Goal: Task Accomplishment & Management: Use online tool/utility

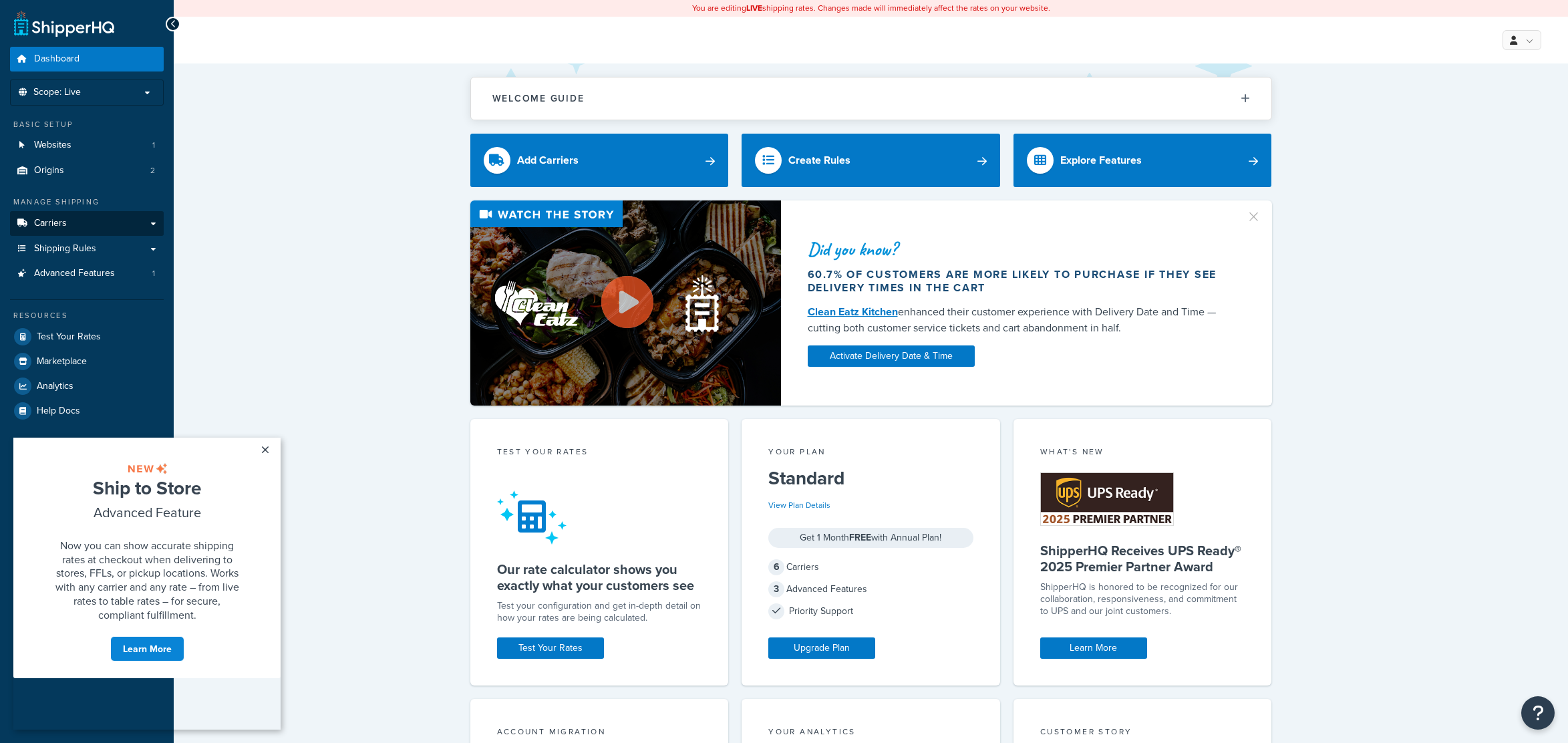
click at [47, 228] on span "Carriers" at bounding box center [51, 223] width 33 height 11
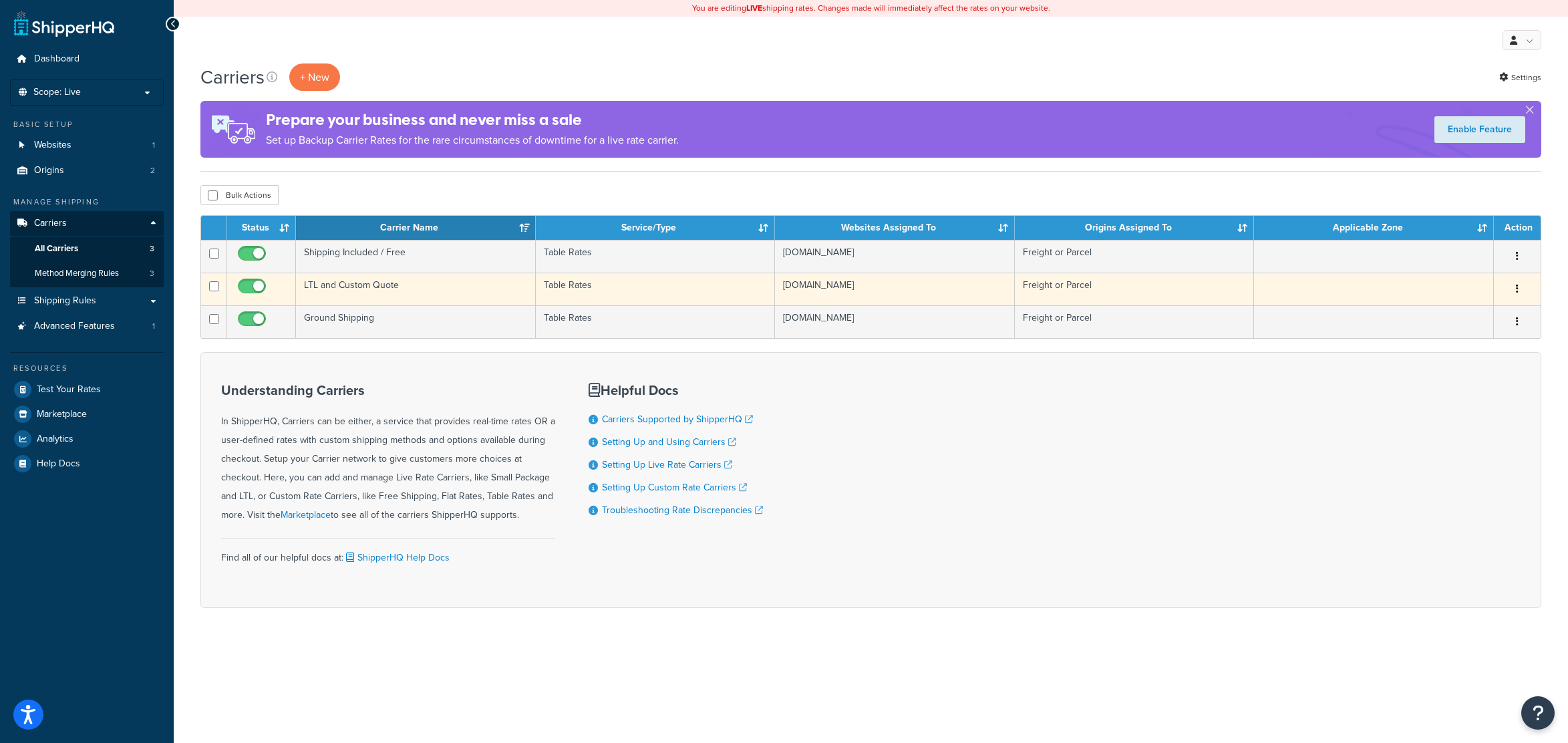
click at [415, 294] on td "LTL and Custom Quote" at bounding box center [415, 289] width 240 height 33
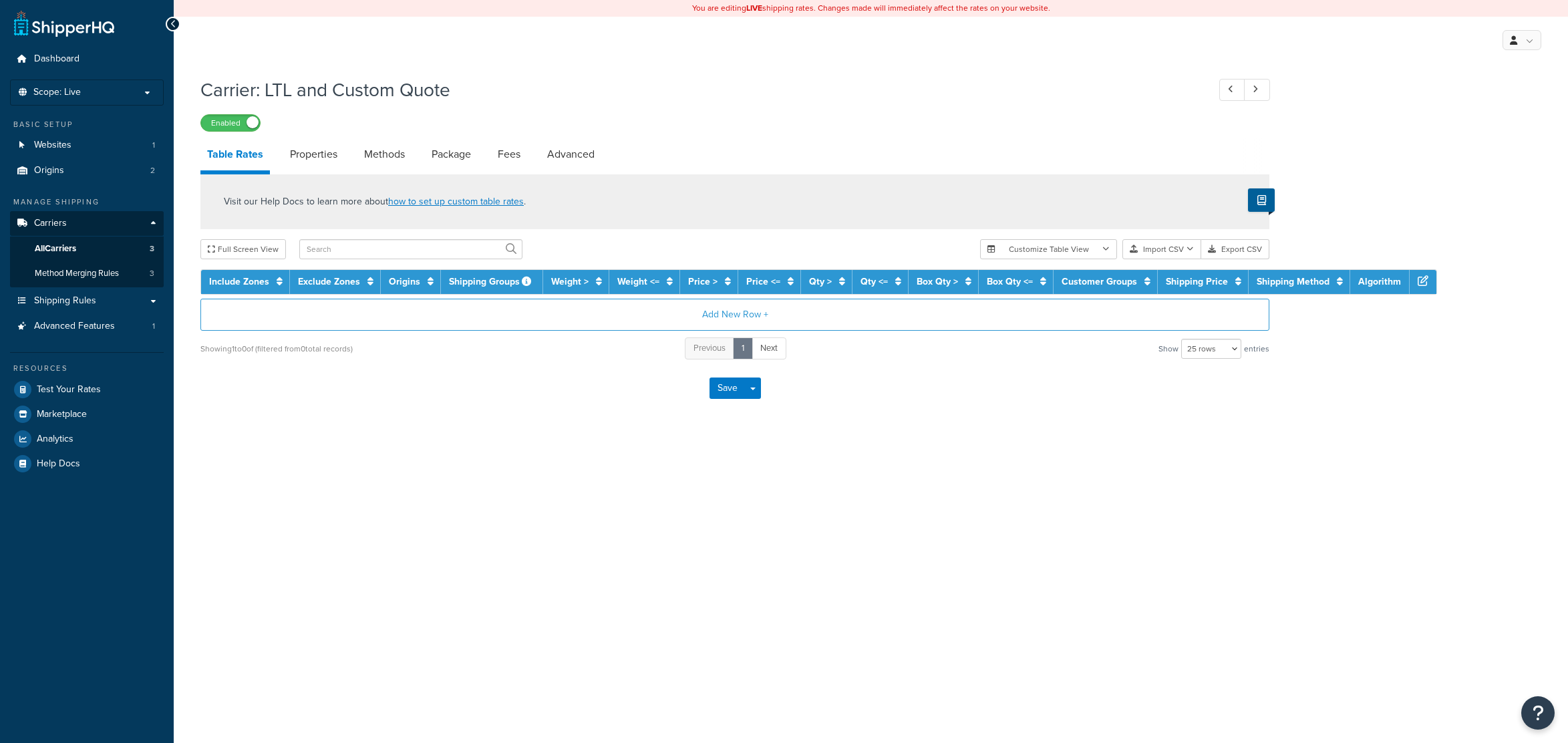
select select "25"
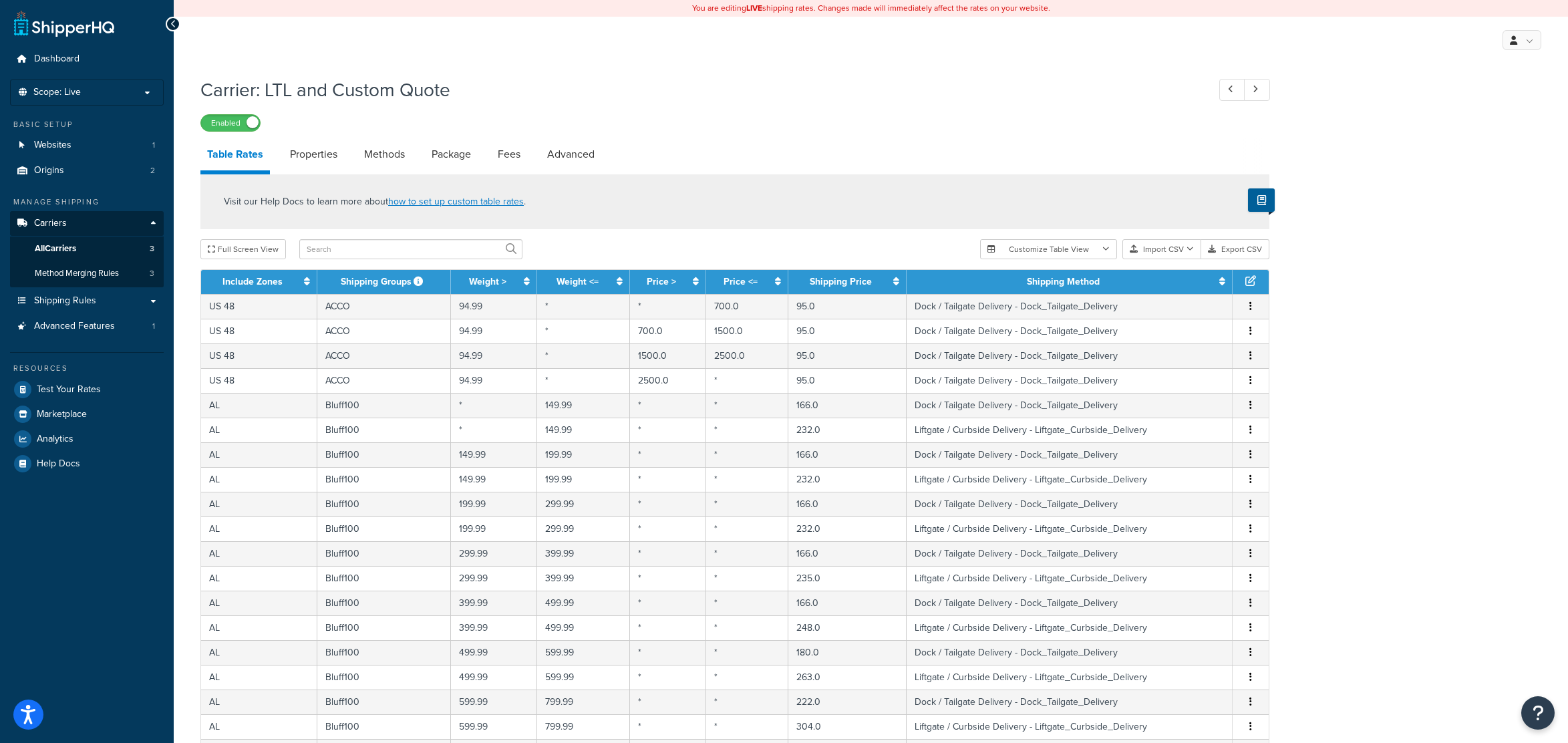
scroll to position [359, 0]
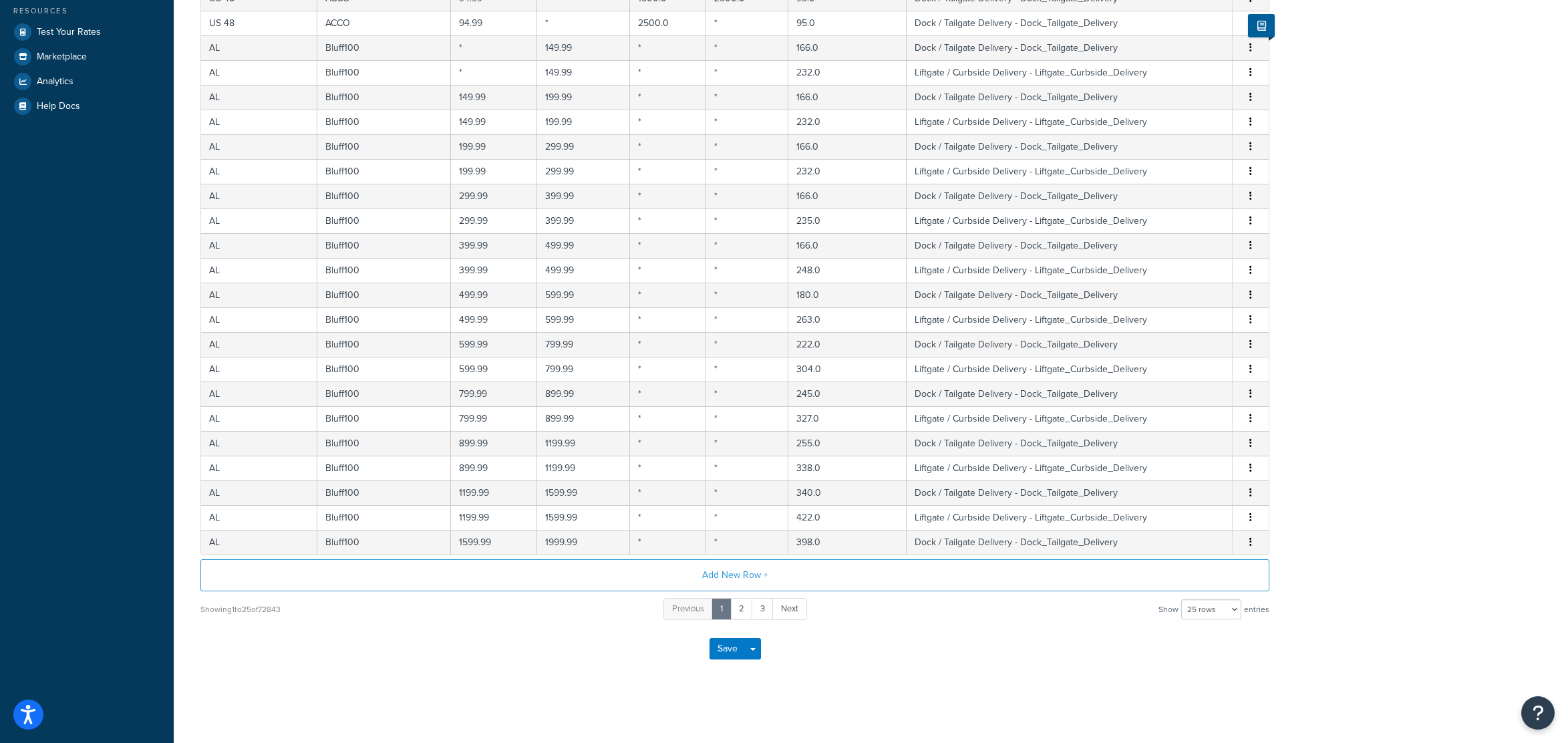
drag, startPoint x: 1381, startPoint y: 224, endPoint x: 1401, endPoint y: 532, distance: 308.6
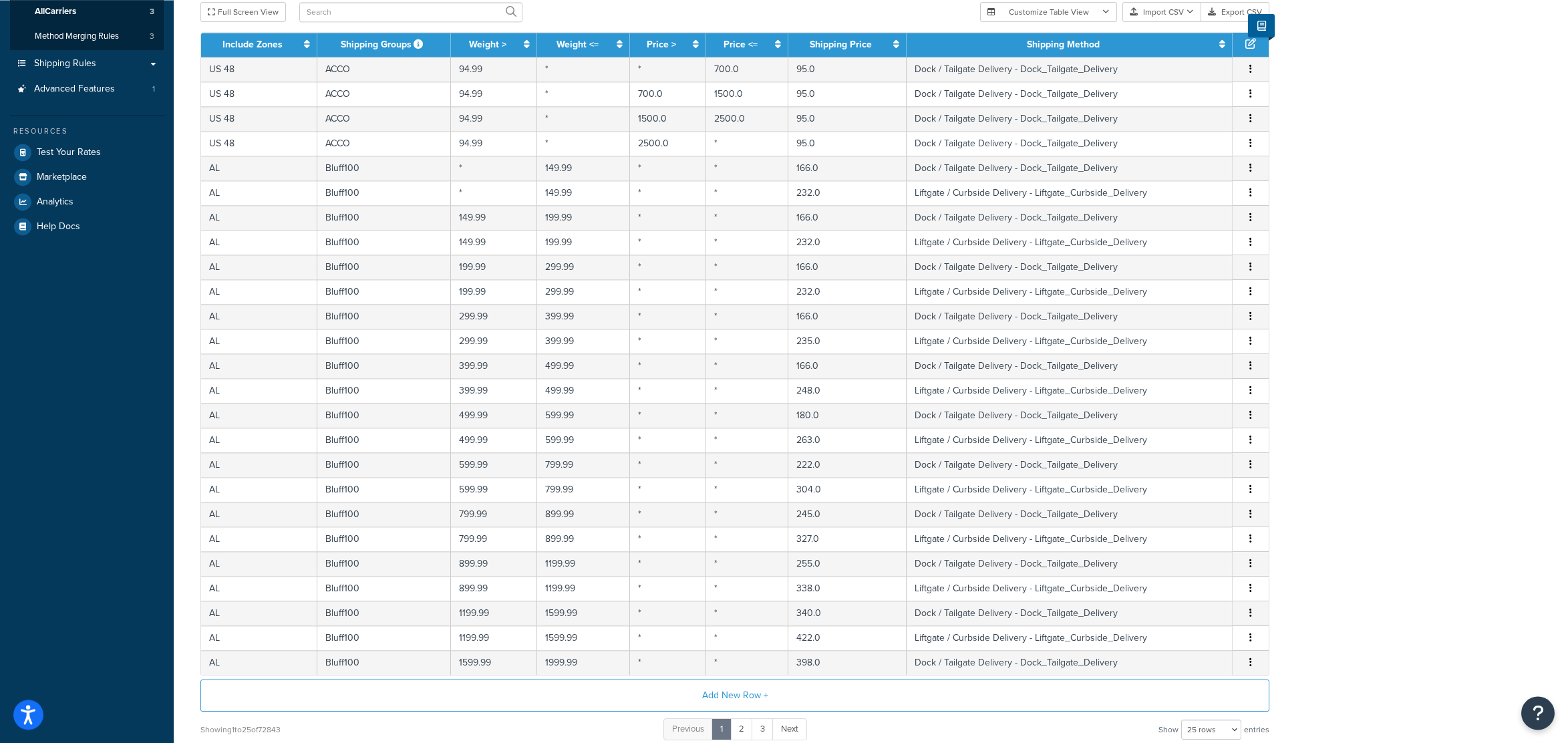
scroll to position [0, 0]
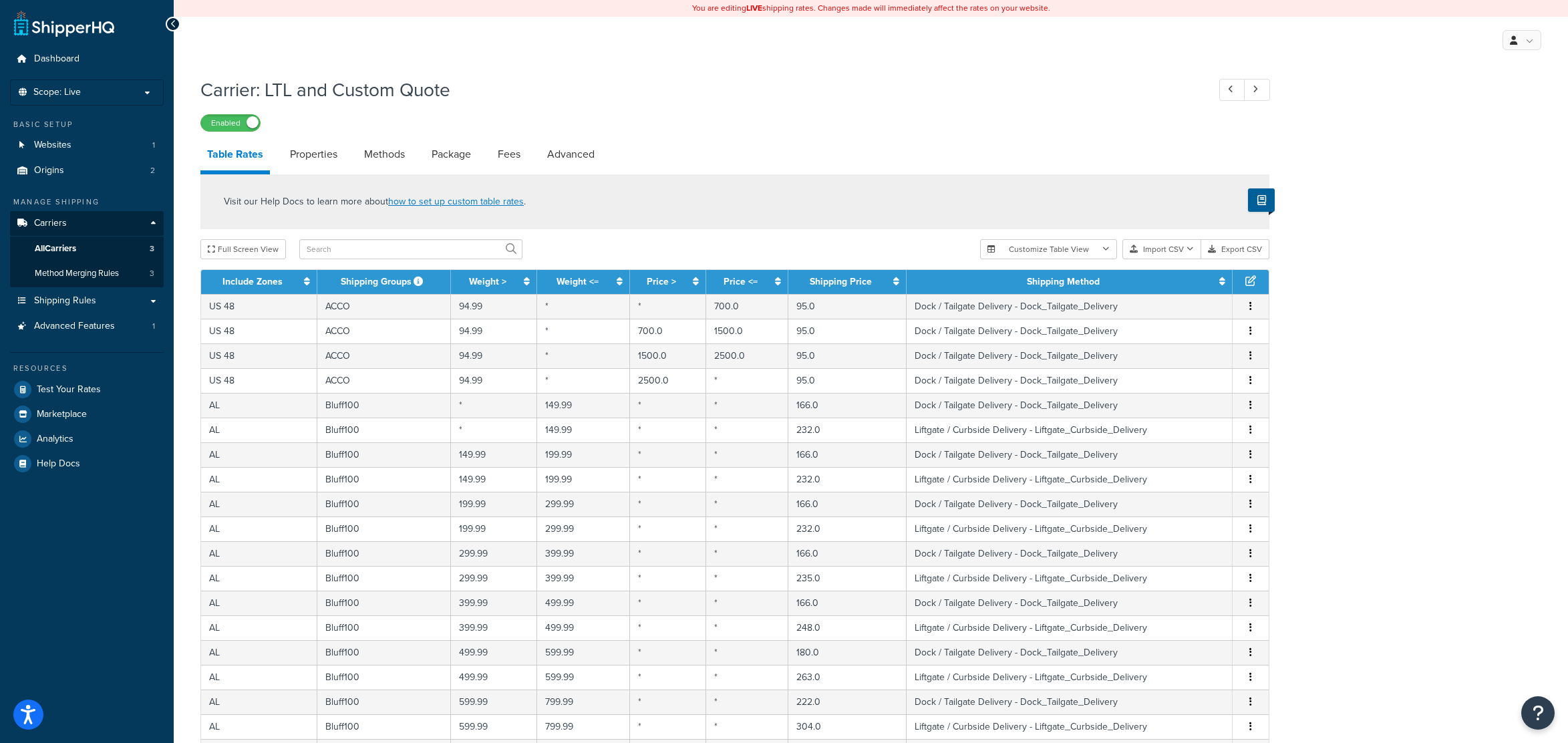
drag, startPoint x: 1404, startPoint y: 579, endPoint x: 1374, endPoint y: 356, distance: 225.0
click at [990, 194] on div "Visit our Help Docs to learn more about how to set up custom table rates ." at bounding box center [734, 201] width 1069 height 55
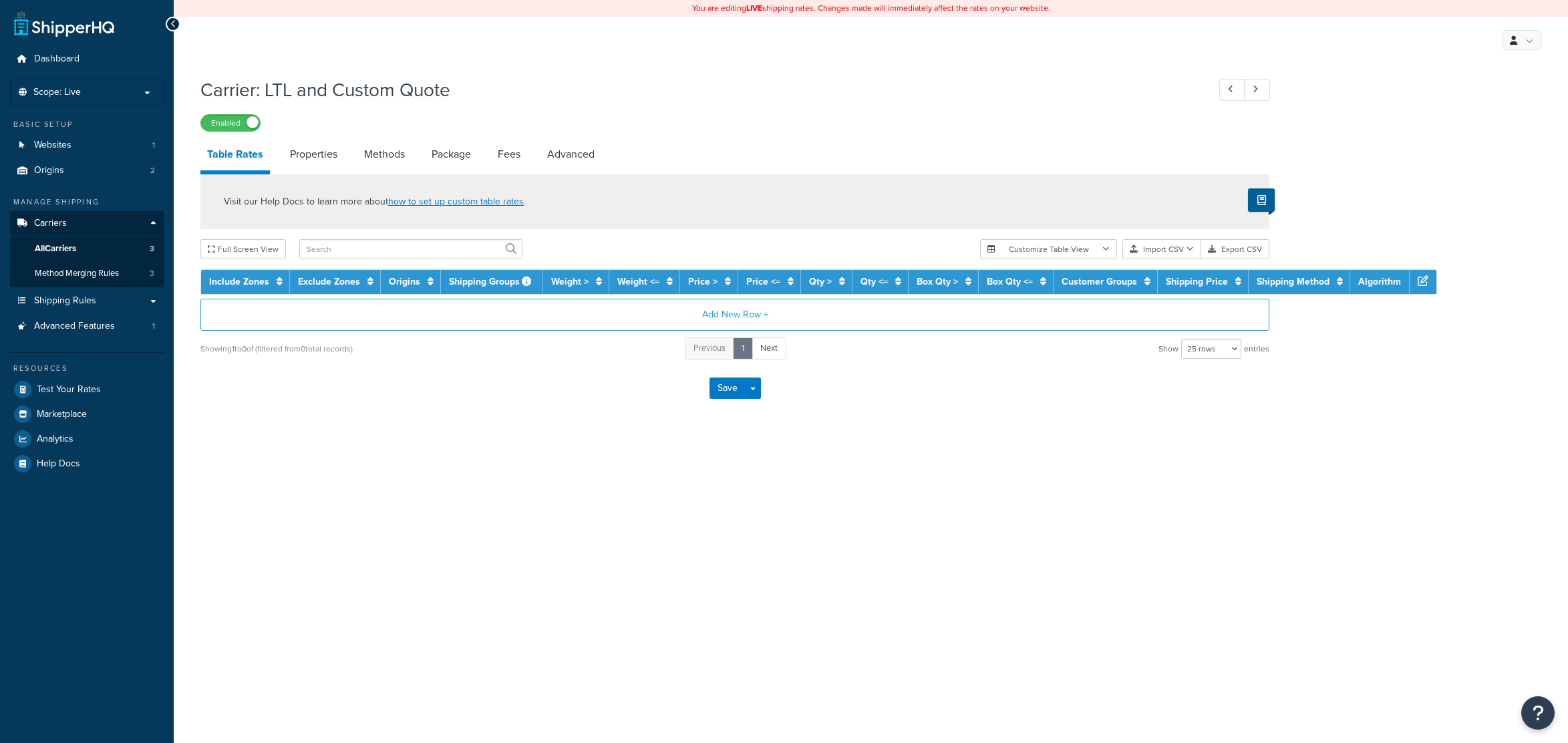
select select "25"
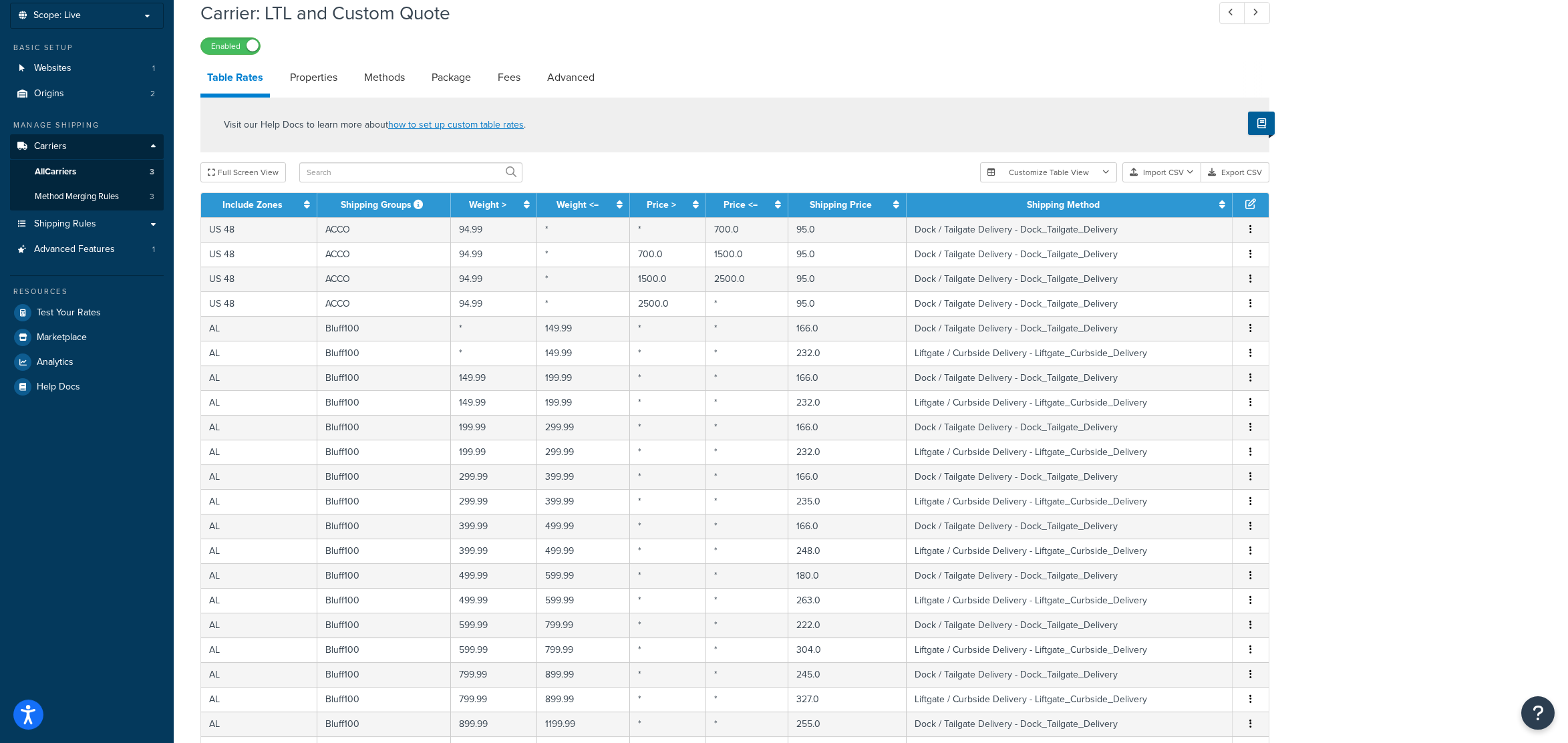
scroll to position [359, 0]
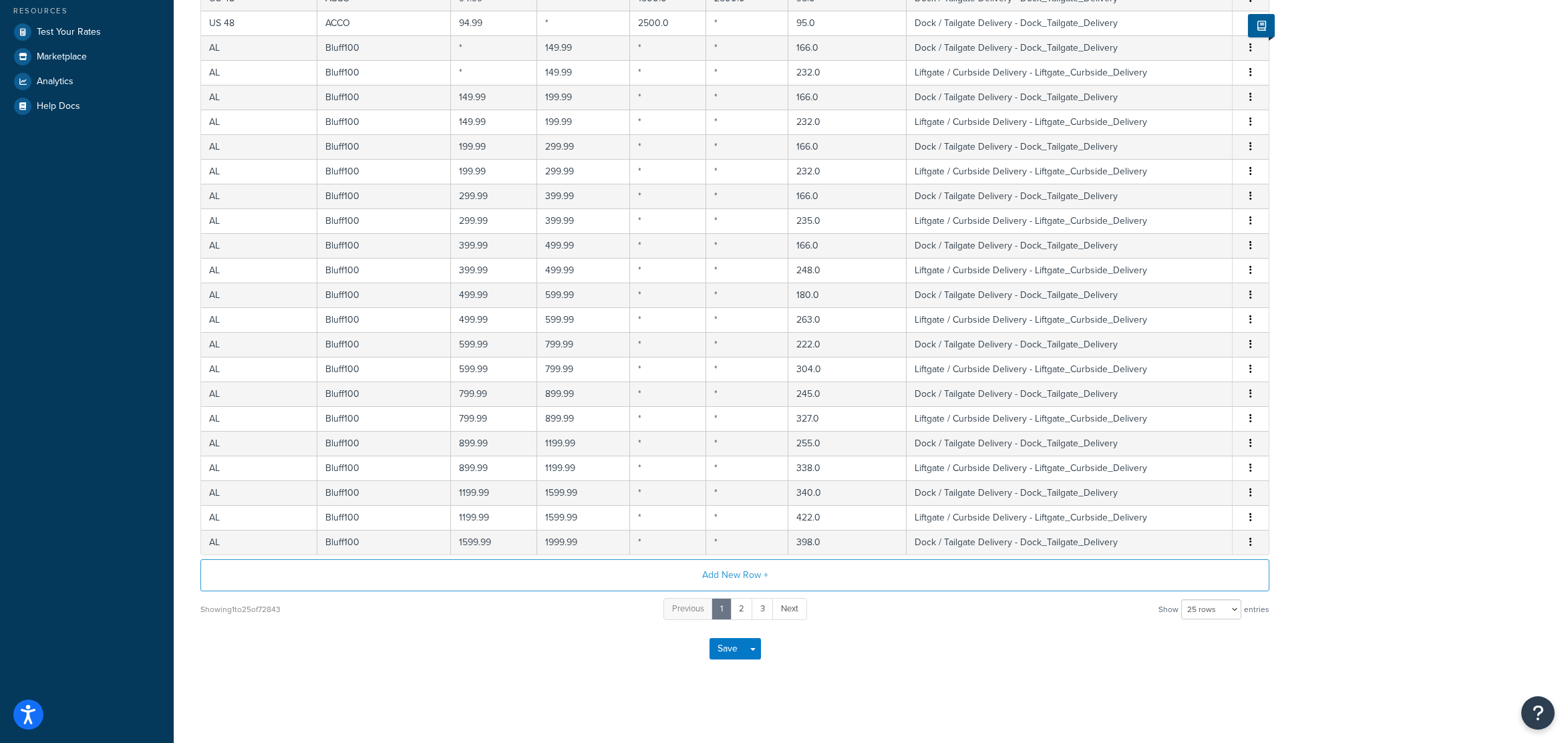
drag, startPoint x: 1368, startPoint y: 273, endPoint x: 1363, endPoint y: 566, distance: 293.0
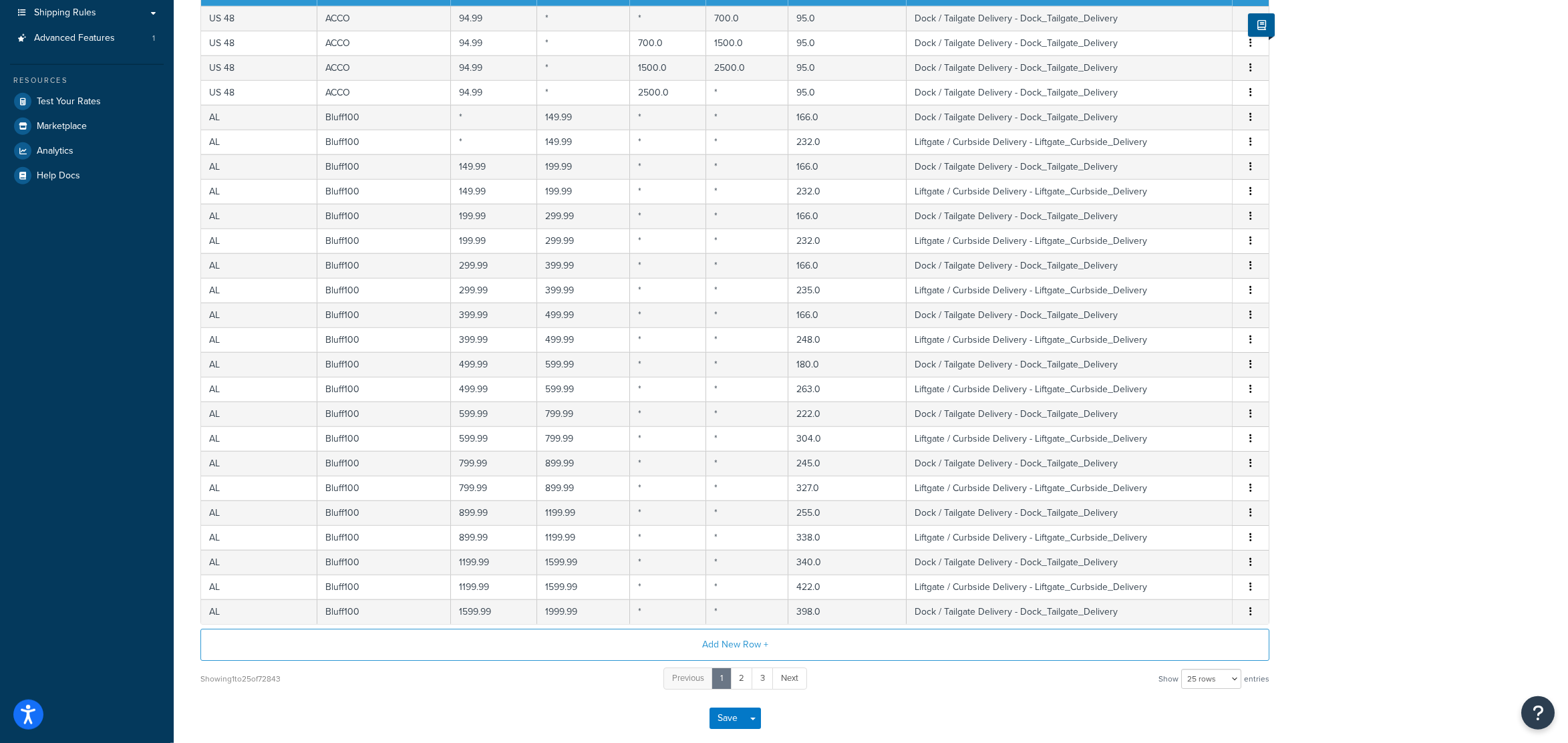
scroll to position [0, 0]
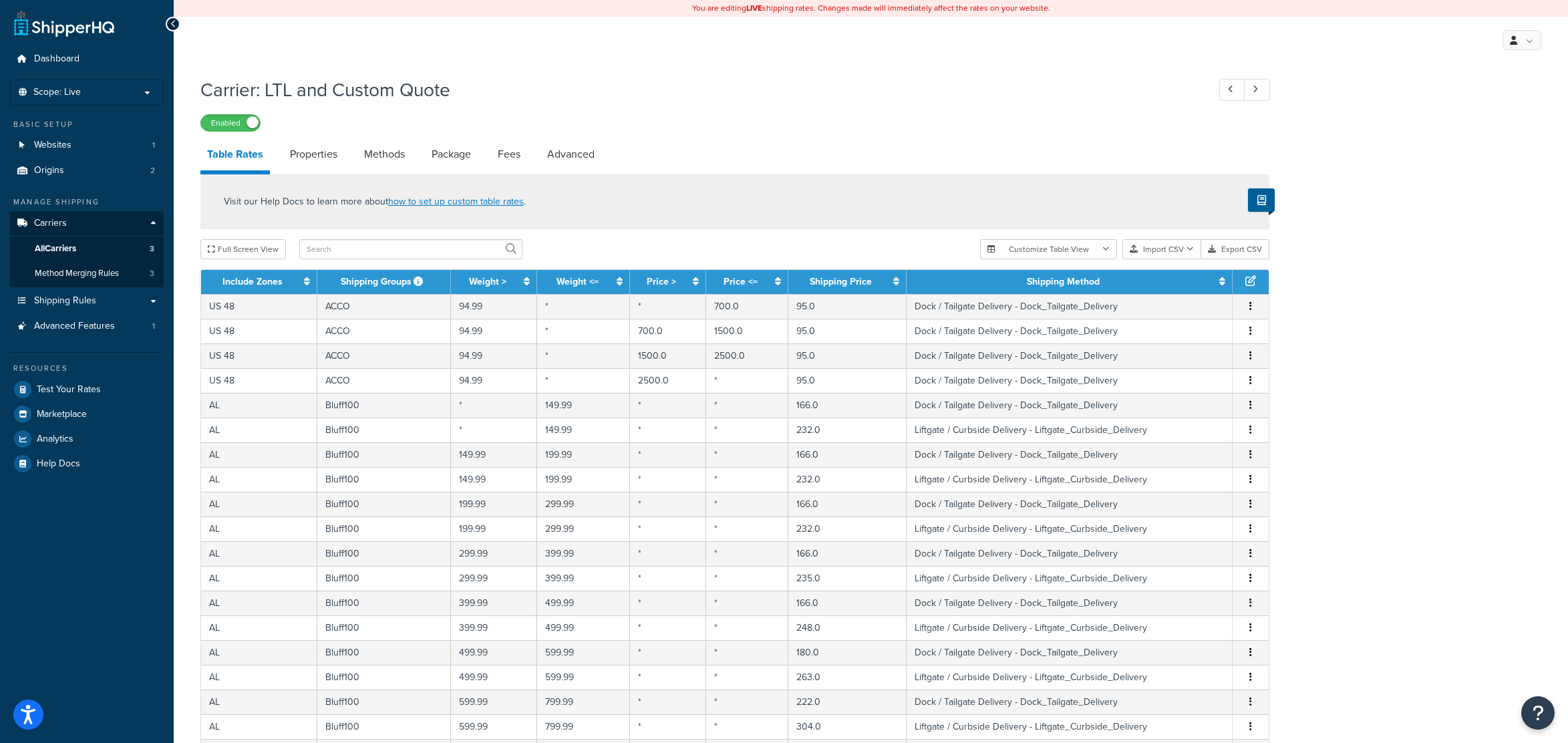
drag, startPoint x: 1424, startPoint y: 496, endPoint x: 1405, endPoint y: 359, distance: 138.3
click at [1154, 252] on button "Import CSV" at bounding box center [1162, 249] width 79 height 20
click at [1169, 259] on div "Customize Table View Show all columns Show selected columns Import CSV Import a…" at bounding box center [1124, 249] width 289 height 20
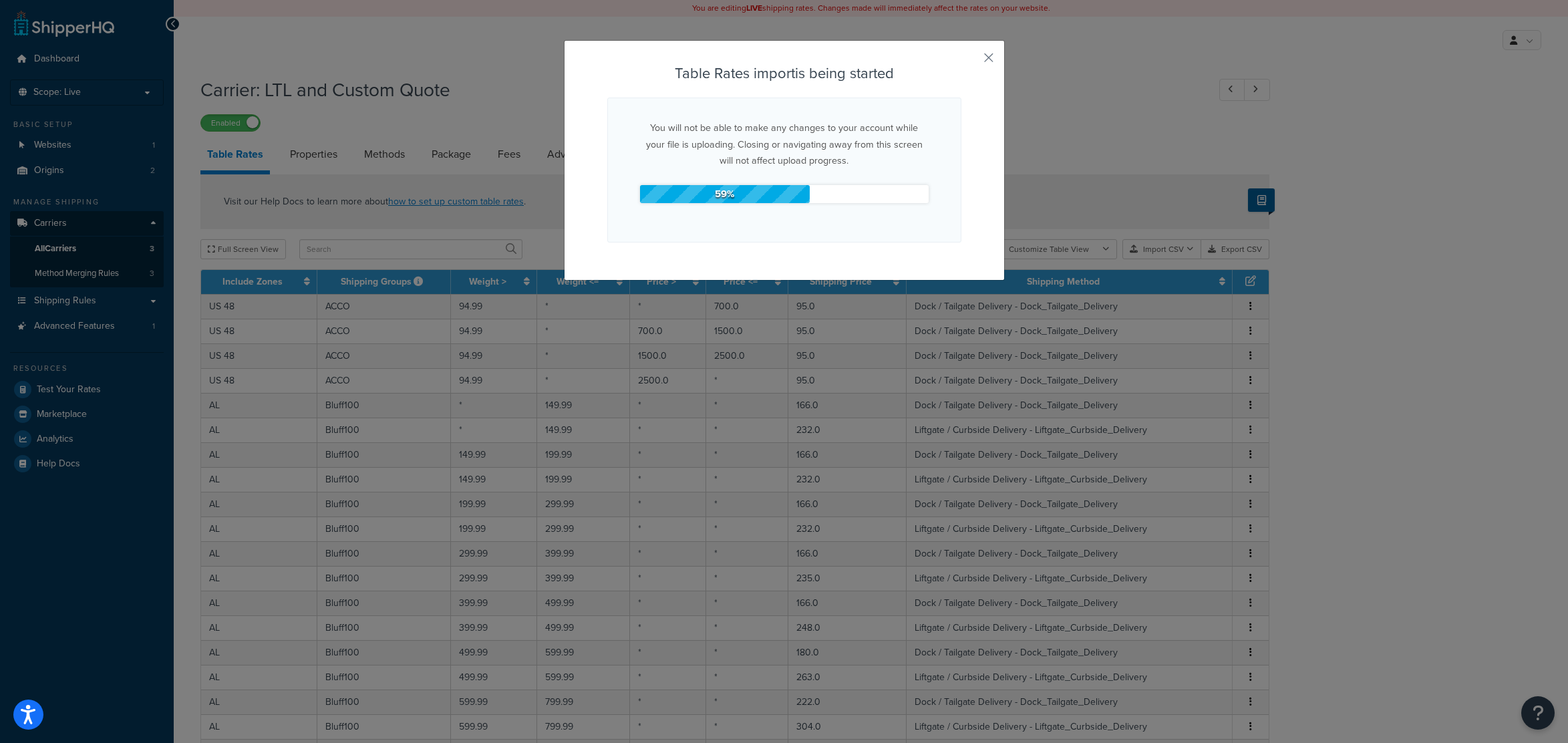
click at [743, 131] on p "You will not be able to make any changes to your account while your file is upl…" at bounding box center [784, 143] width 288 height 49
click at [961, 62] on button "button" at bounding box center [959, 63] width 3 height 3
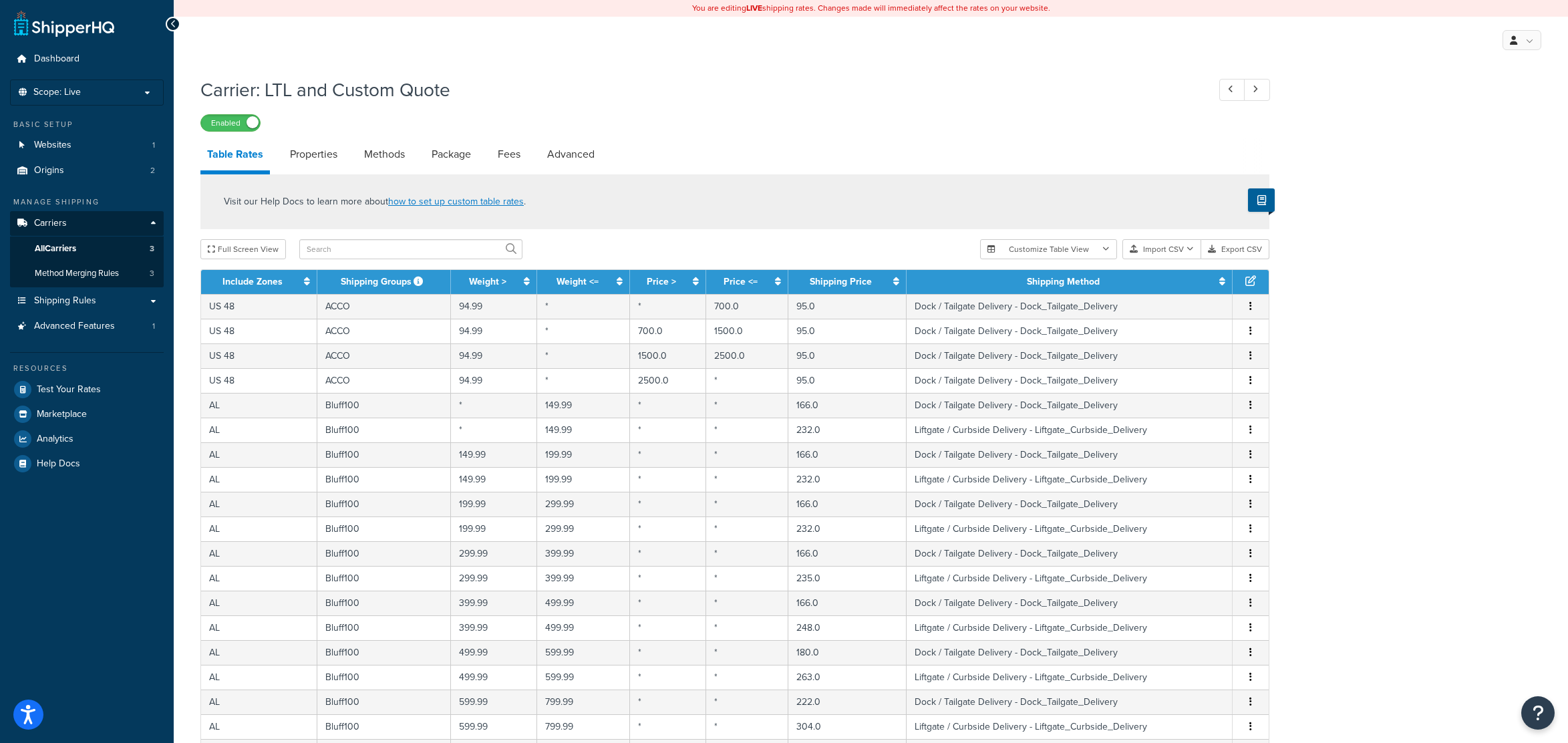
click at [910, 102] on h1 "Carrier: LTL and Custom Quote" at bounding box center [697, 90] width 994 height 26
click at [857, 139] on div "Carrier: LTL and Custom Quote Enabled Table Rates Properties Methods Package Fe…" at bounding box center [734, 552] width 1069 height 963
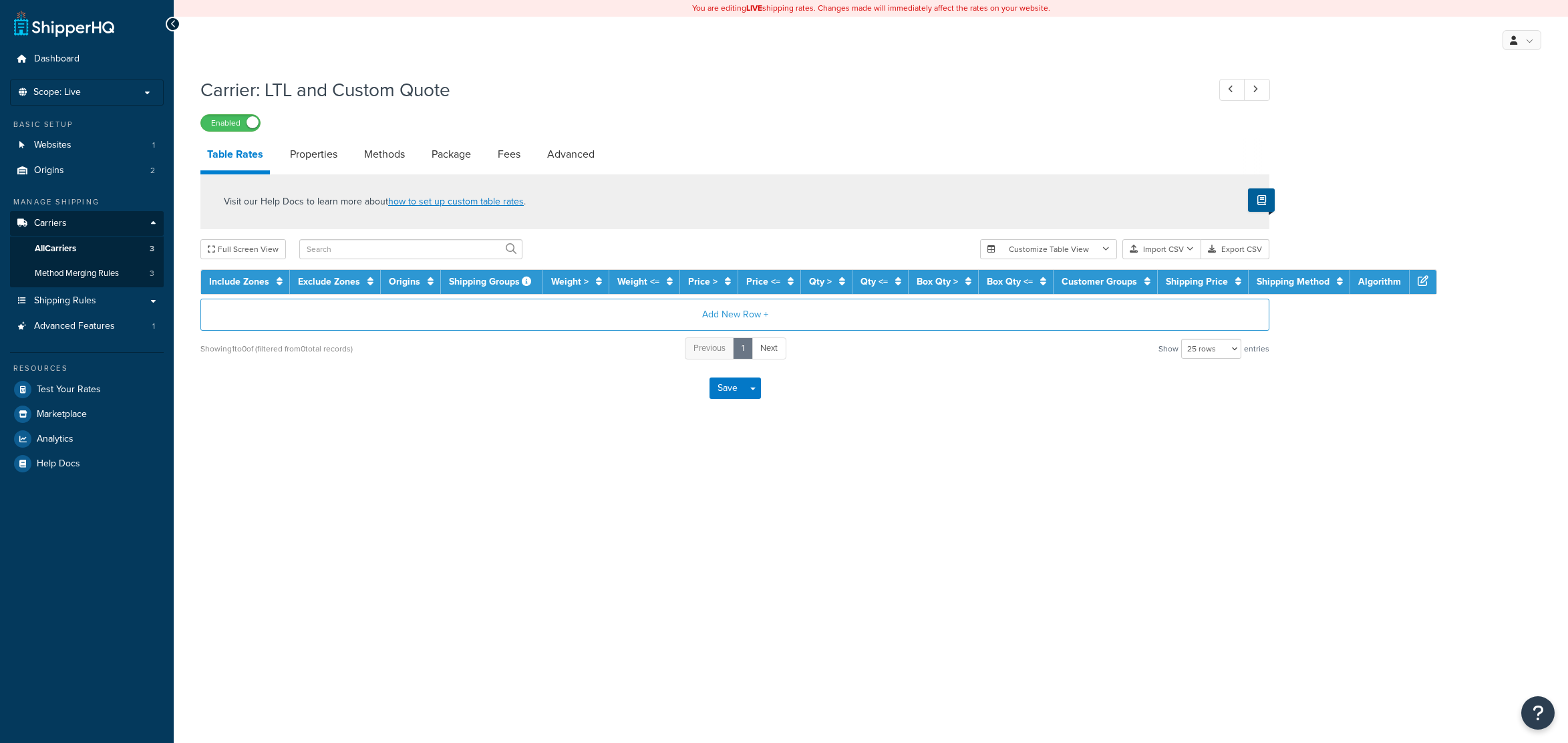
select select "25"
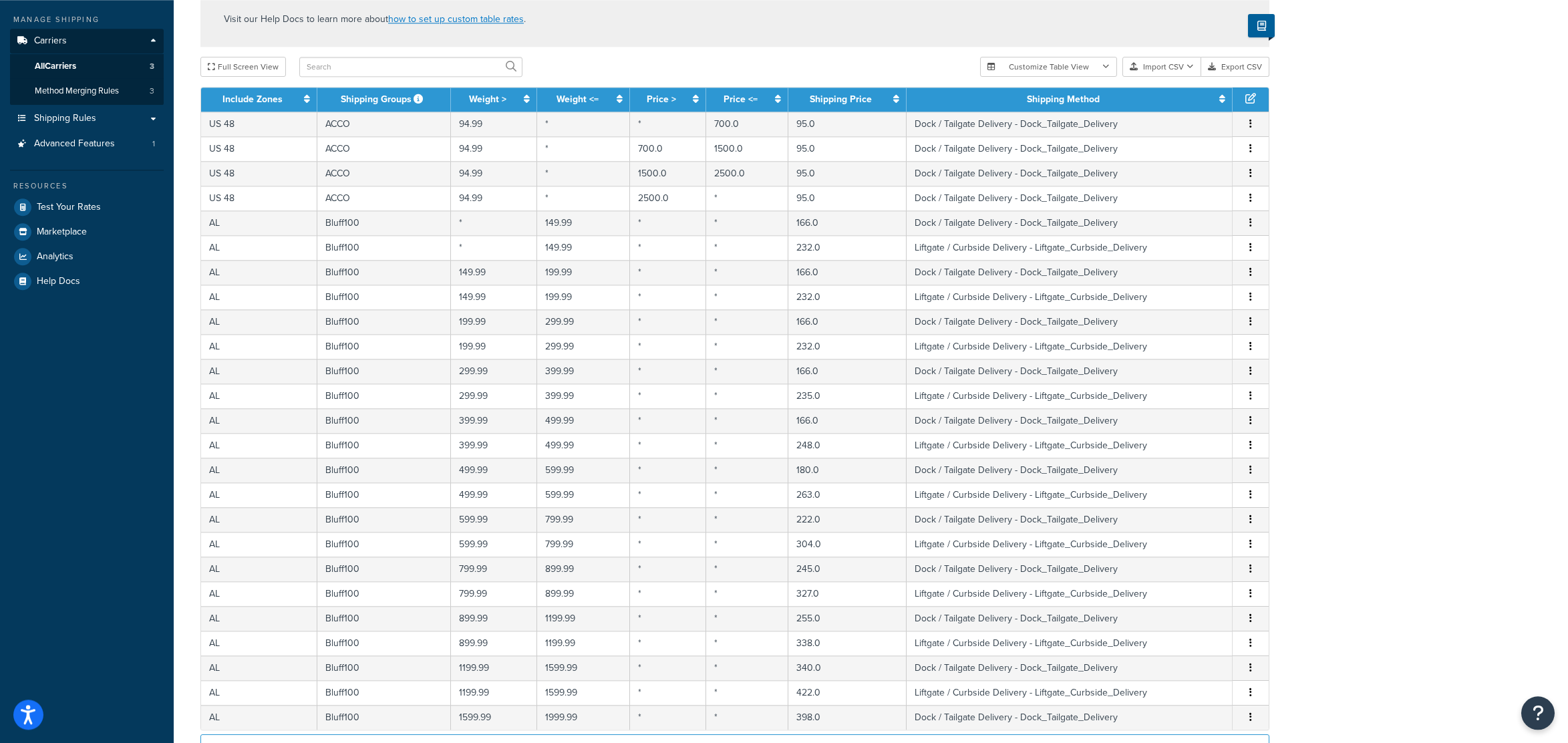
scroll to position [359, 0]
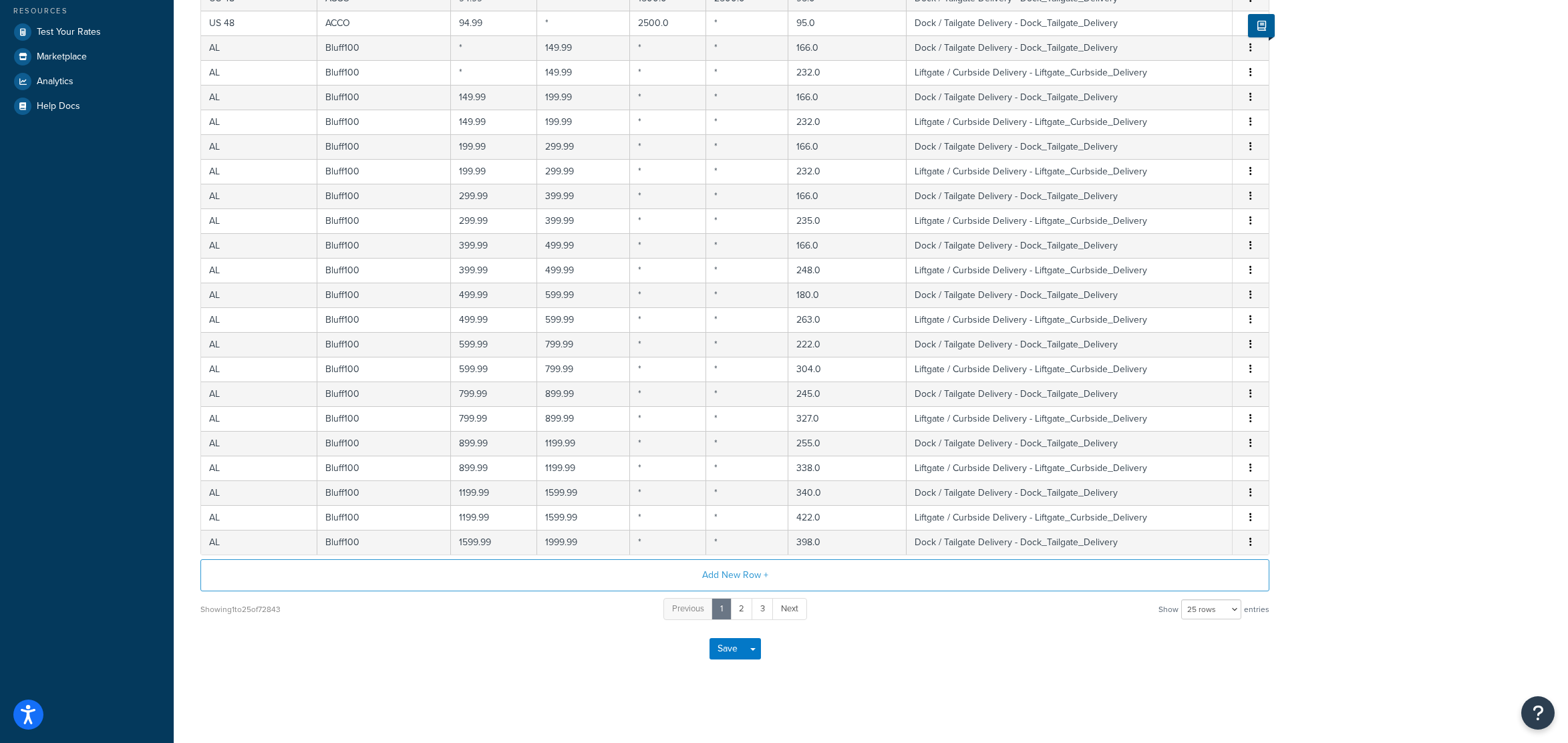
drag, startPoint x: 1394, startPoint y: 410, endPoint x: 1387, endPoint y: 506, distance: 96.3
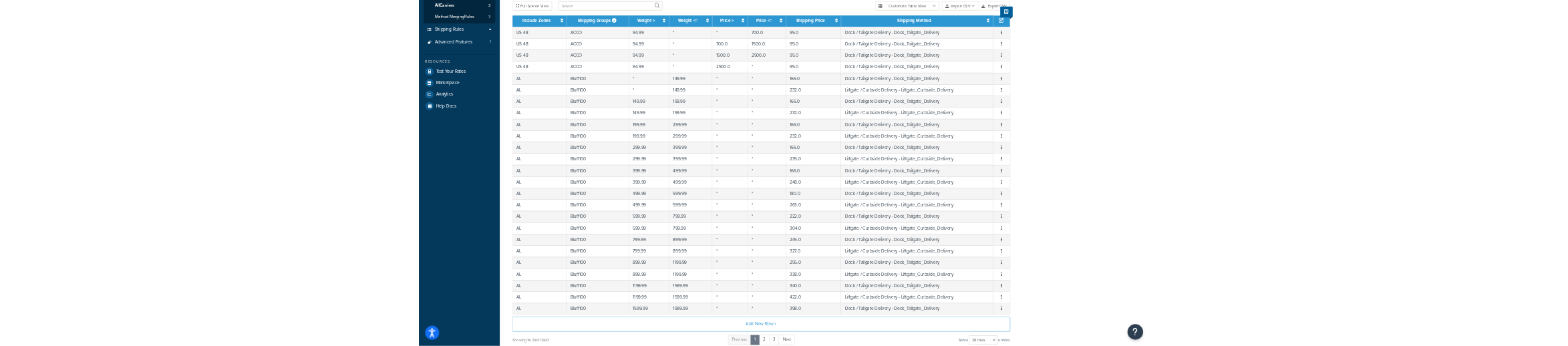
scroll to position [0, 0]
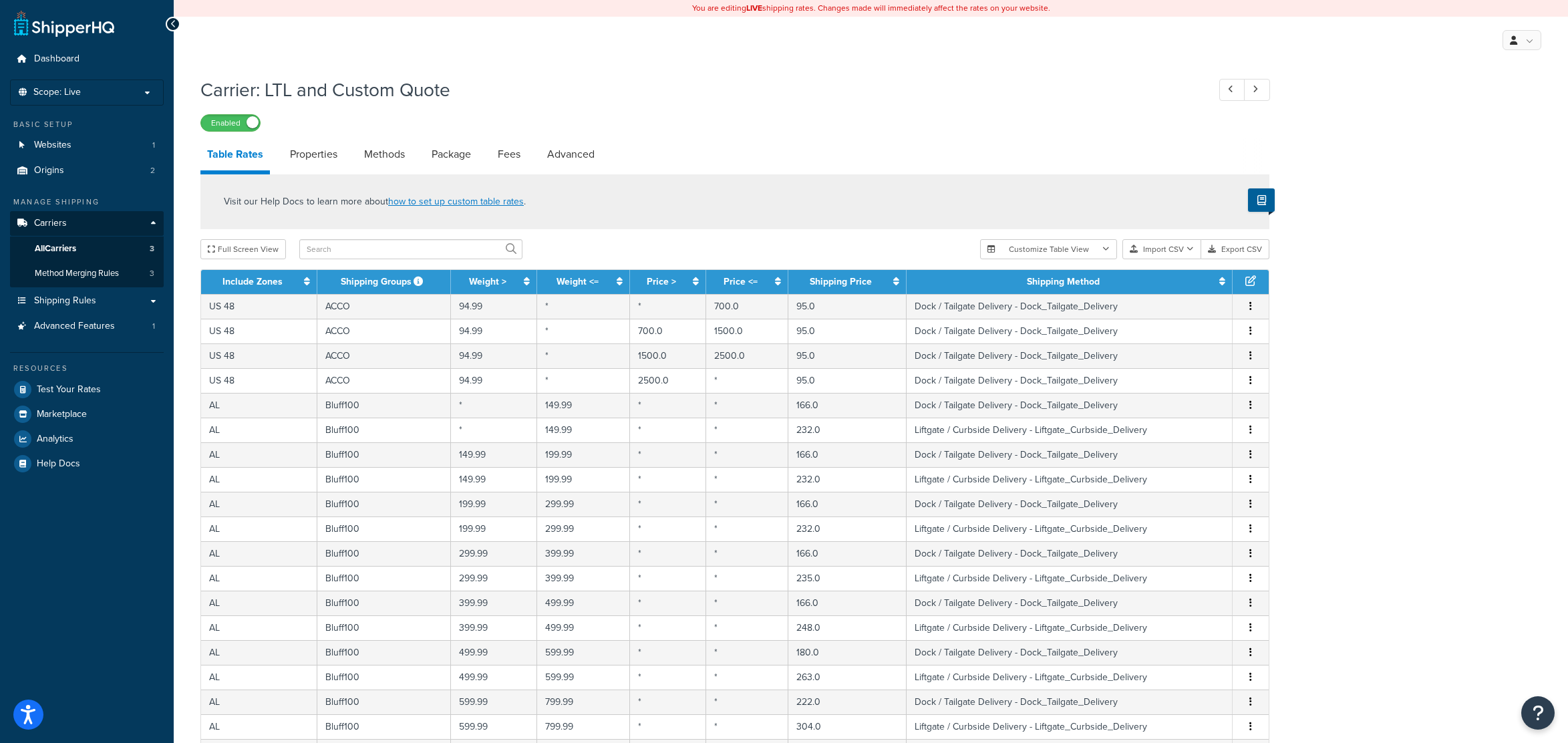
drag, startPoint x: 1382, startPoint y: 570, endPoint x: 1348, endPoint y: 254, distance: 317.8
click at [1266, 91] on link at bounding box center [1256, 90] width 26 height 22
click at [1231, 91] on icon at bounding box center [1230, 90] width 5 height 9
click at [975, 104] on div "Carrier: LTL and Custom Quote Enabled" at bounding box center [734, 101] width 1069 height 61
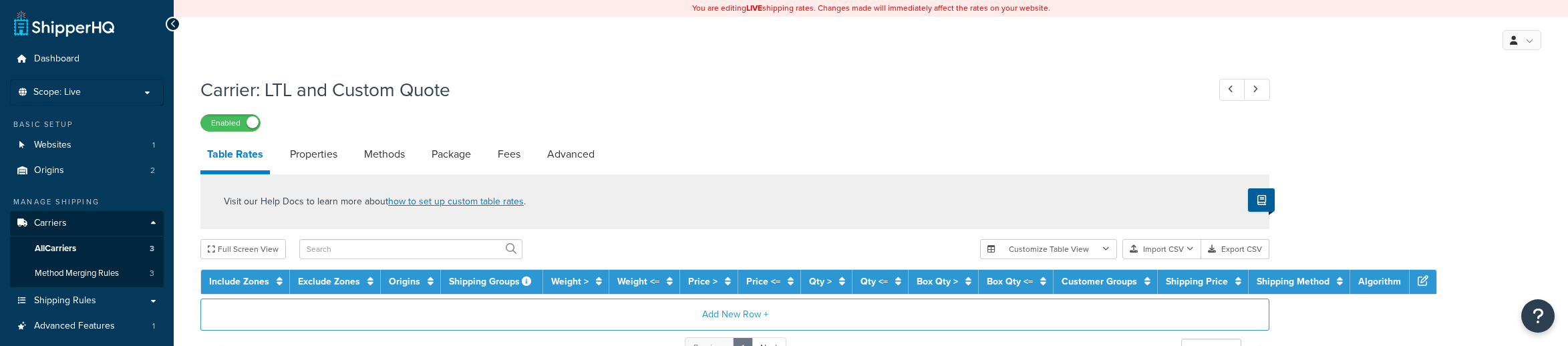
select select "25"
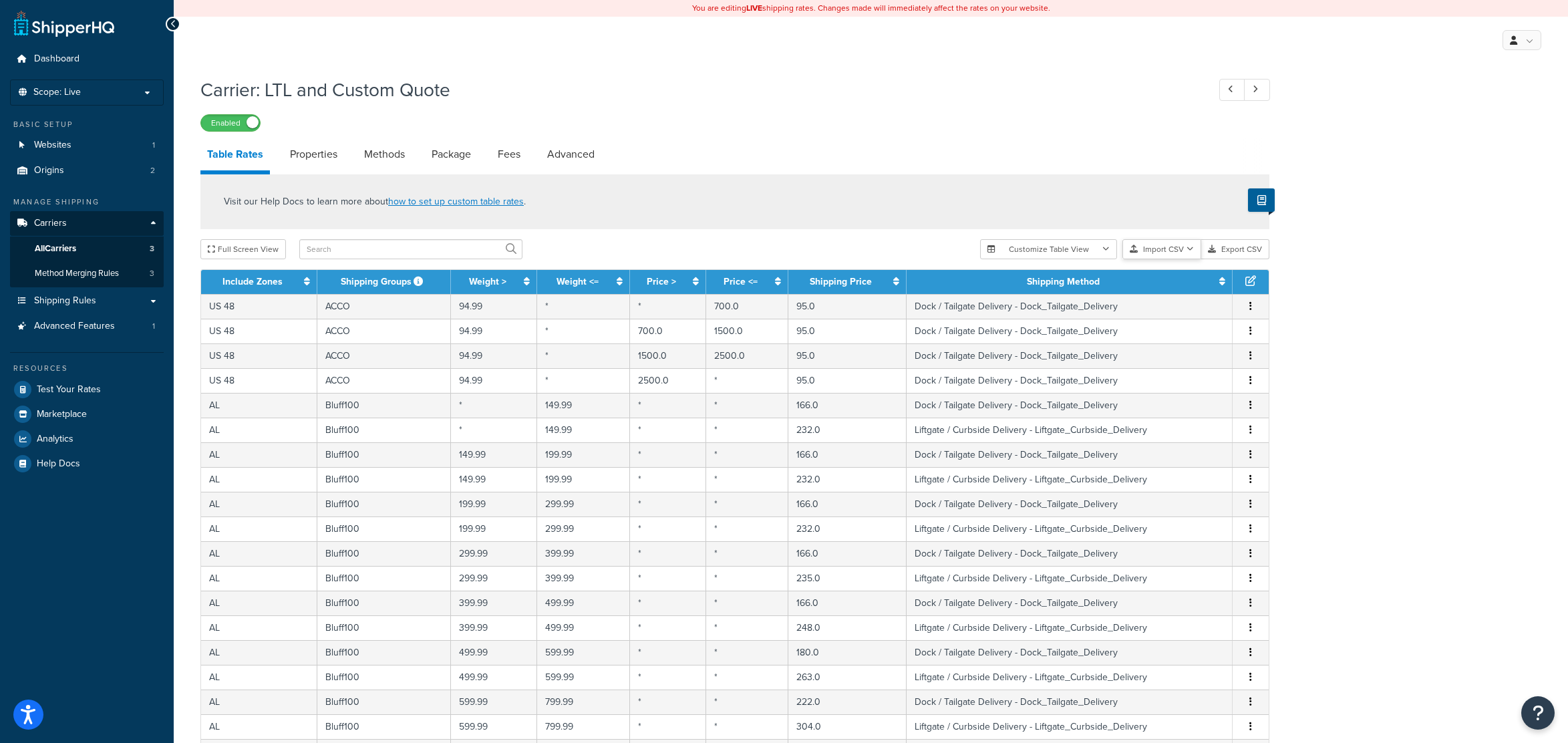
click at [1174, 253] on button "Import CSV" at bounding box center [1162, 249] width 79 height 20
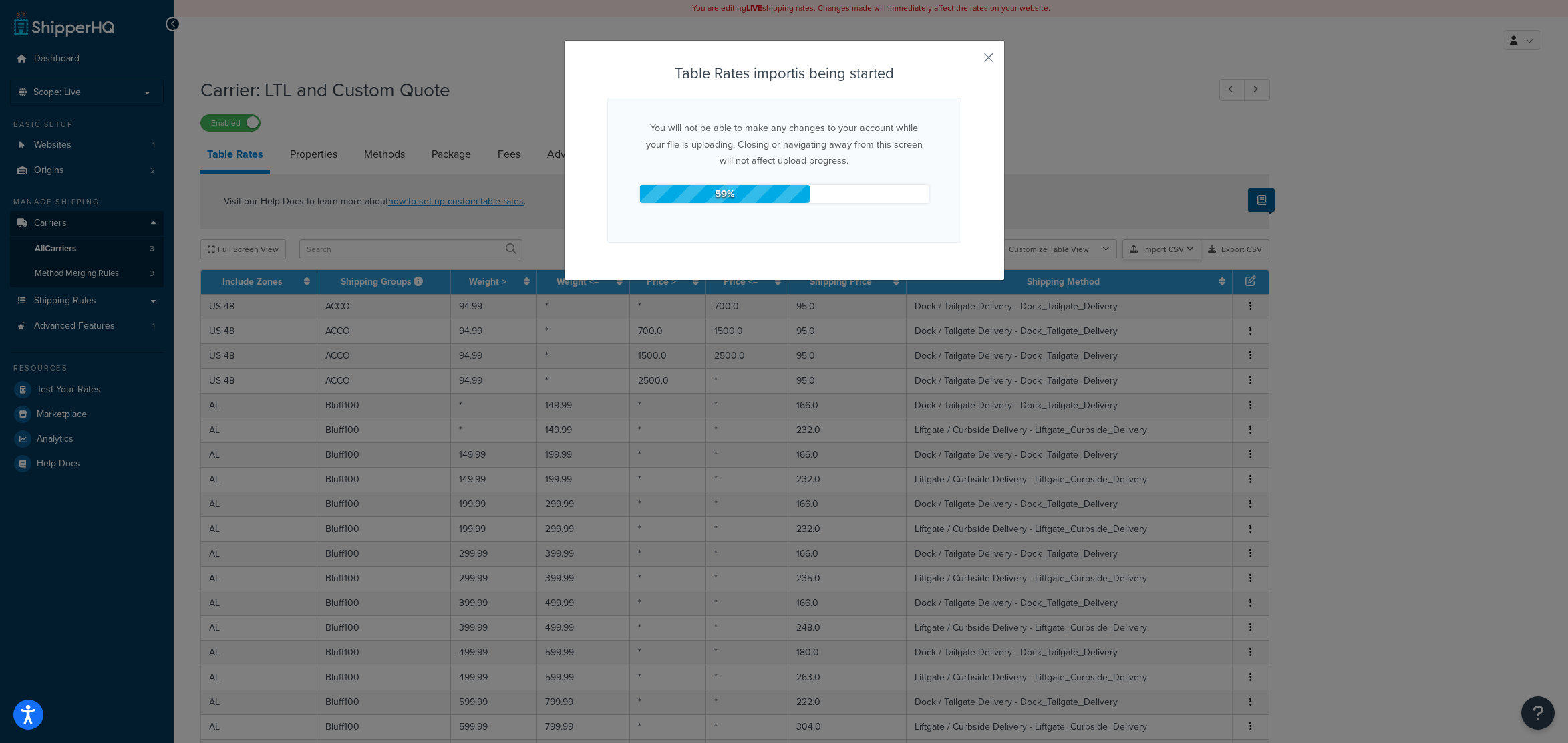
click at [1175, 259] on div "Customize Table View Show all columns Show selected columns Import CSV Import a…" at bounding box center [1124, 249] width 289 height 20
click at [1366, 279] on div "Table Rates import is being started You will not be able to make any changes to…" at bounding box center [784, 371] width 1568 height 743
click at [984, 54] on div "Table Rates import is being started You will not be able to make any changes to…" at bounding box center [784, 161] width 441 height 240
click at [961, 62] on button "button" at bounding box center [959, 63] width 3 height 3
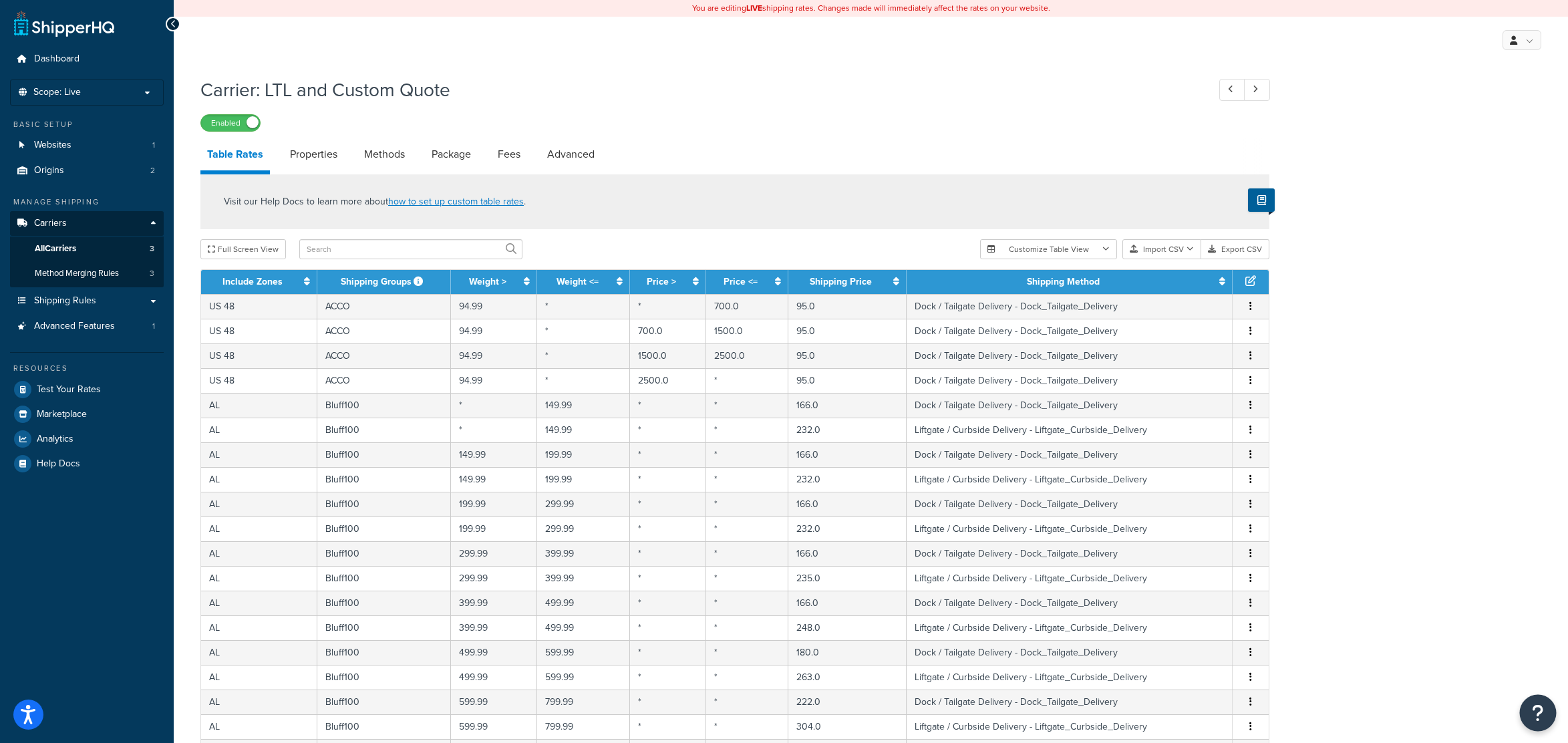
click at [1533, 345] on icon "Open Resource Center" at bounding box center [1538, 712] width 13 height 19
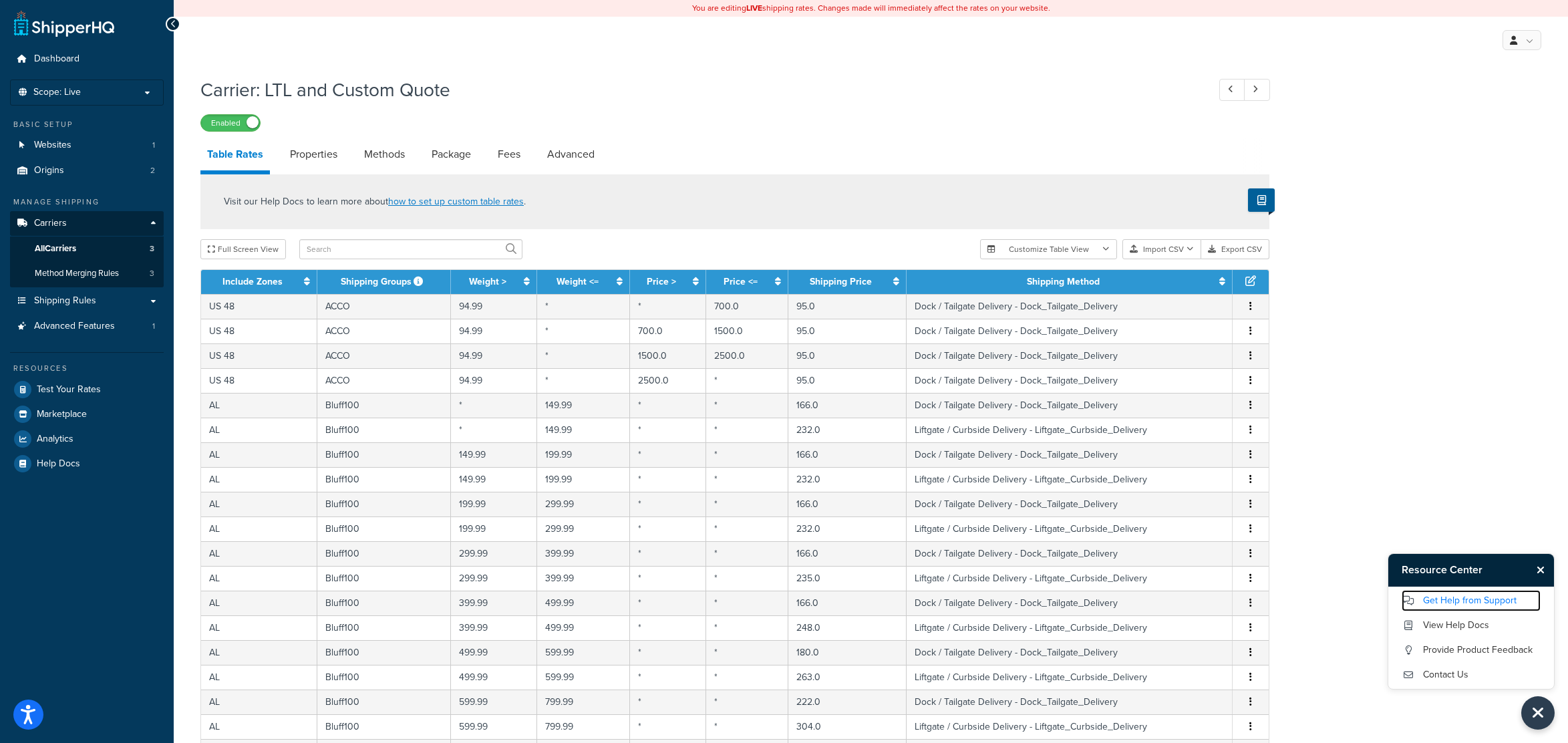
click at [1464, 345] on link "Get Help from Support" at bounding box center [1471, 600] width 139 height 22
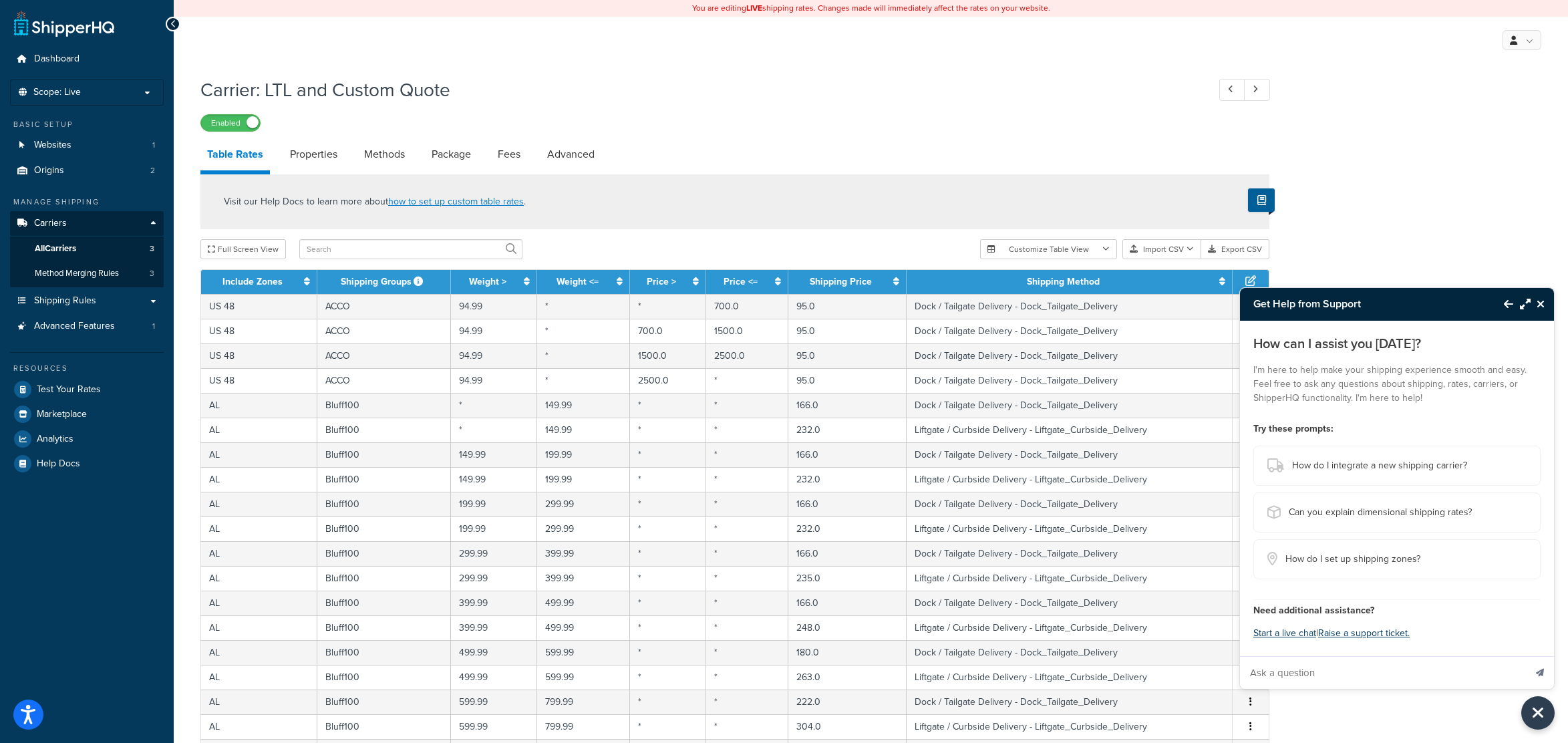
click at [1544, 301] on icon "Close Resource Center" at bounding box center [1540, 304] width 8 height 10
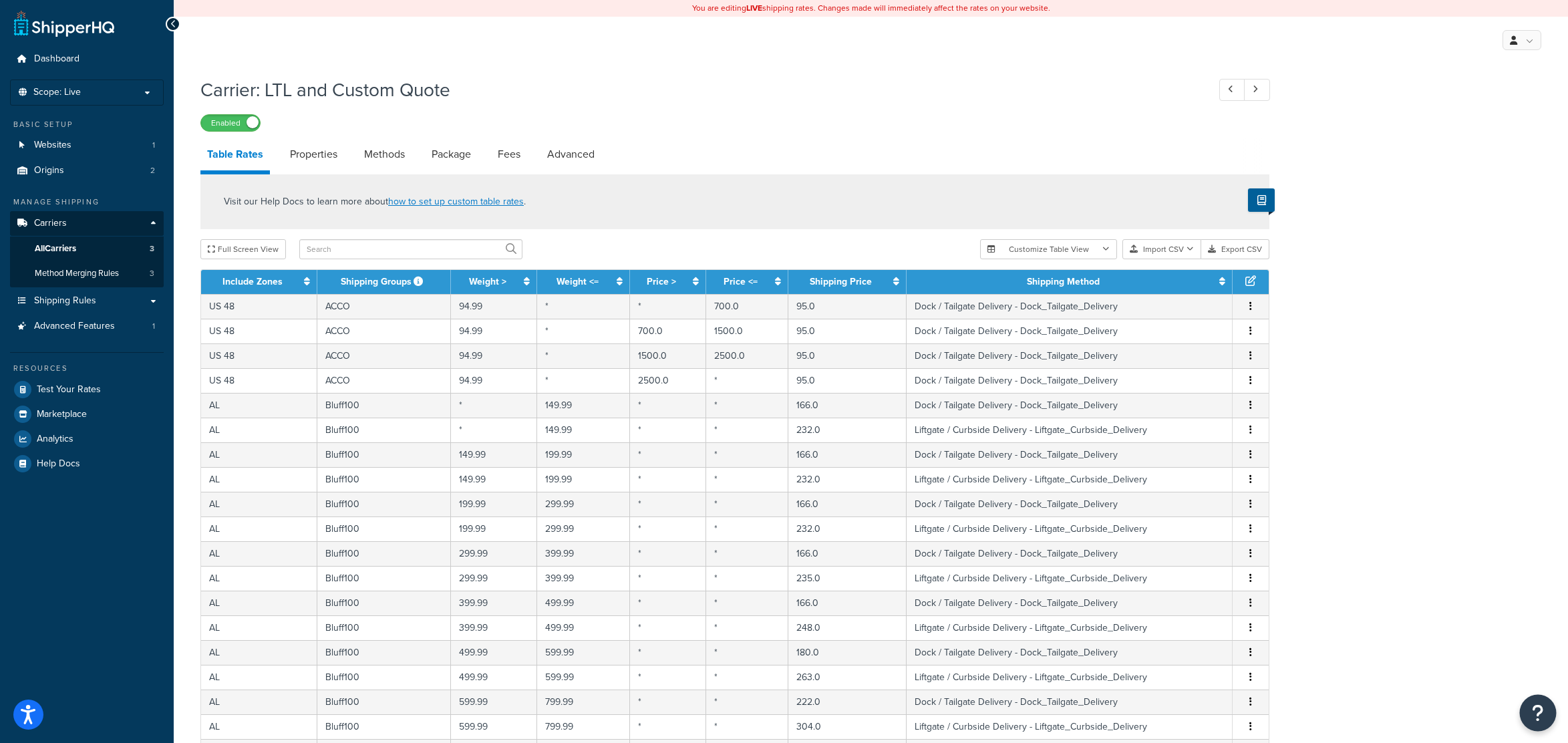
click at [1533, 345] on icon "Open Resource Center" at bounding box center [1538, 712] width 13 height 19
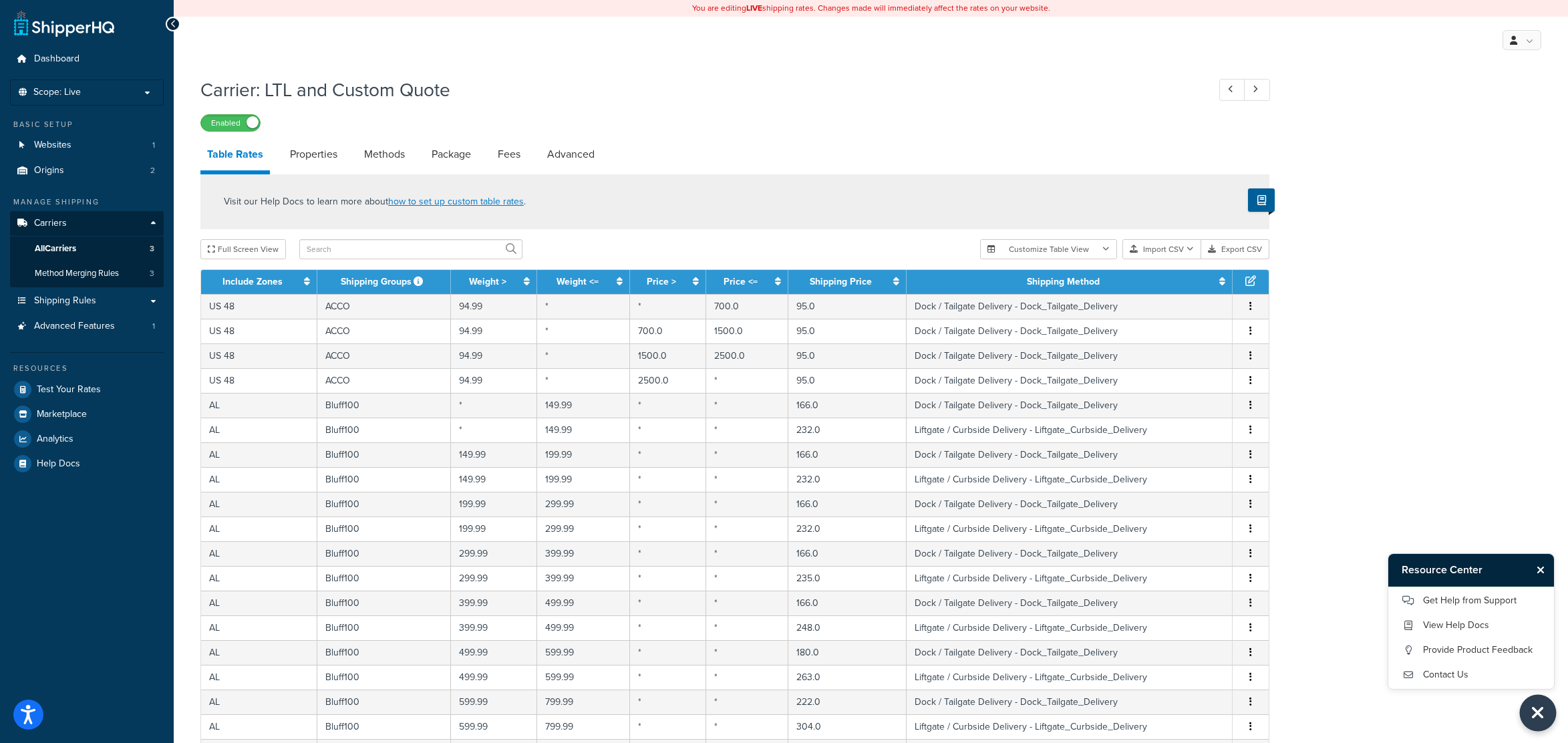
click at [1532, 345] on icon "Close Resource Center" at bounding box center [1538, 712] width 15 height 19
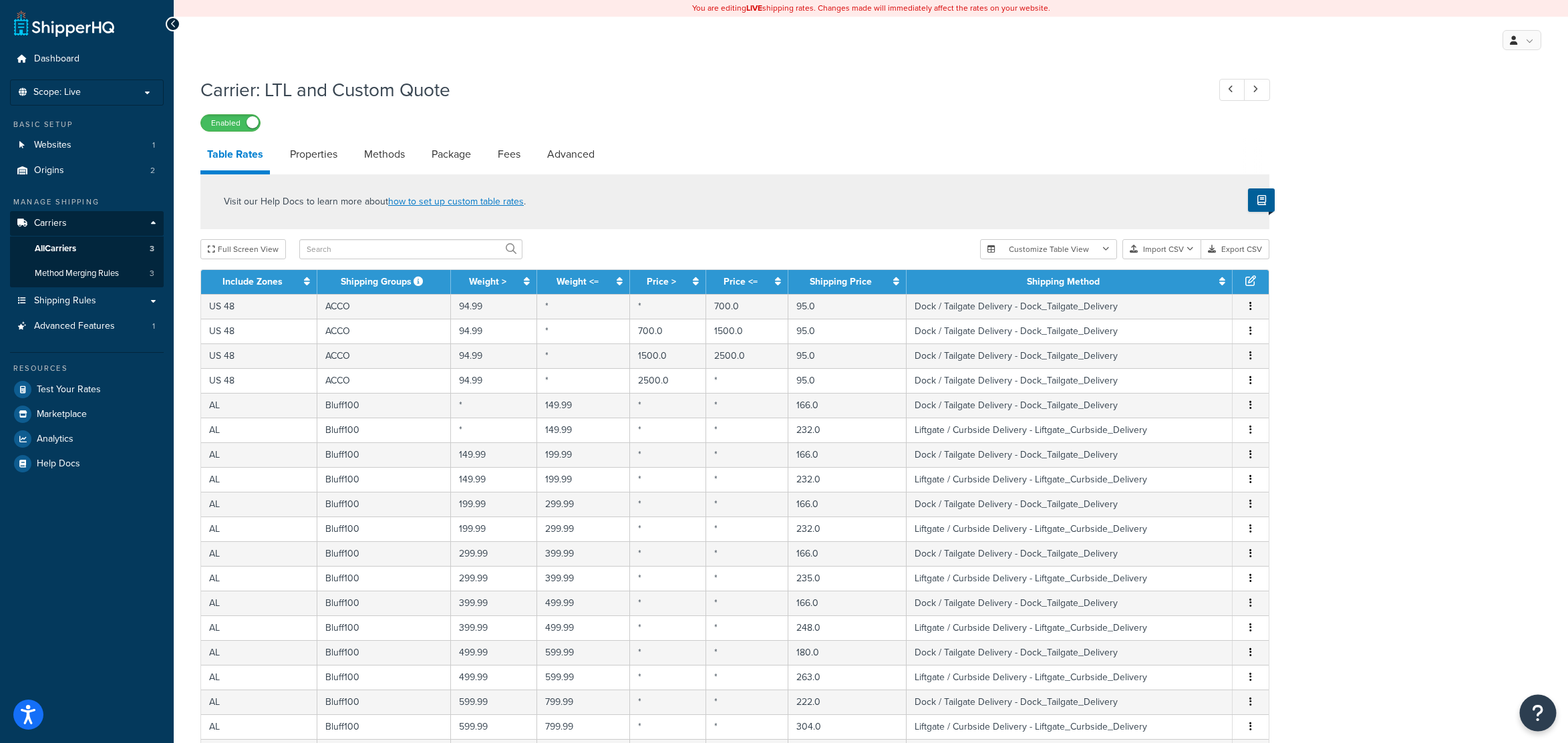
click at [1534, 345] on icon "Open Resource Center" at bounding box center [1538, 712] width 13 height 19
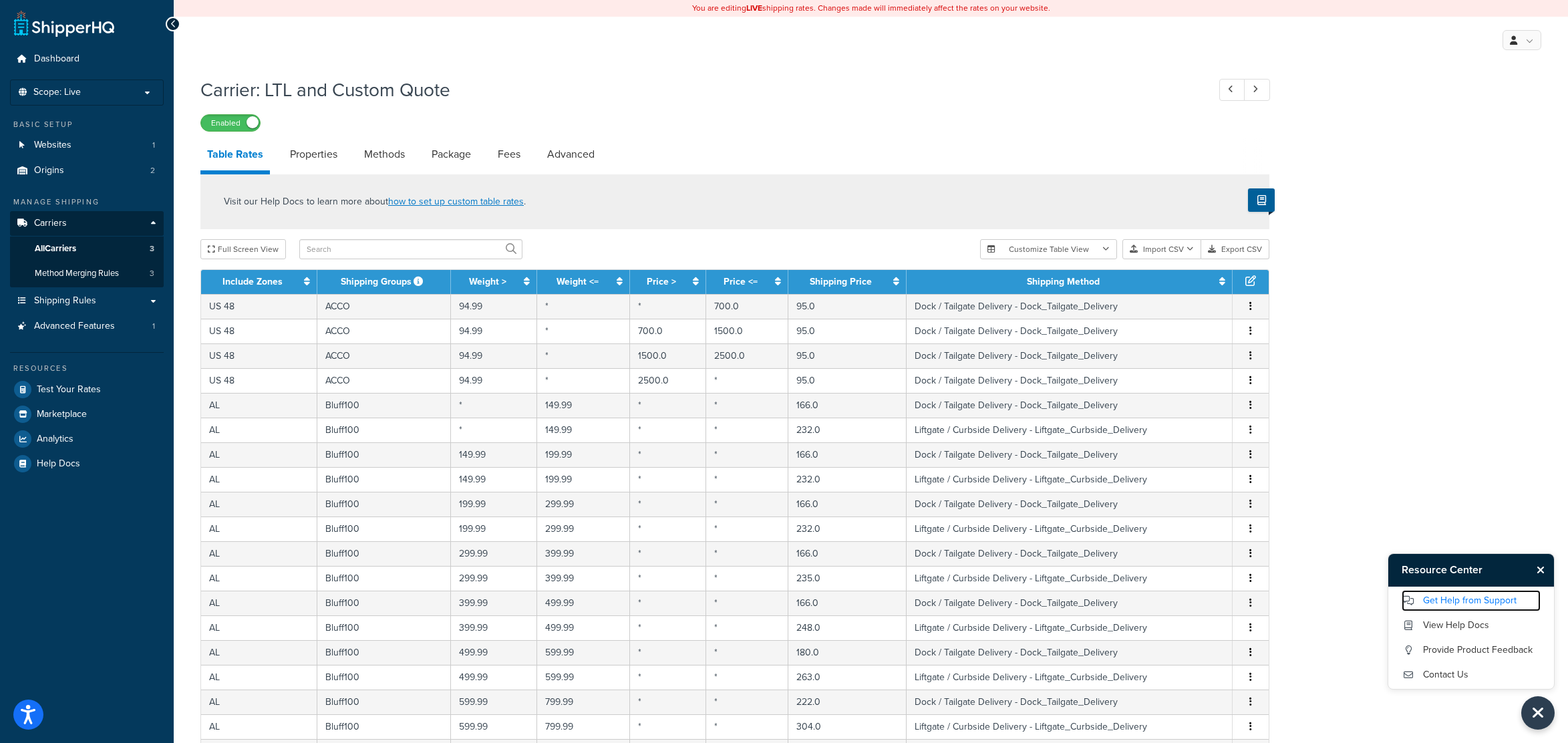
click at [1505, 345] on link "Get Help from Support" at bounding box center [1471, 600] width 139 height 22
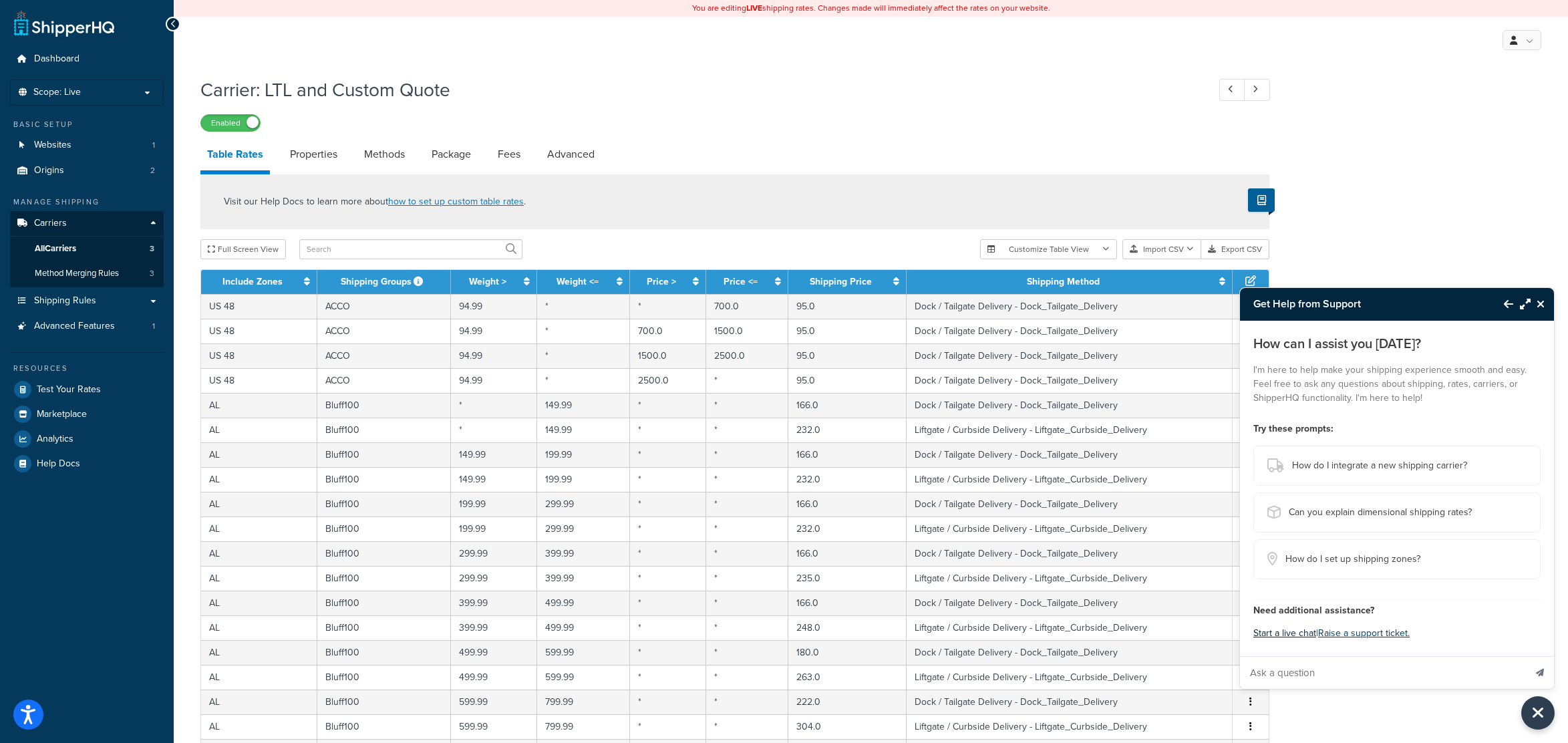
click at [1293, 345] on button "Start a live chat" at bounding box center [1285, 632] width 63 height 19
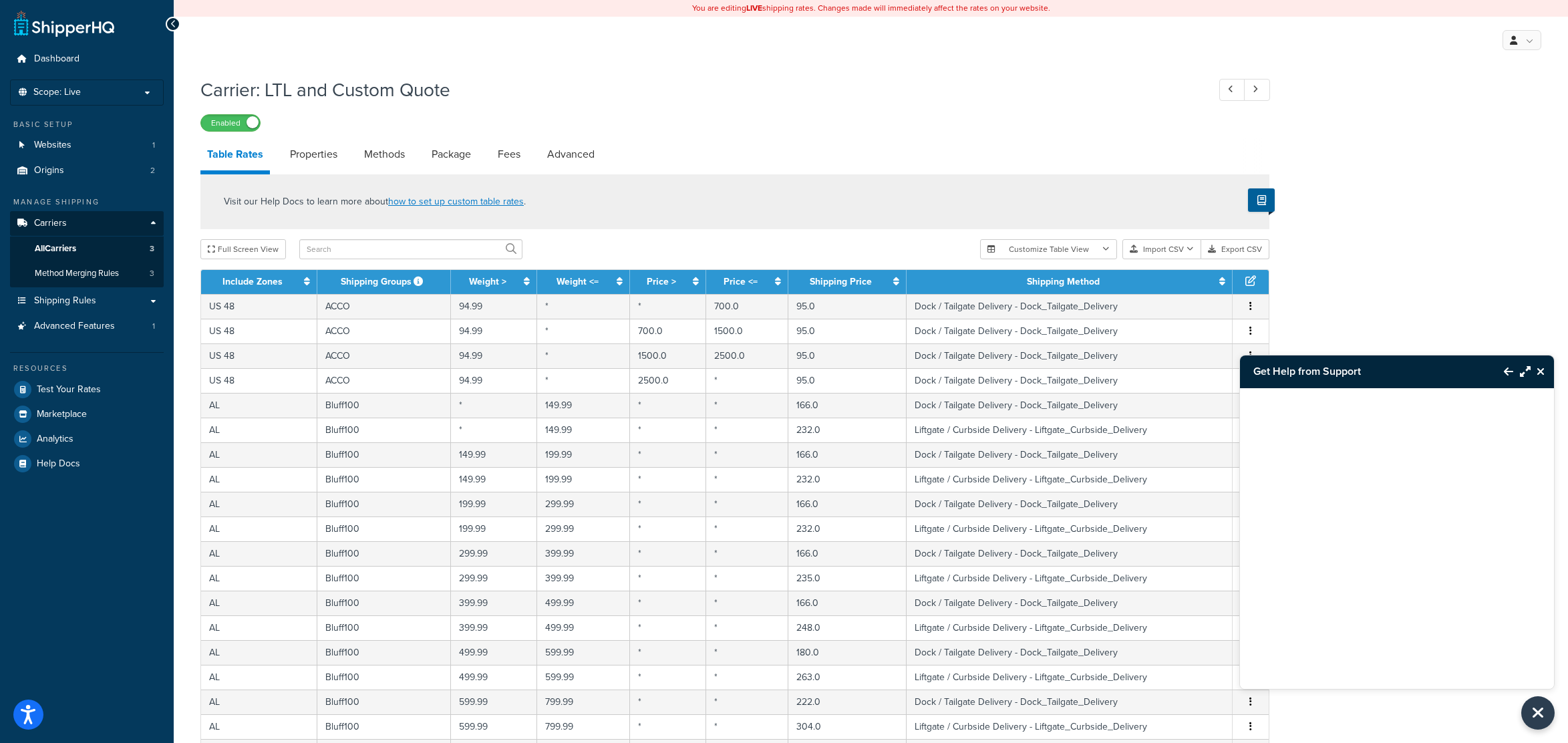
click at [1508, 345] on button "Back to Resource Center" at bounding box center [1502, 371] width 22 height 31
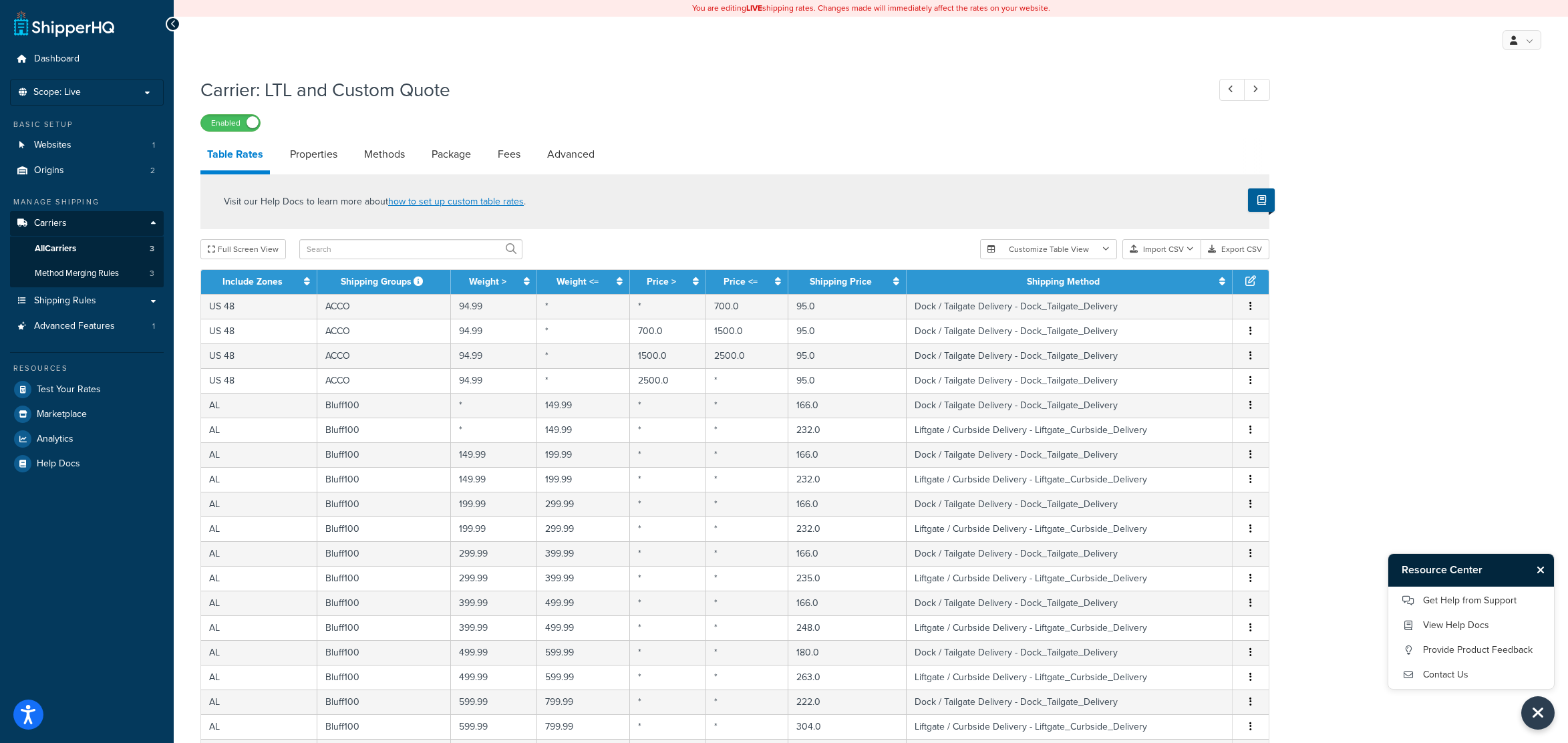
click at [1540, 345] on icon "Close Resource Center" at bounding box center [1540, 570] width 8 height 10
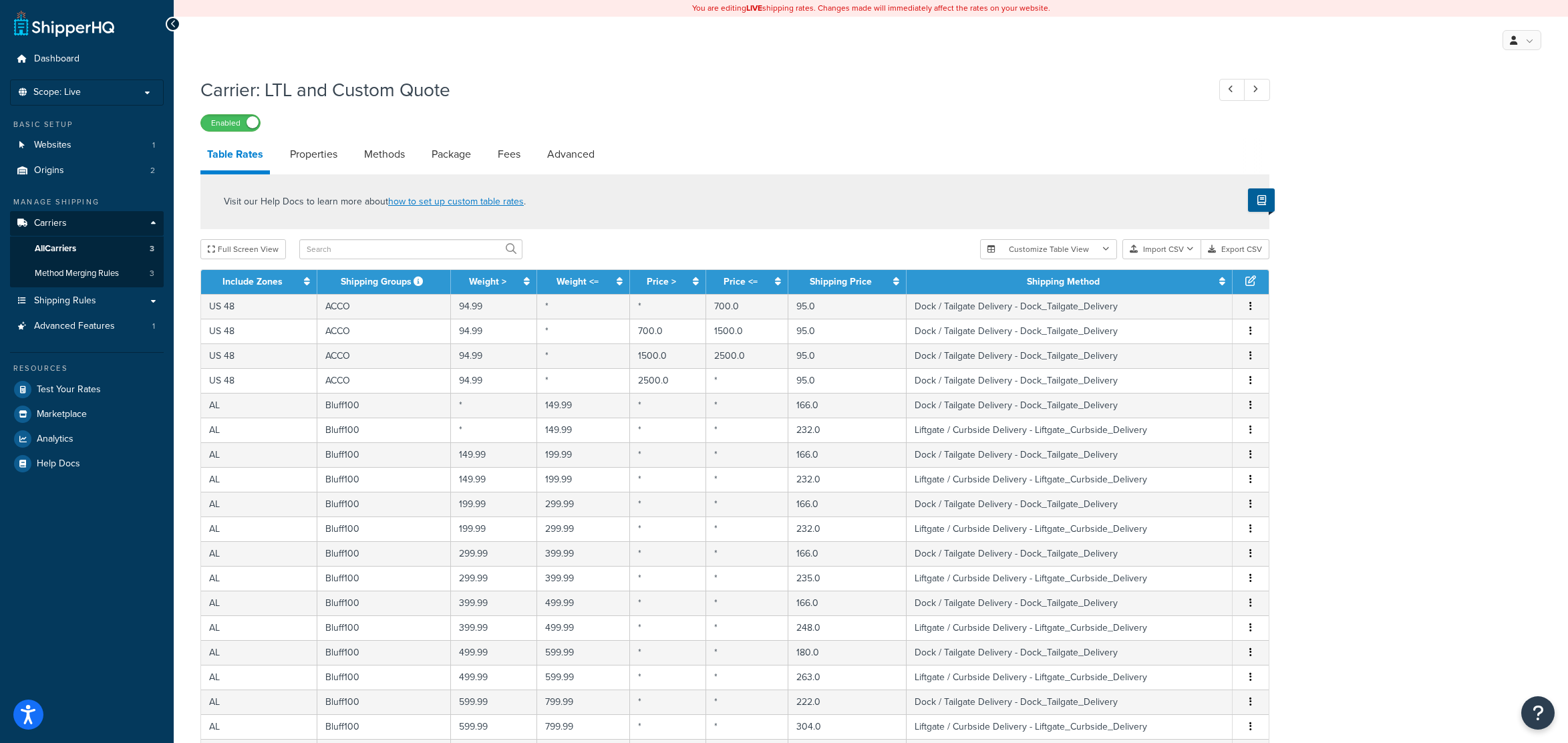
click at [1443, 345] on div "Carrier: LTL and Custom Quote Enabled Table Rates Properties Methods Package Fe…" at bounding box center [871, 568] width 1394 height 996
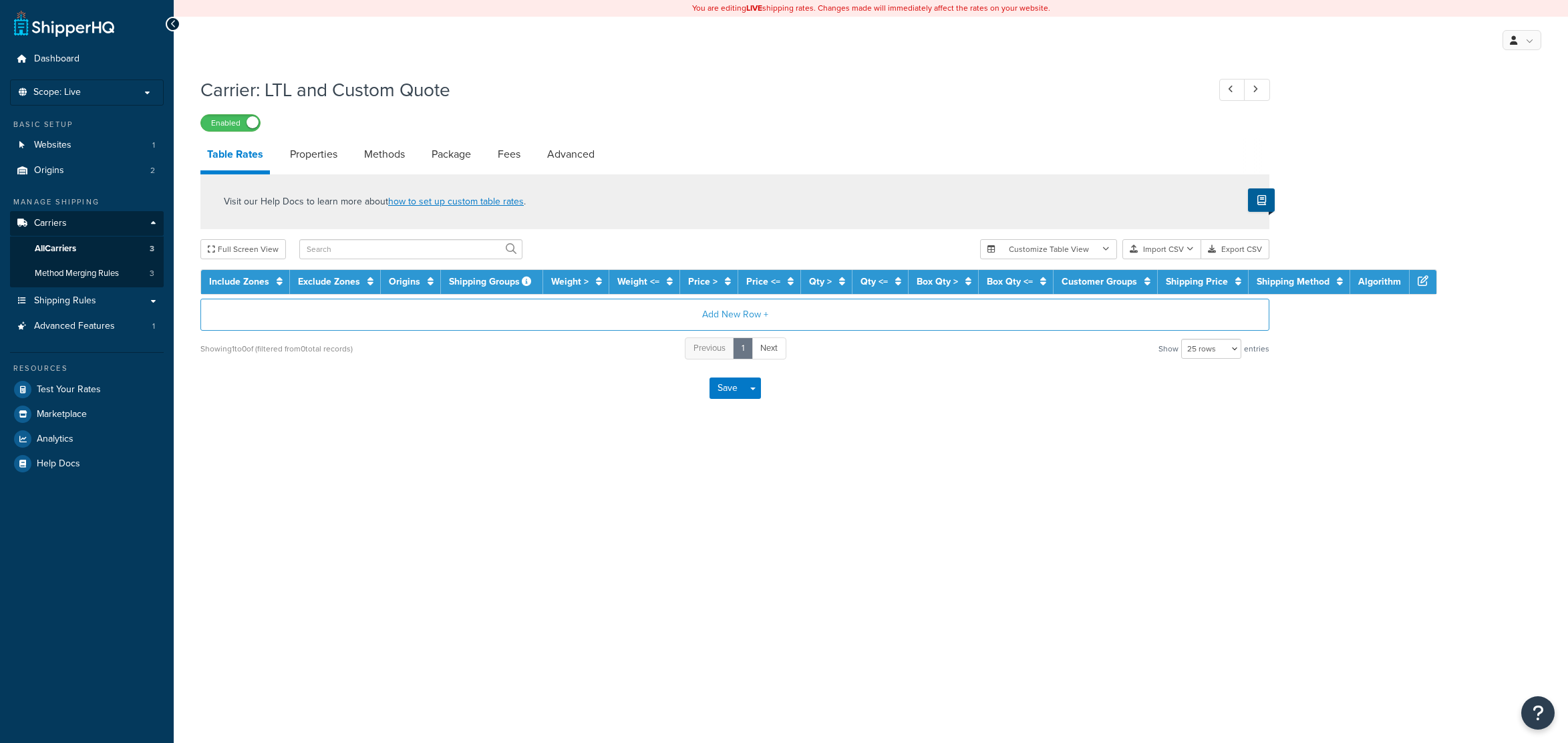
select select "25"
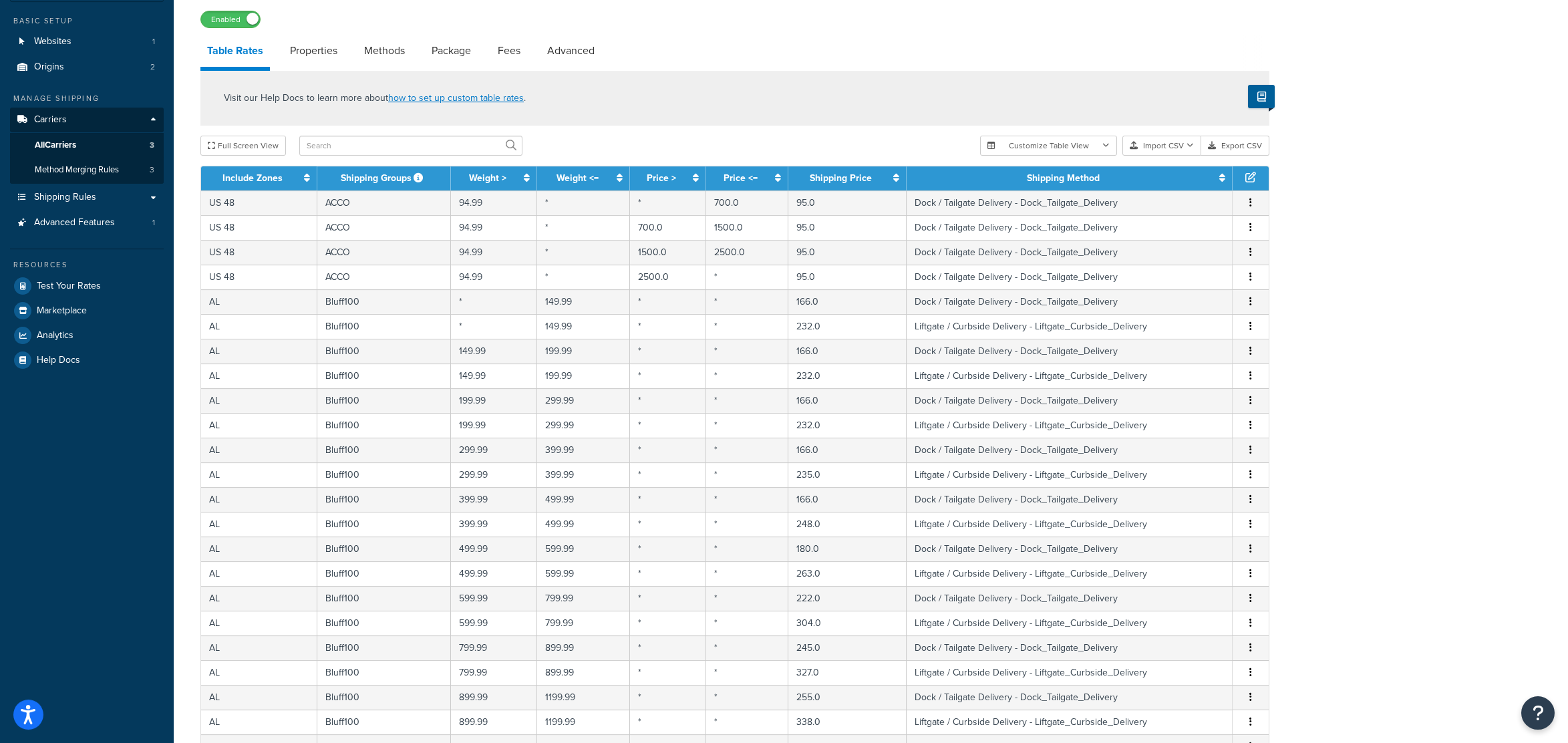
scroll to position [359, 0]
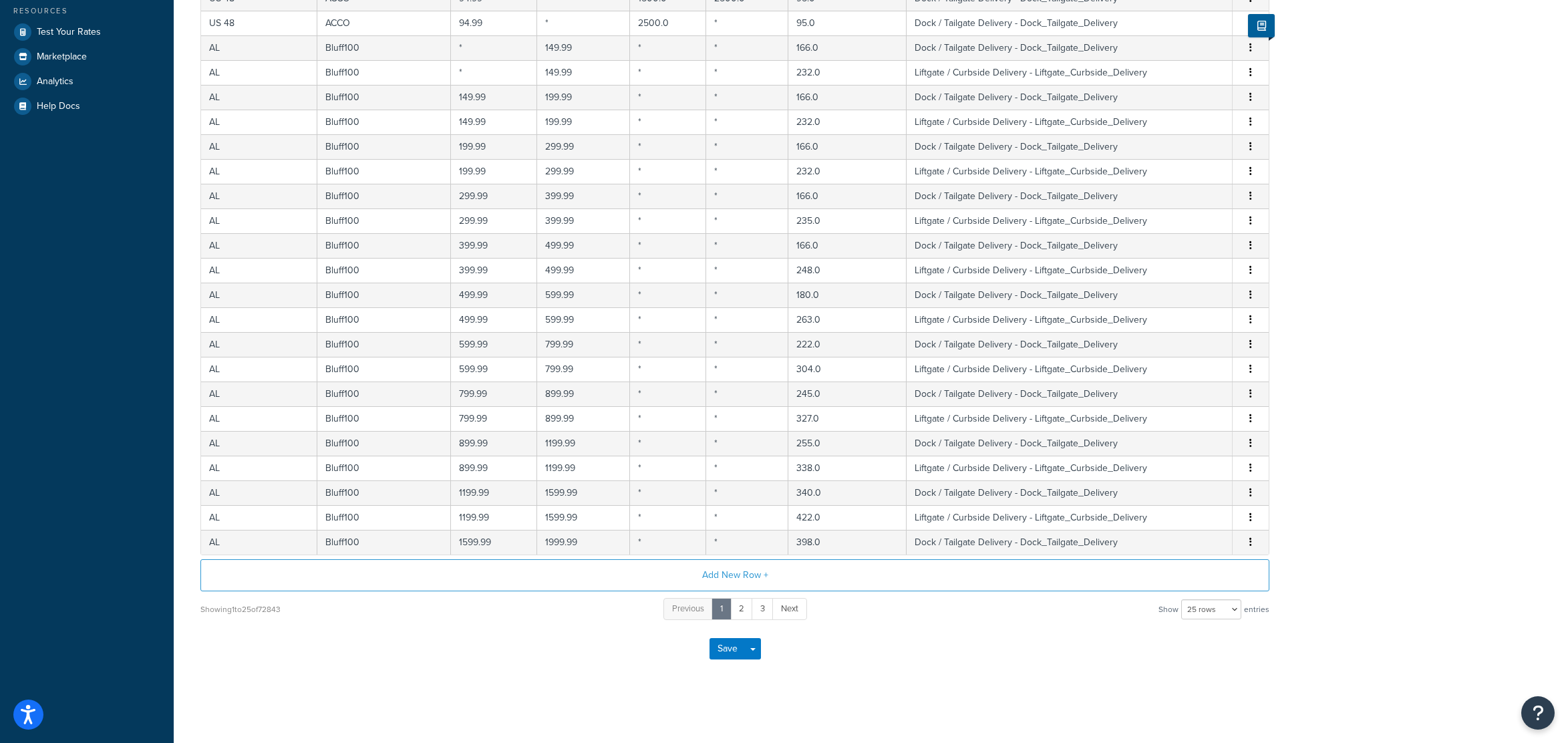
drag, startPoint x: 1292, startPoint y: 280, endPoint x: 1324, endPoint y: 591, distance: 312.6
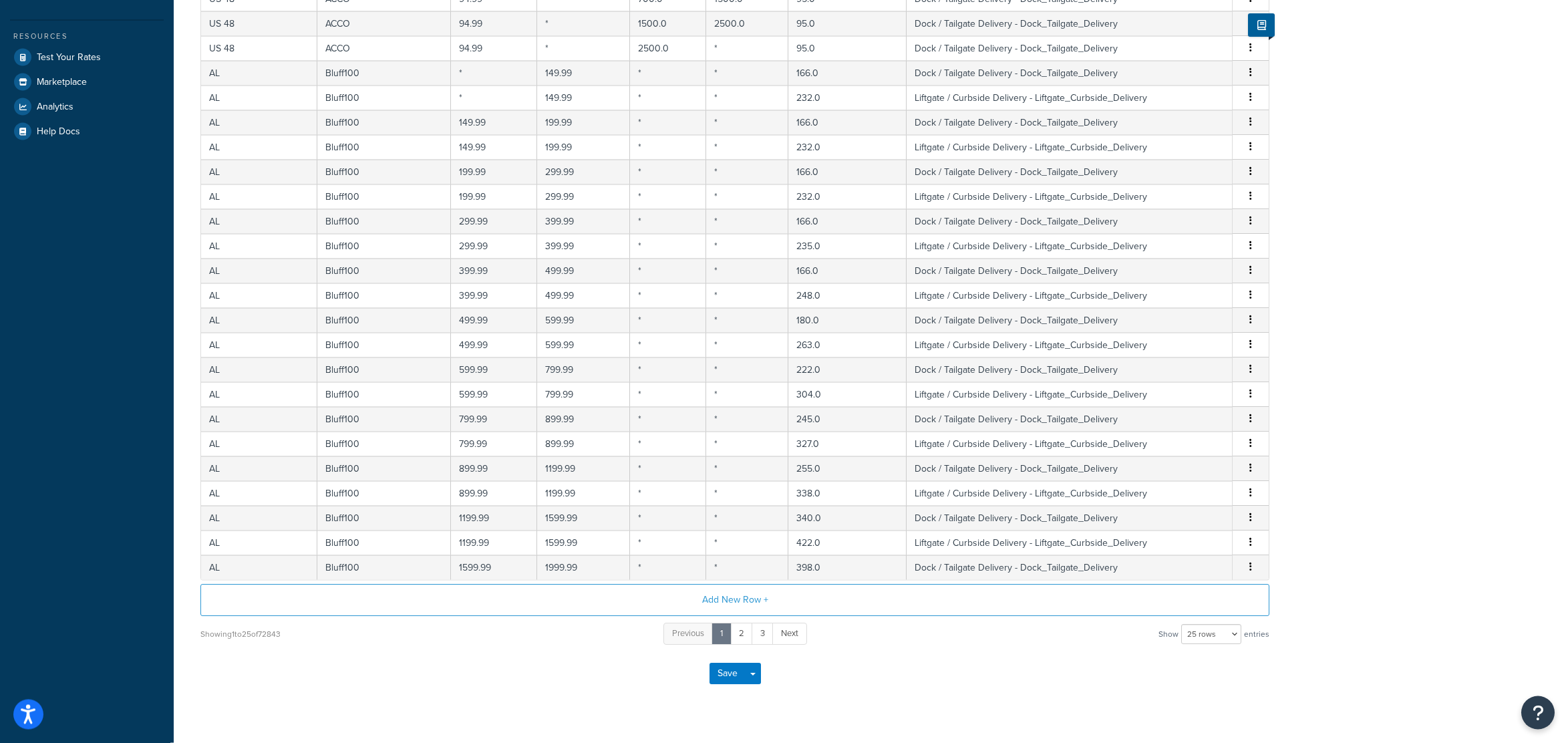
scroll to position [0, 0]
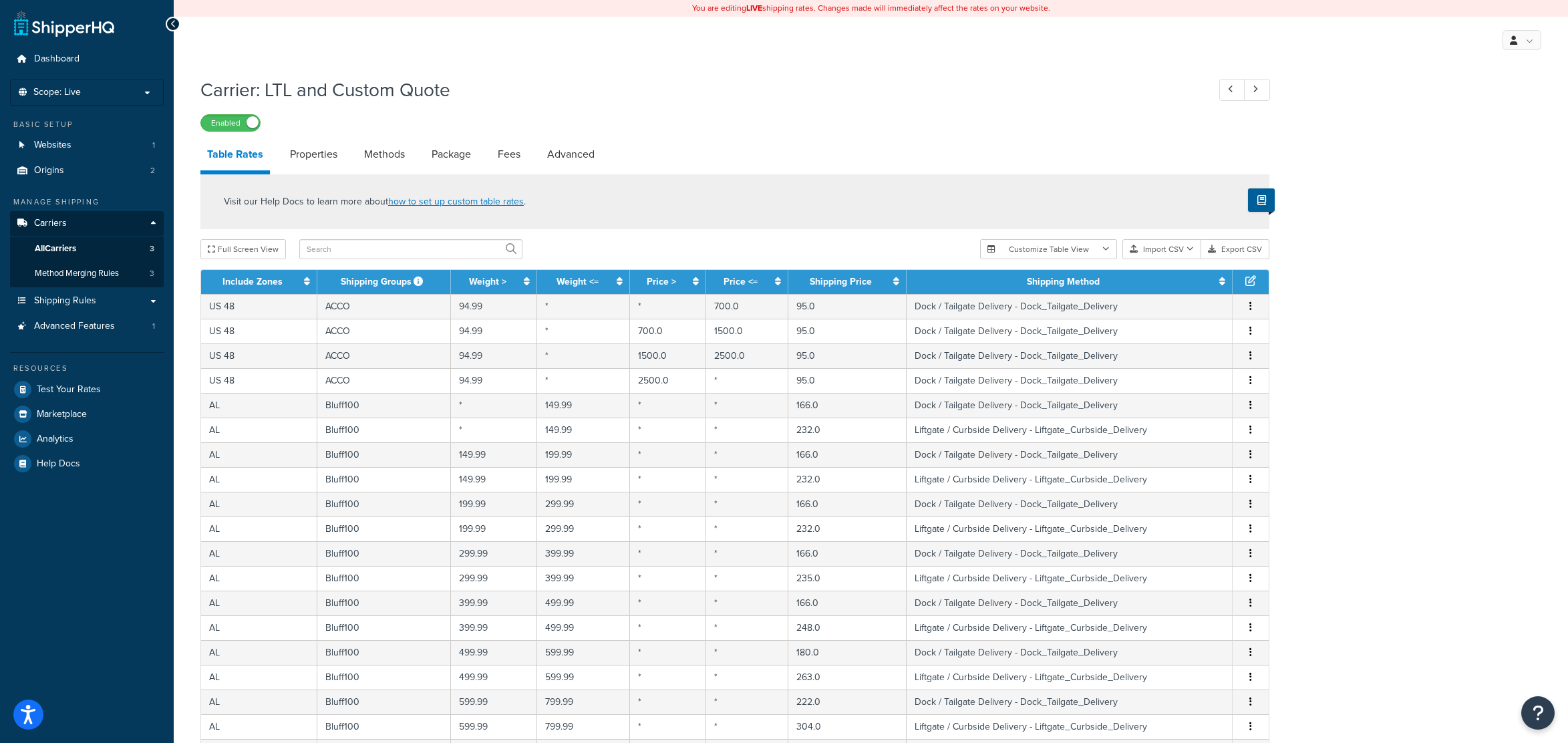
drag, startPoint x: 1337, startPoint y: 646, endPoint x: 1321, endPoint y: 432, distance: 214.6
click at [1171, 180] on div "Visit our Help Docs to learn more about how to set up custom table rates ." at bounding box center [734, 201] width 1069 height 55
click at [1170, 253] on button "Import CSV" at bounding box center [1162, 249] width 79 height 20
click at [1171, 259] on div "Customize Table View Show all columns Show selected columns Import CSV Import a…" at bounding box center [1124, 249] width 289 height 20
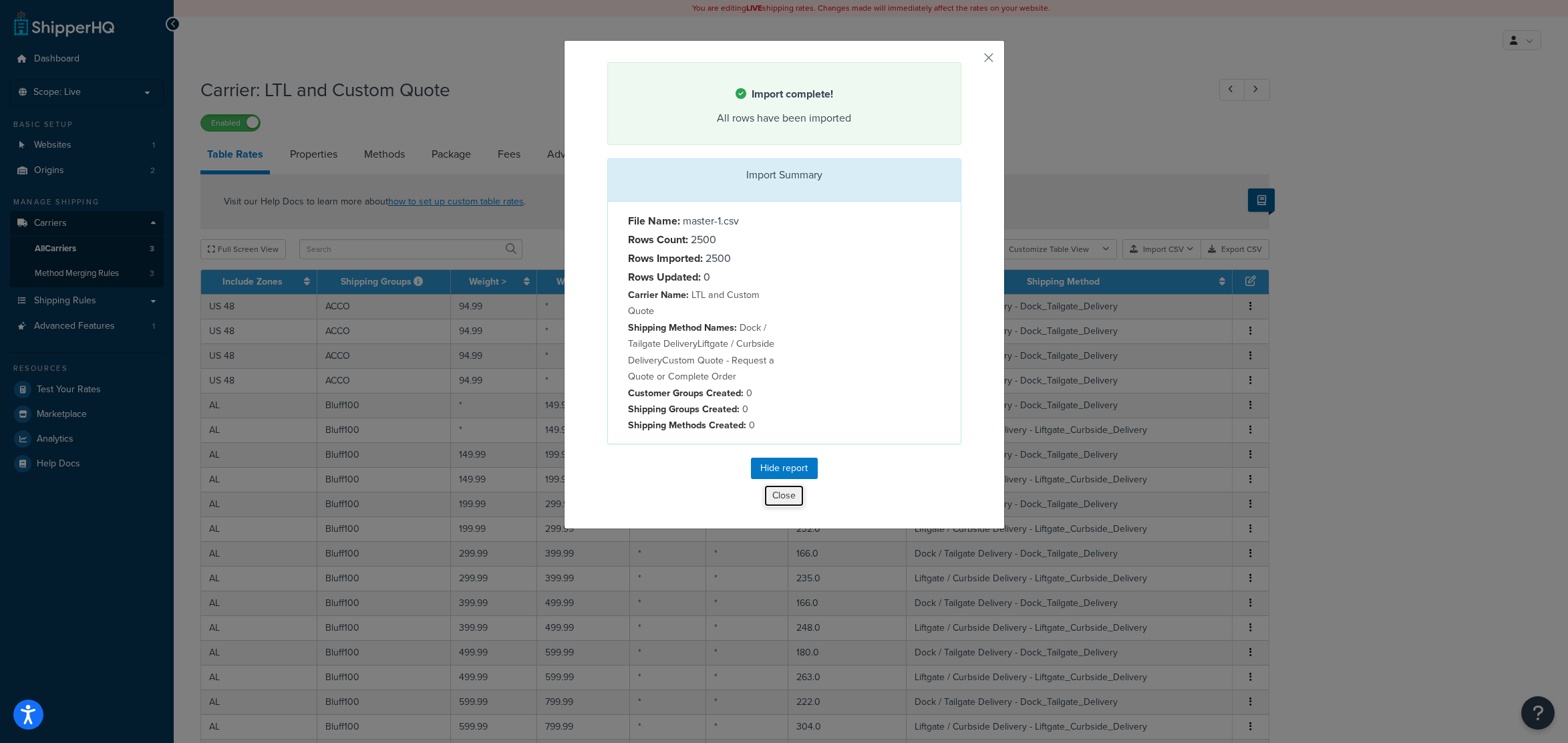
click at [769, 507] on button "Close" at bounding box center [784, 495] width 41 height 22
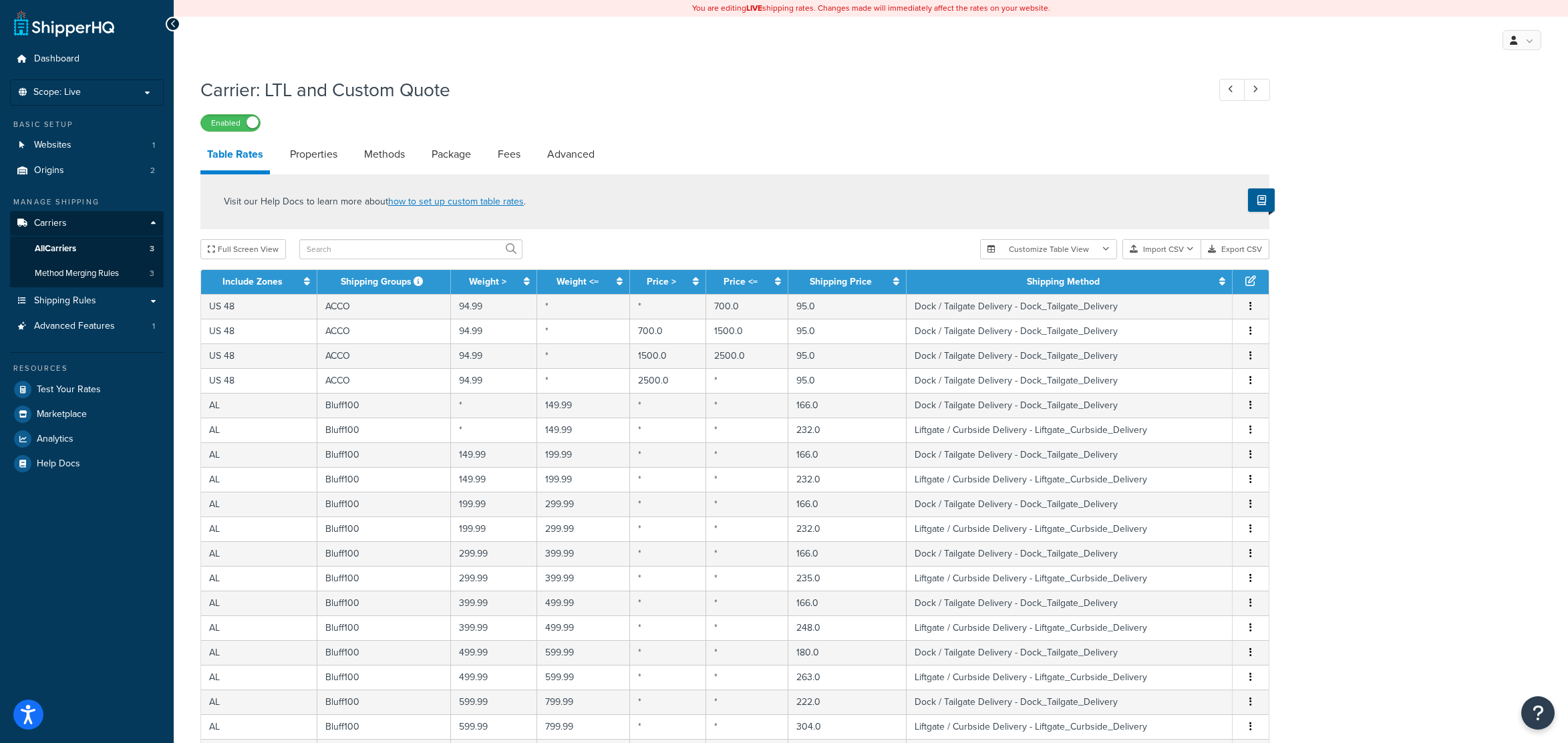
click at [811, 218] on div "Visit our Help Docs to learn more about how to set up custom table rates ." at bounding box center [734, 201] width 1069 height 55
select select "25"
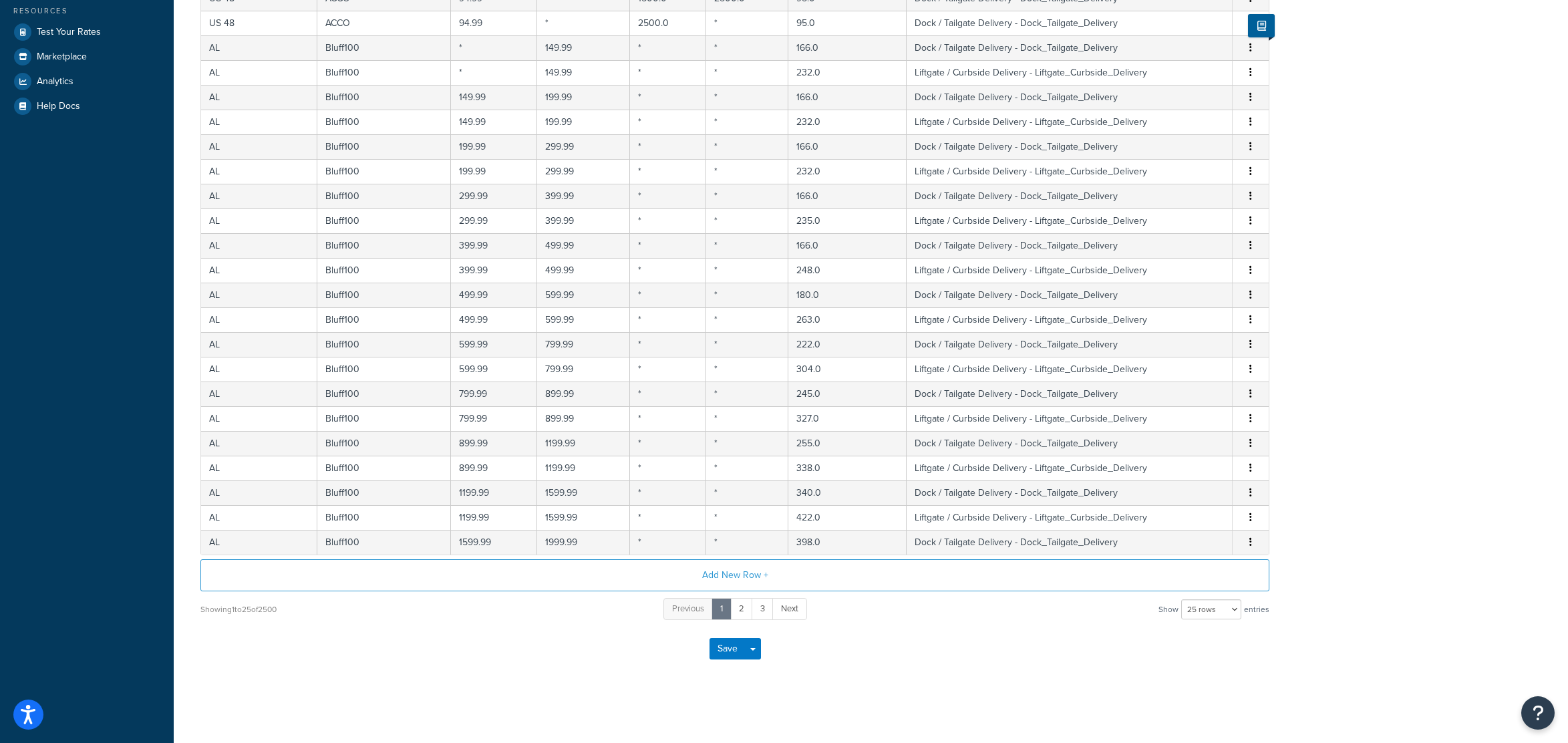
drag, startPoint x: 1341, startPoint y: 402, endPoint x: 1337, endPoint y: 616, distance: 214.0
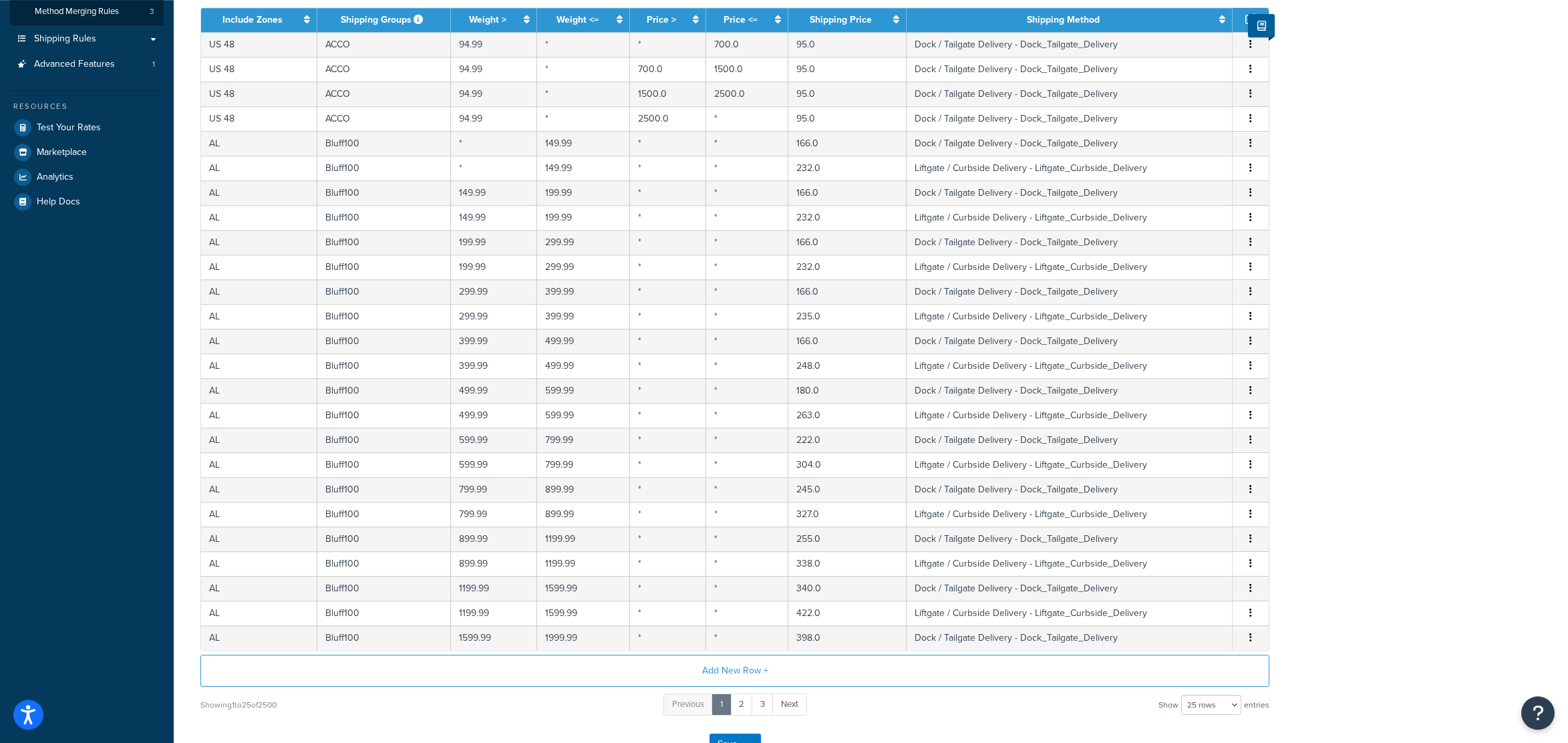
scroll to position [0, 0]
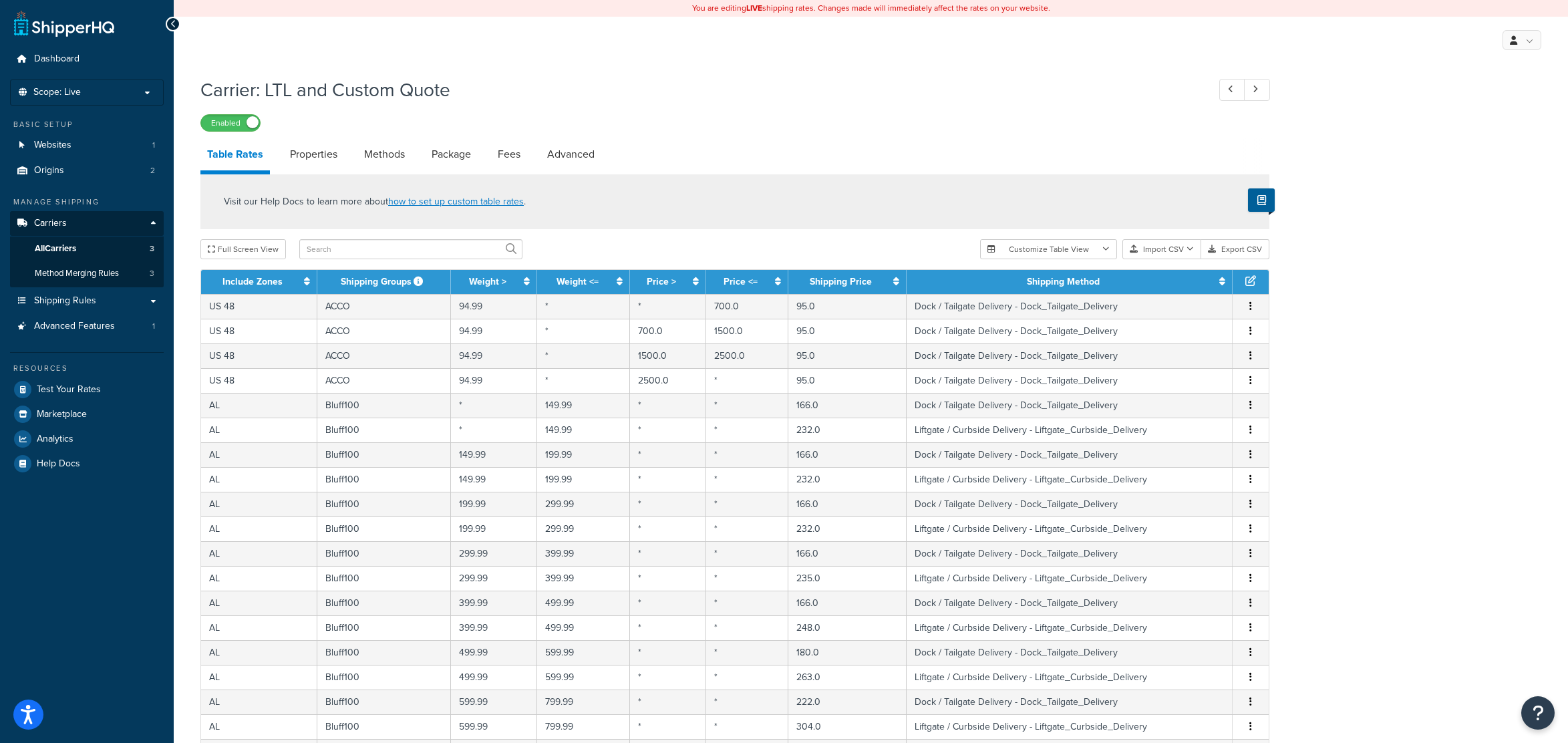
drag, startPoint x: 1337, startPoint y: 621, endPoint x: 1317, endPoint y: 407, distance: 214.9
click at [1176, 249] on button "Import CSV" at bounding box center [1162, 249] width 79 height 20
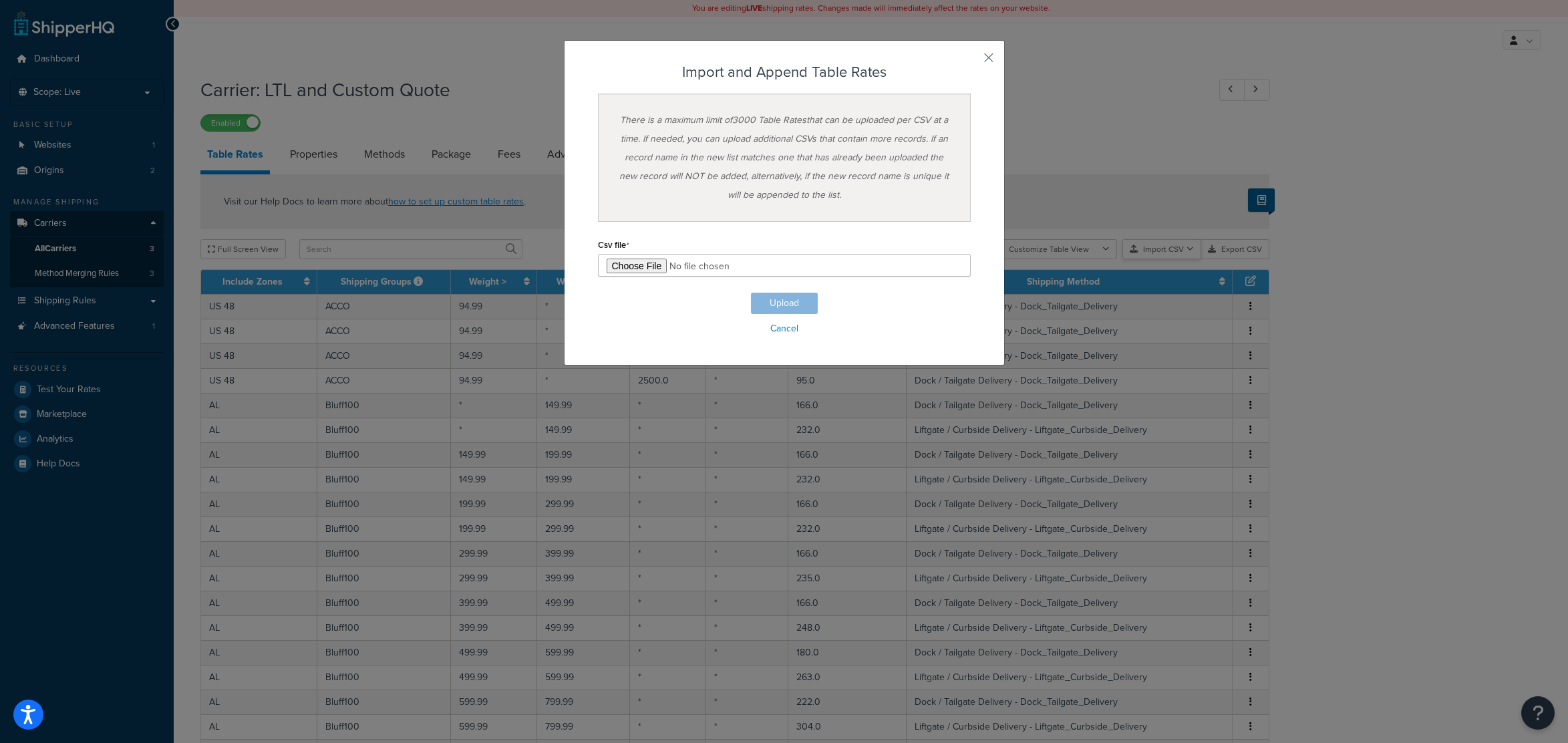
click at [1178, 259] on div "Customize Table View Show all columns Show selected columns Import CSV Import a…" at bounding box center [1124, 249] width 289 height 20
click at [644, 267] on input "file" at bounding box center [784, 265] width 373 height 22
type input "C:\fakepath\master-2.csv"
click at [786, 309] on button "Upload" at bounding box center [784, 303] width 66 height 22
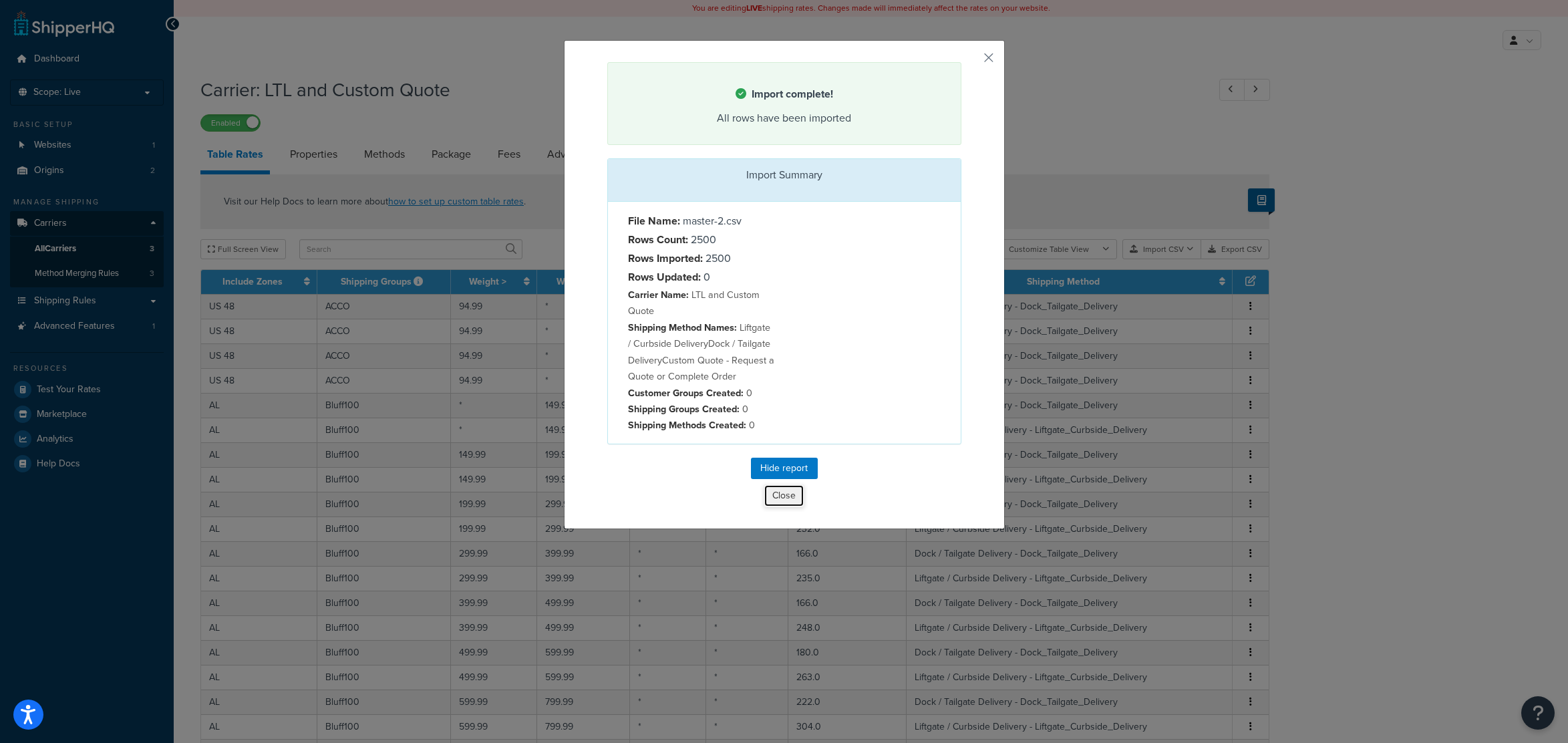
click at [785, 503] on button "Close" at bounding box center [784, 495] width 41 height 22
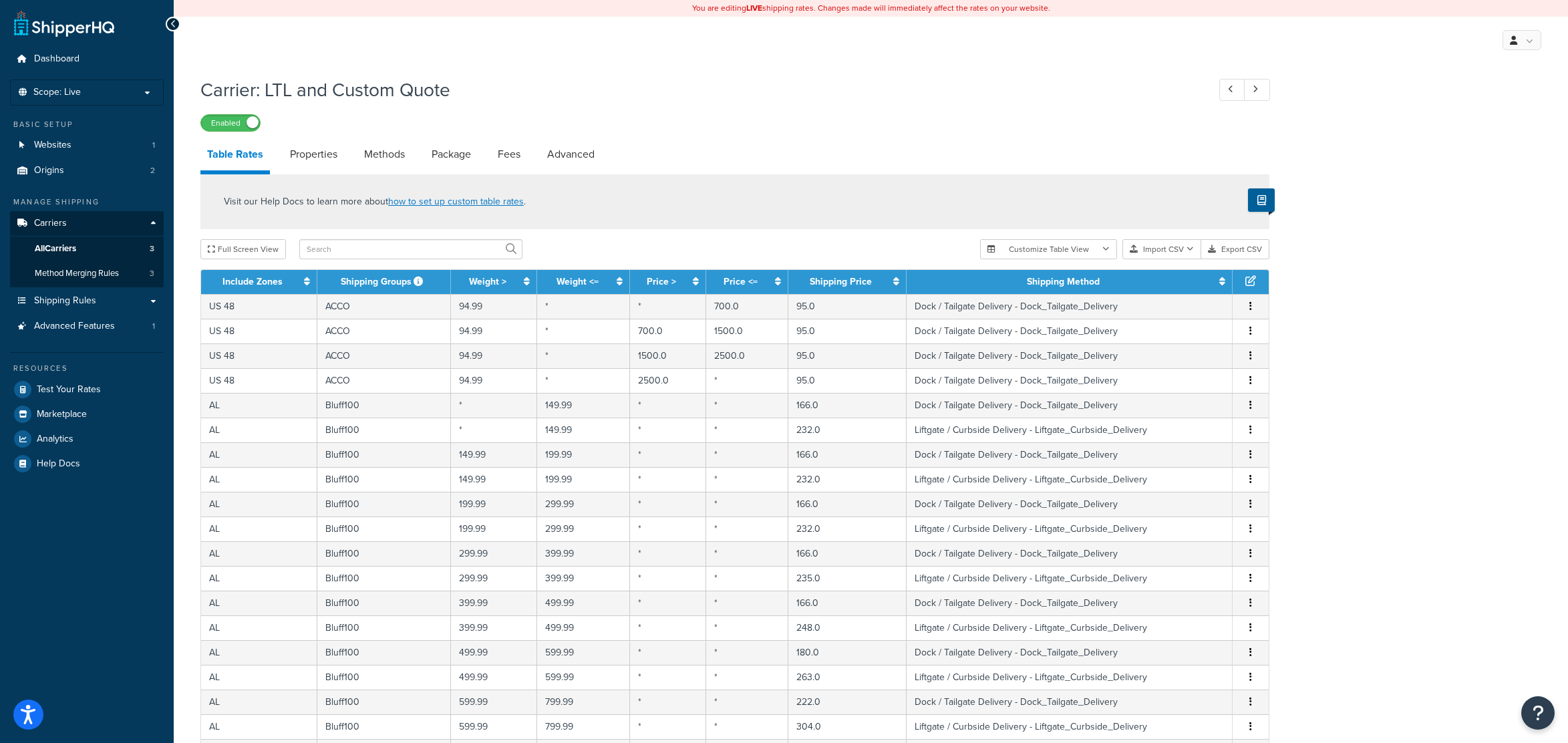
click at [1394, 271] on div "Carrier: LTL and Custom Quote Enabled Table Rates Properties Methods Package Fe…" at bounding box center [871, 568] width 1394 height 996
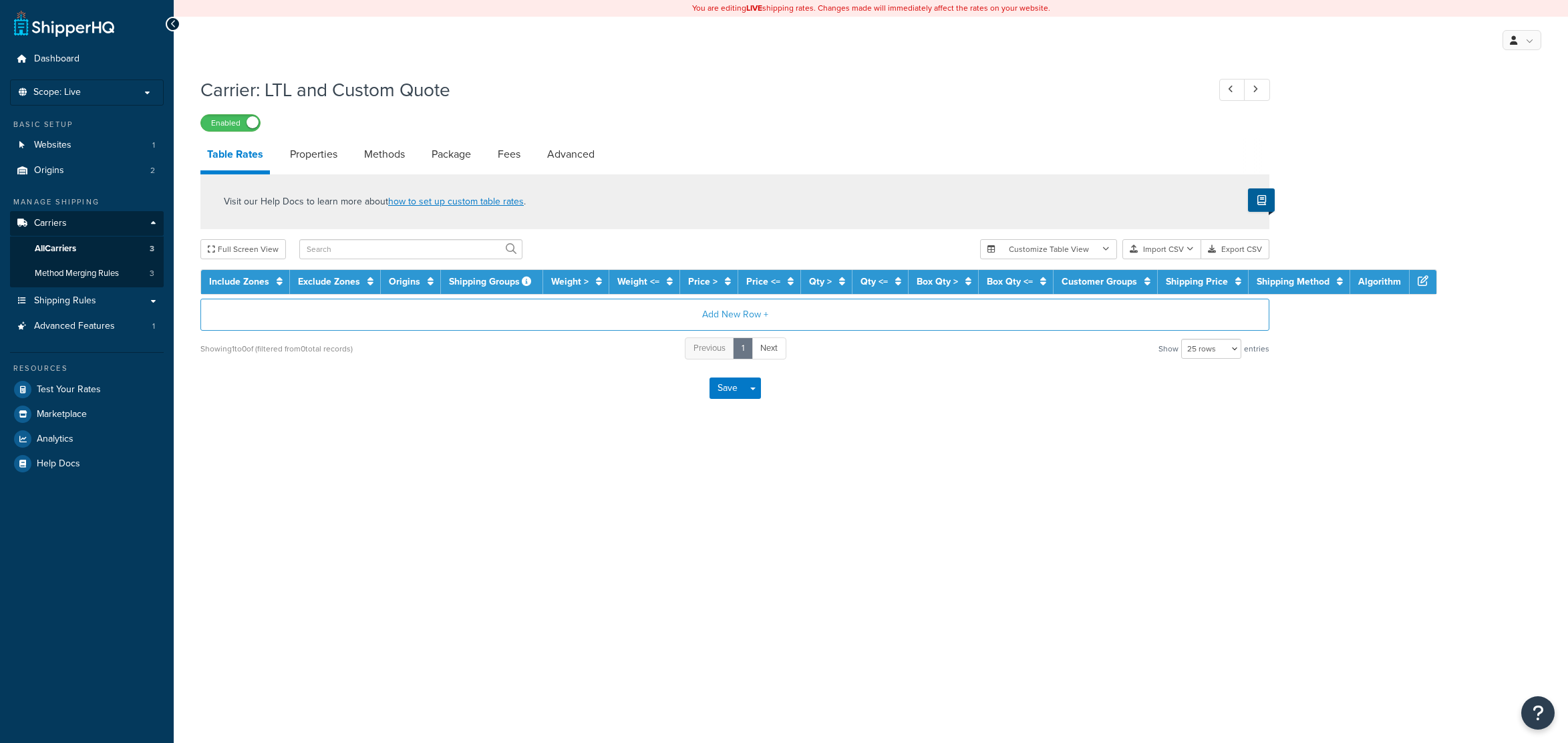
select select "25"
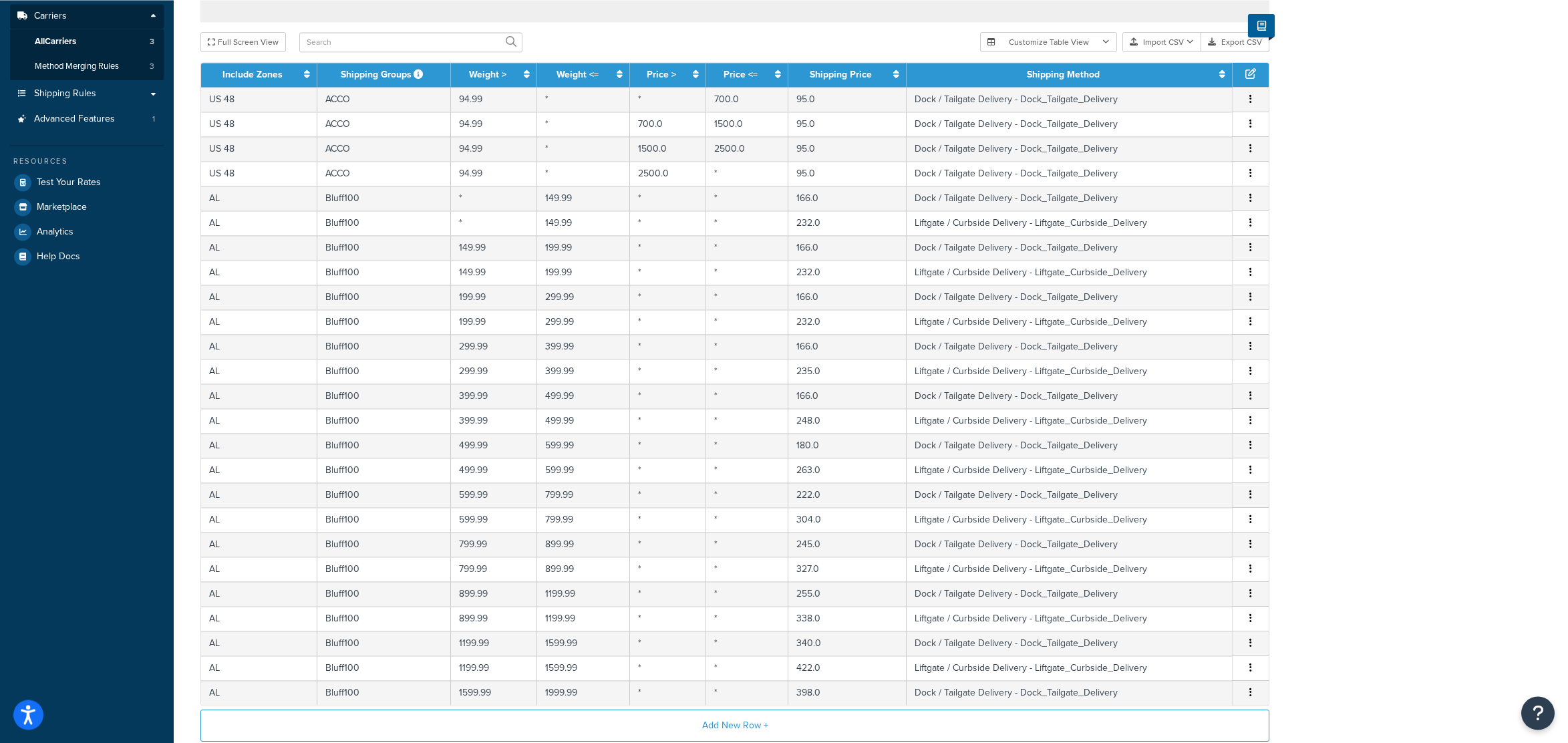
scroll to position [359, 0]
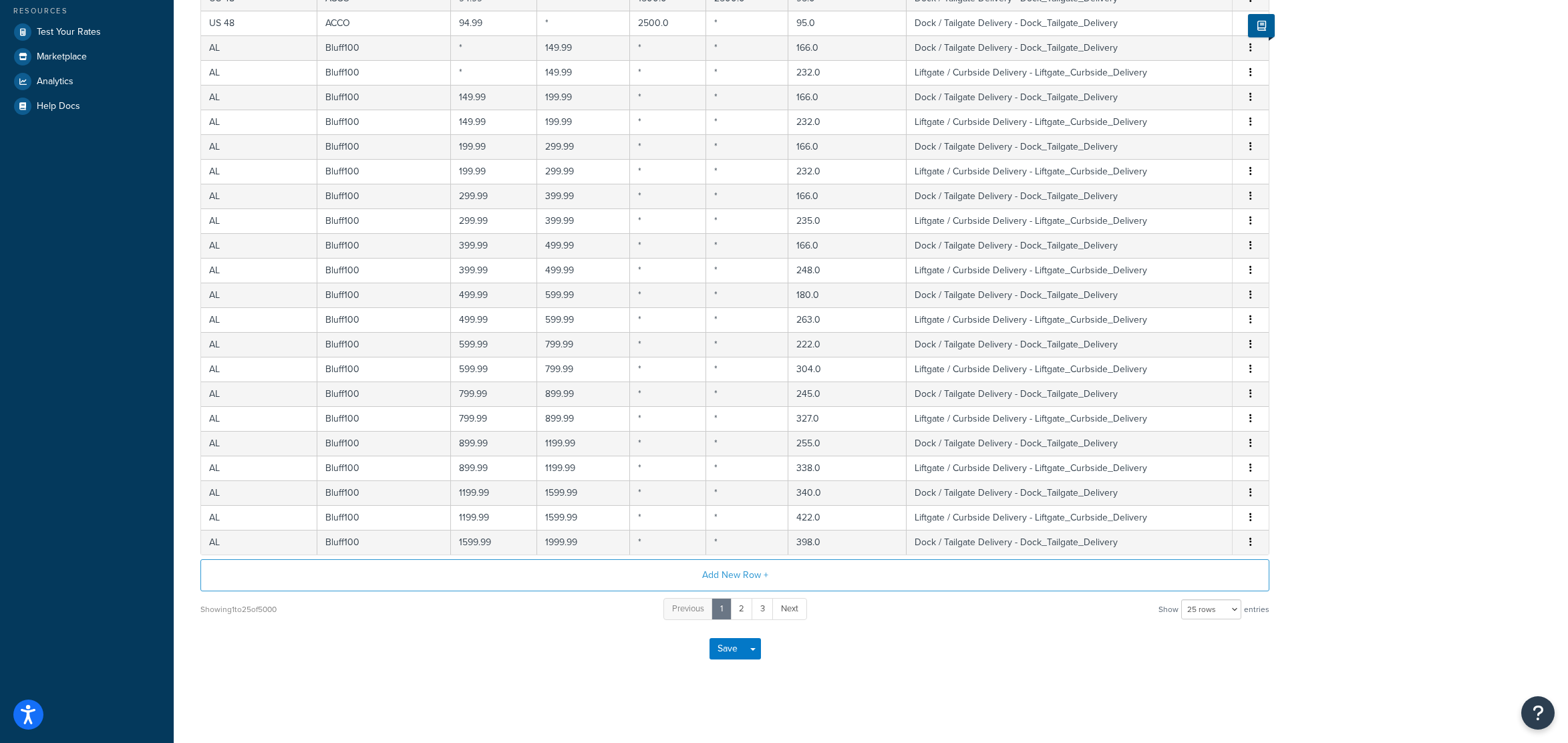
drag, startPoint x: 1406, startPoint y: 601, endPoint x: 1411, endPoint y: 645, distance: 44.3
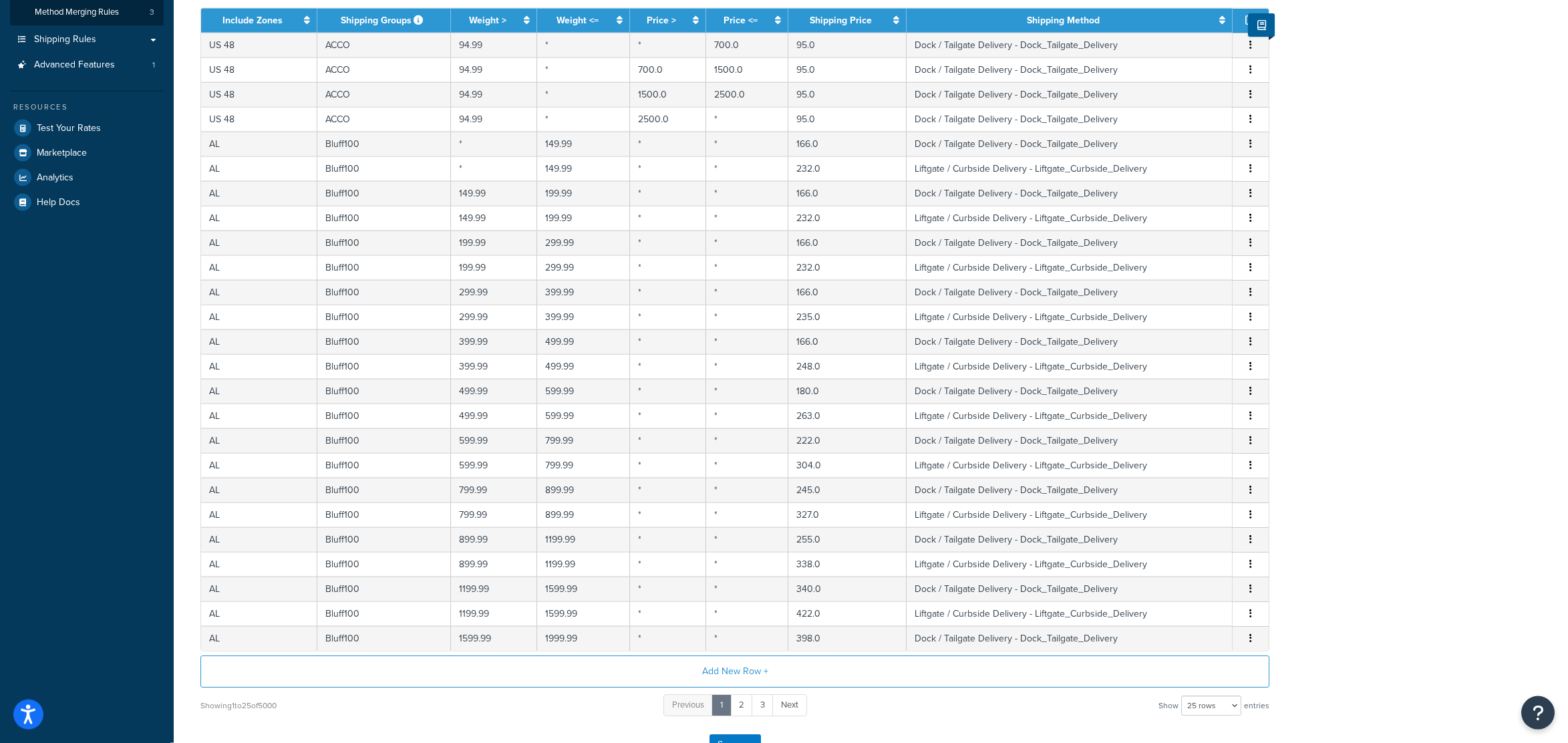
scroll to position [0, 0]
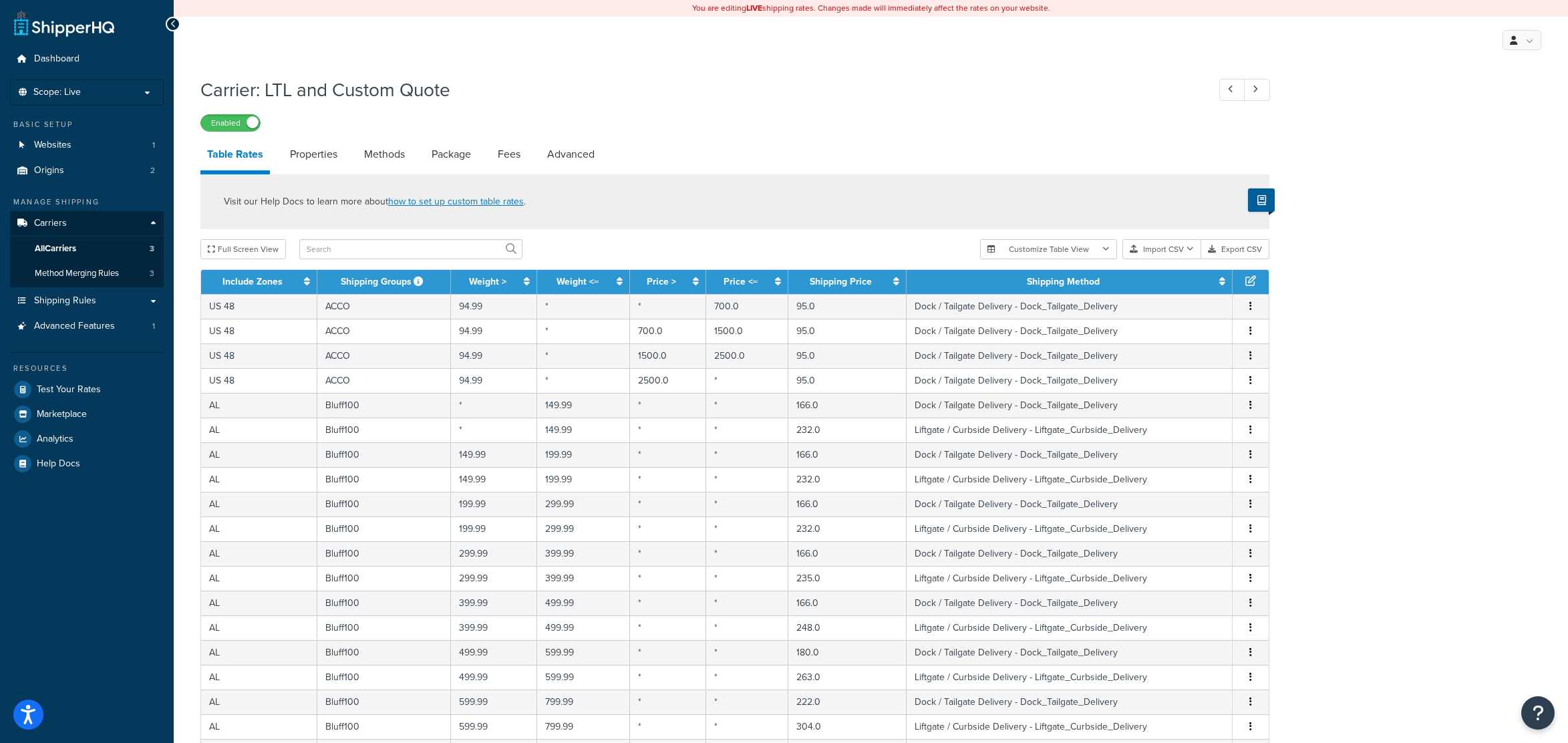
drag, startPoint x: 1413, startPoint y: 641, endPoint x: 1381, endPoint y: 414, distance: 229.2
click at [1162, 249] on button "Import CSV" at bounding box center [1162, 249] width 79 height 20
click at [1167, 259] on div "Customize Table View Show all columns Show selected columns Import CSV Import a…" at bounding box center [1124, 249] width 289 height 20
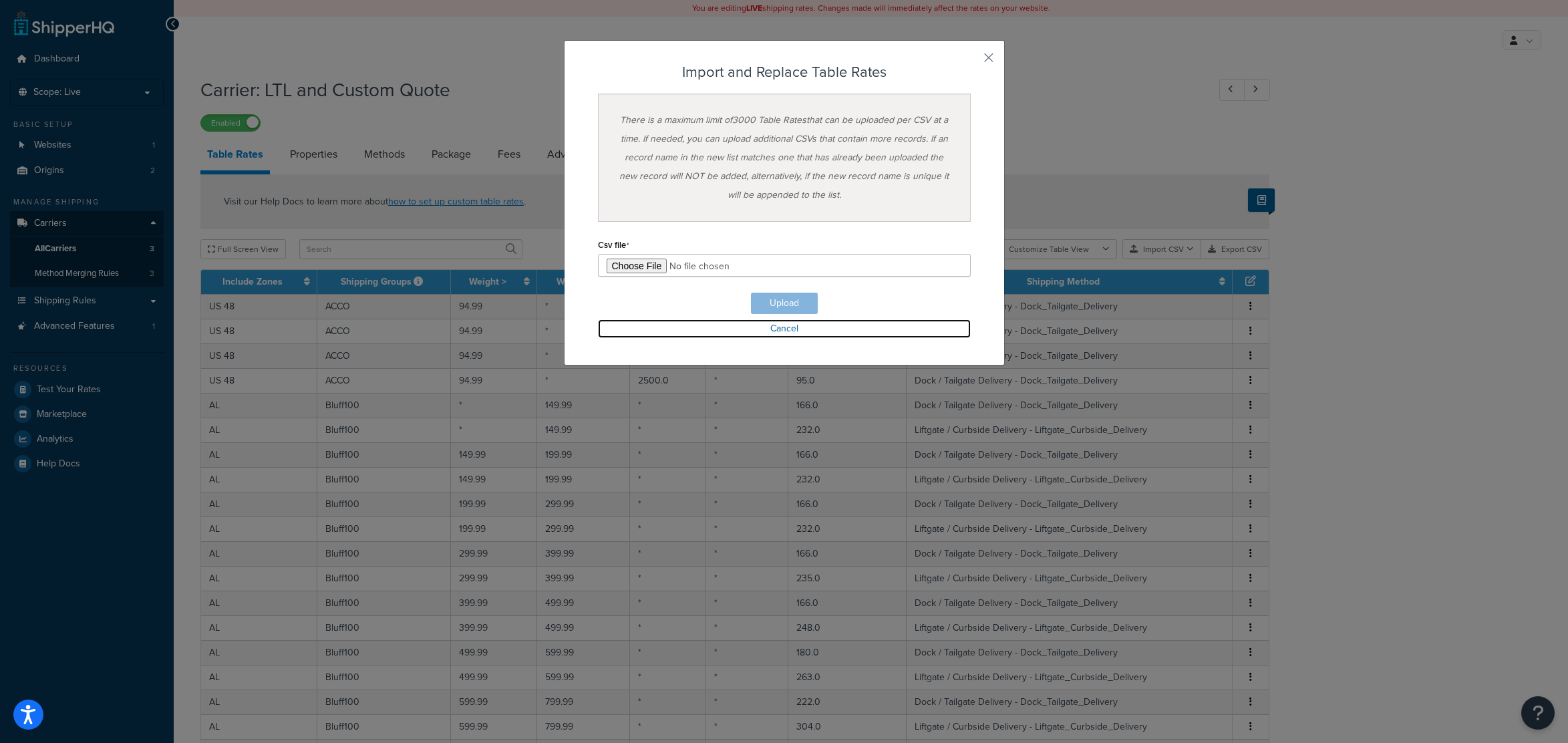
click at [775, 329] on link "Cancel" at bounding box center [784, 328] width 373 height 19
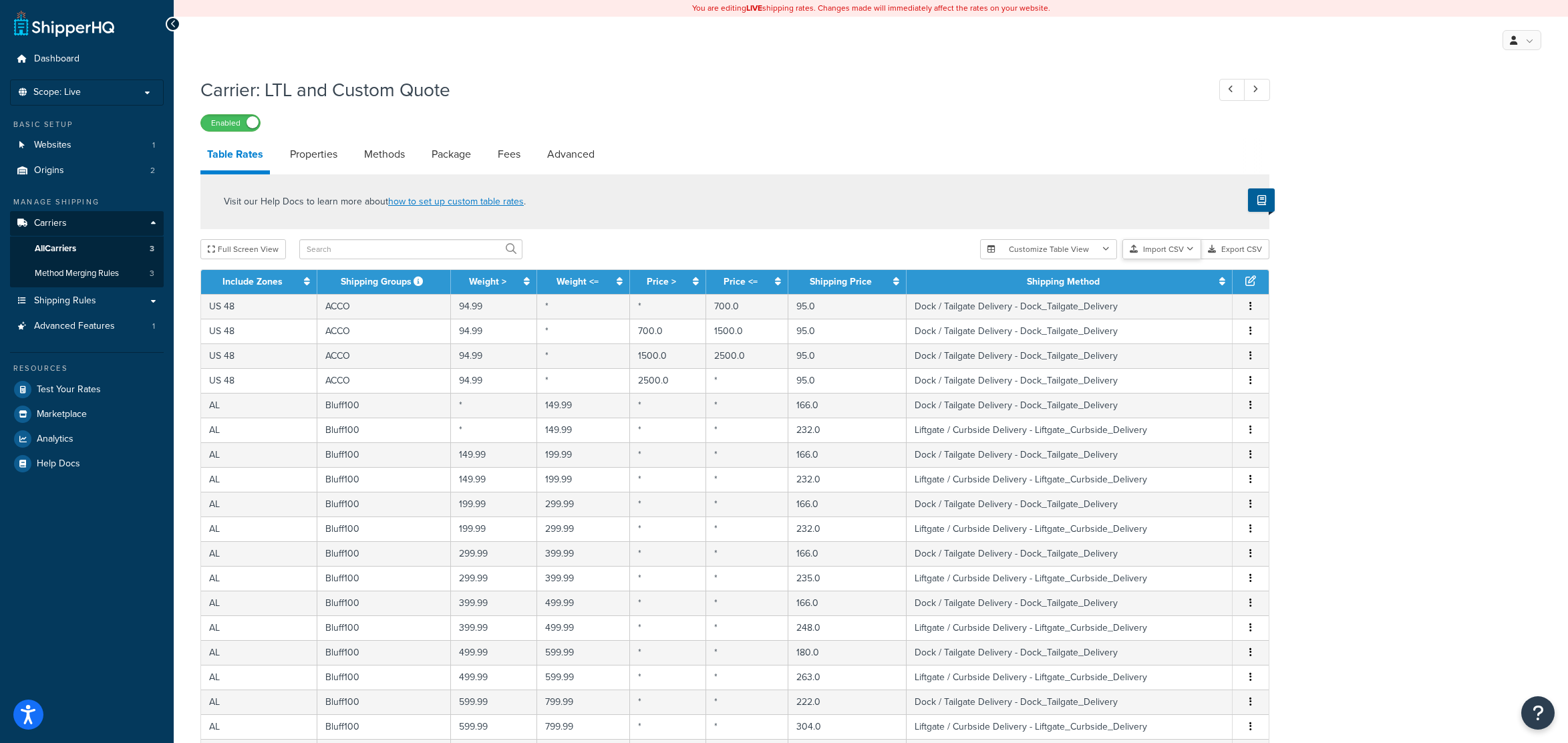
click at [1192, 251] on icon "button" at bounding box center [1190, 249] width 7 height 8
click at [1357, 299] on div "Carrier: LTL and Custom Quote Enabled Table Rates Properties Methods Package Fe…" at bounding box center [871, 568] width 1394 height 996
click at [1362, 305] on div "Carrier: LTL and Custom Quote Enabled Table Rates Properties Methods Package Fe…" at bounding box center [871, 568] width 1394 height 996
click at [1530, 40] on link at bounding box center [1522, 40] width 39 height 20
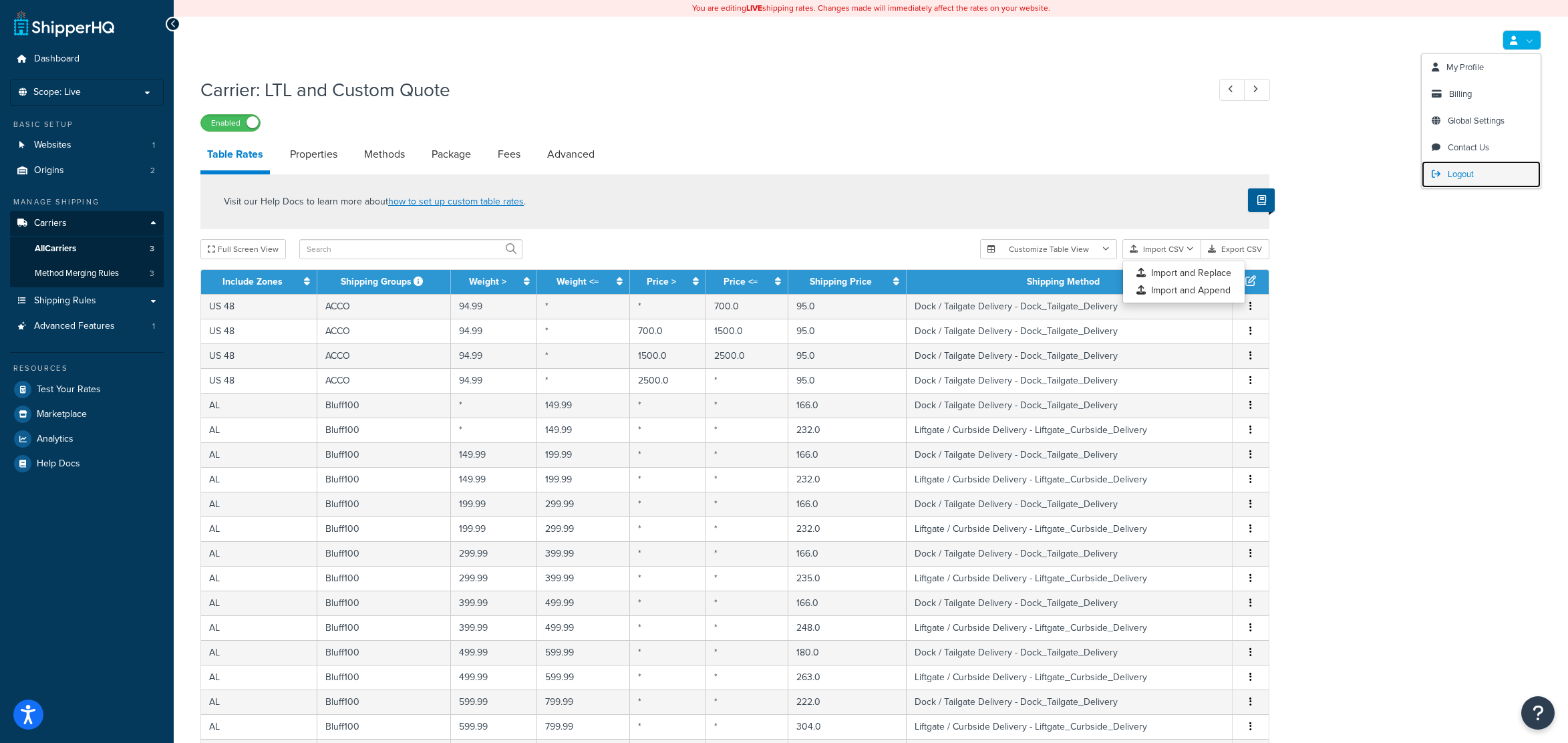
click at [1472, 175] on span "Logout" at bounding box center [1460, 173] width 26 height 13
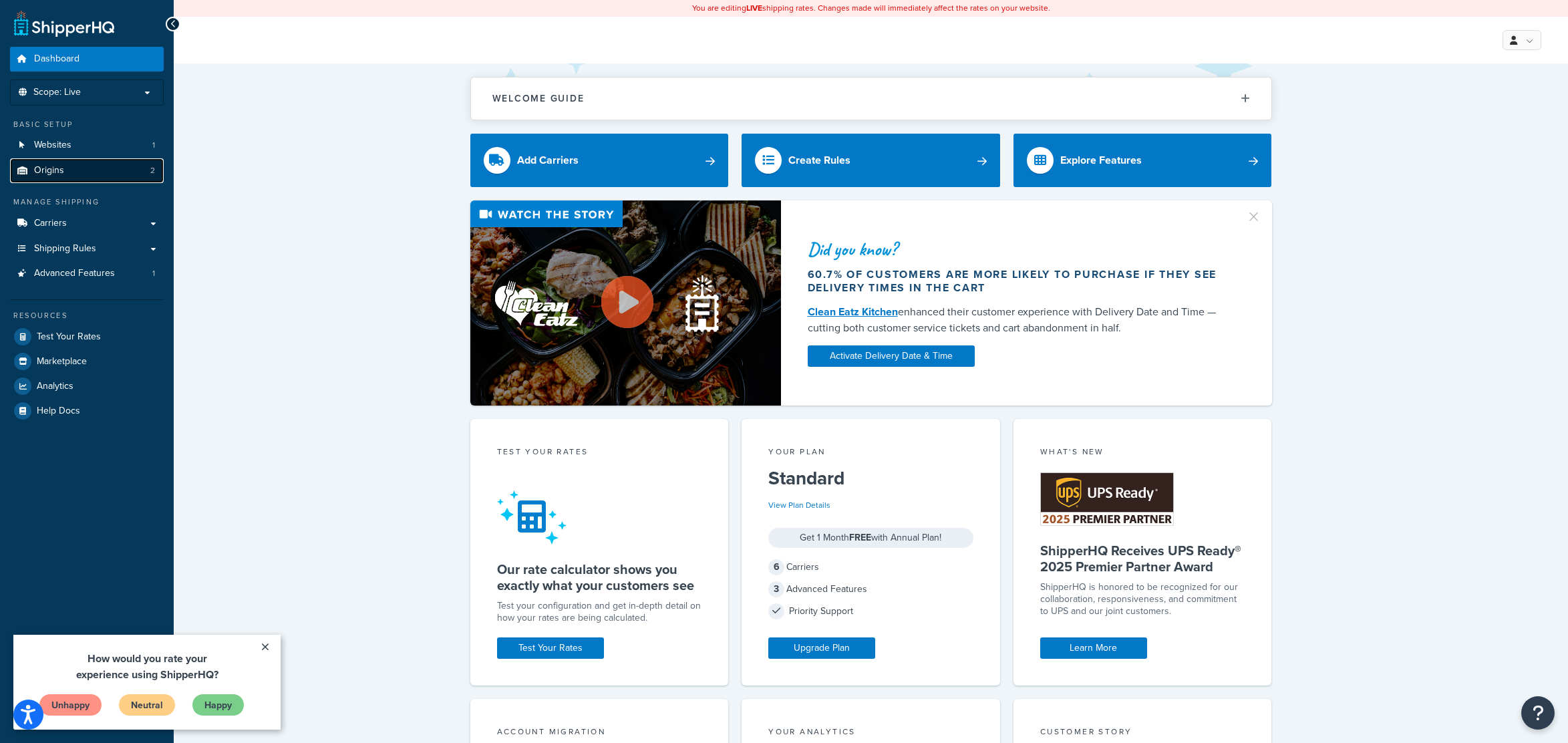
click at [73, 172] on link "Origins 2" at bounding box center [87, 170] width 154 height 25
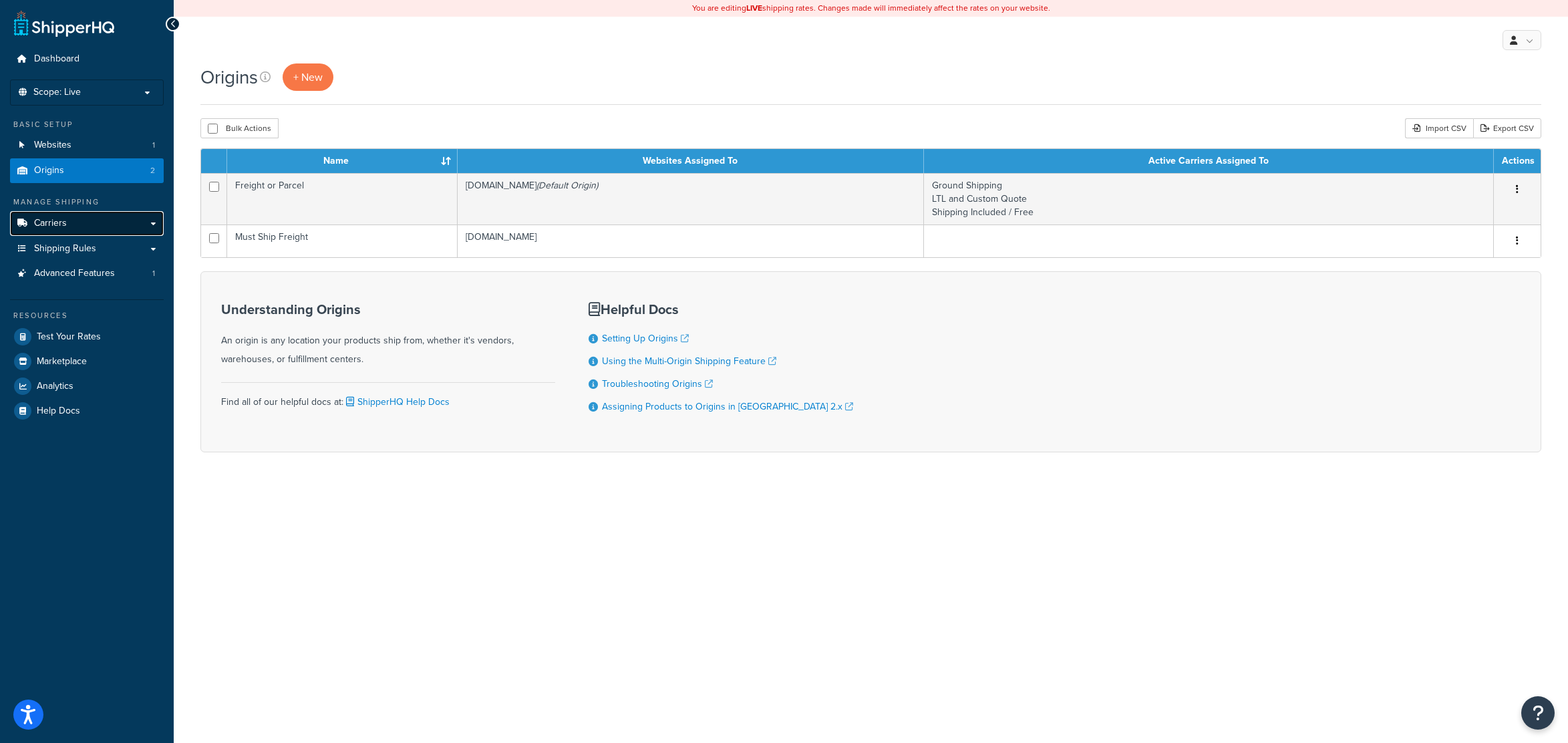
click at [58, 218] on span "Carriers" at bounding box center [51, 223] width 33 height 11
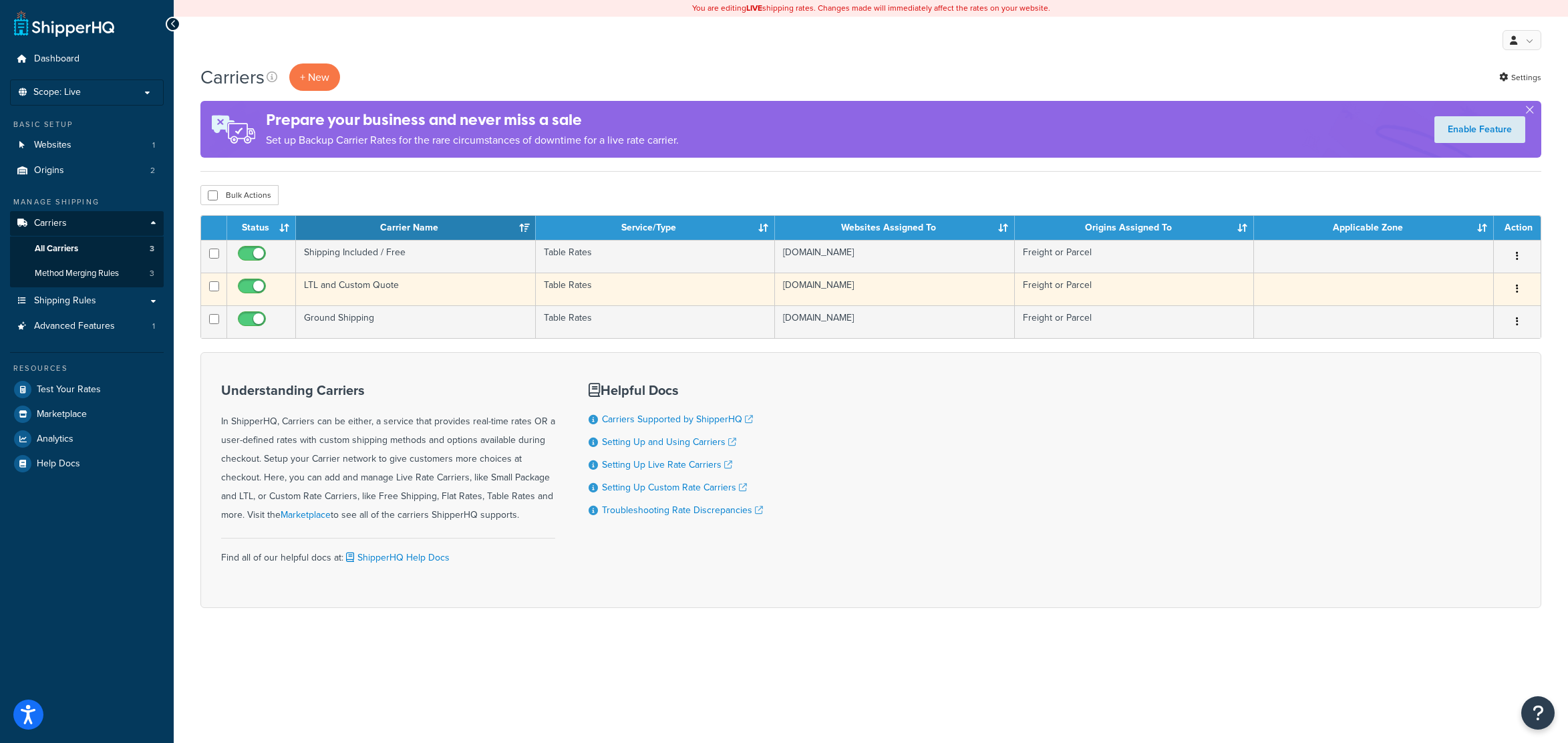
click at [379, 289] on td "LTL and Custom Quote" at bounding box center [415, 289] width 240 height 33
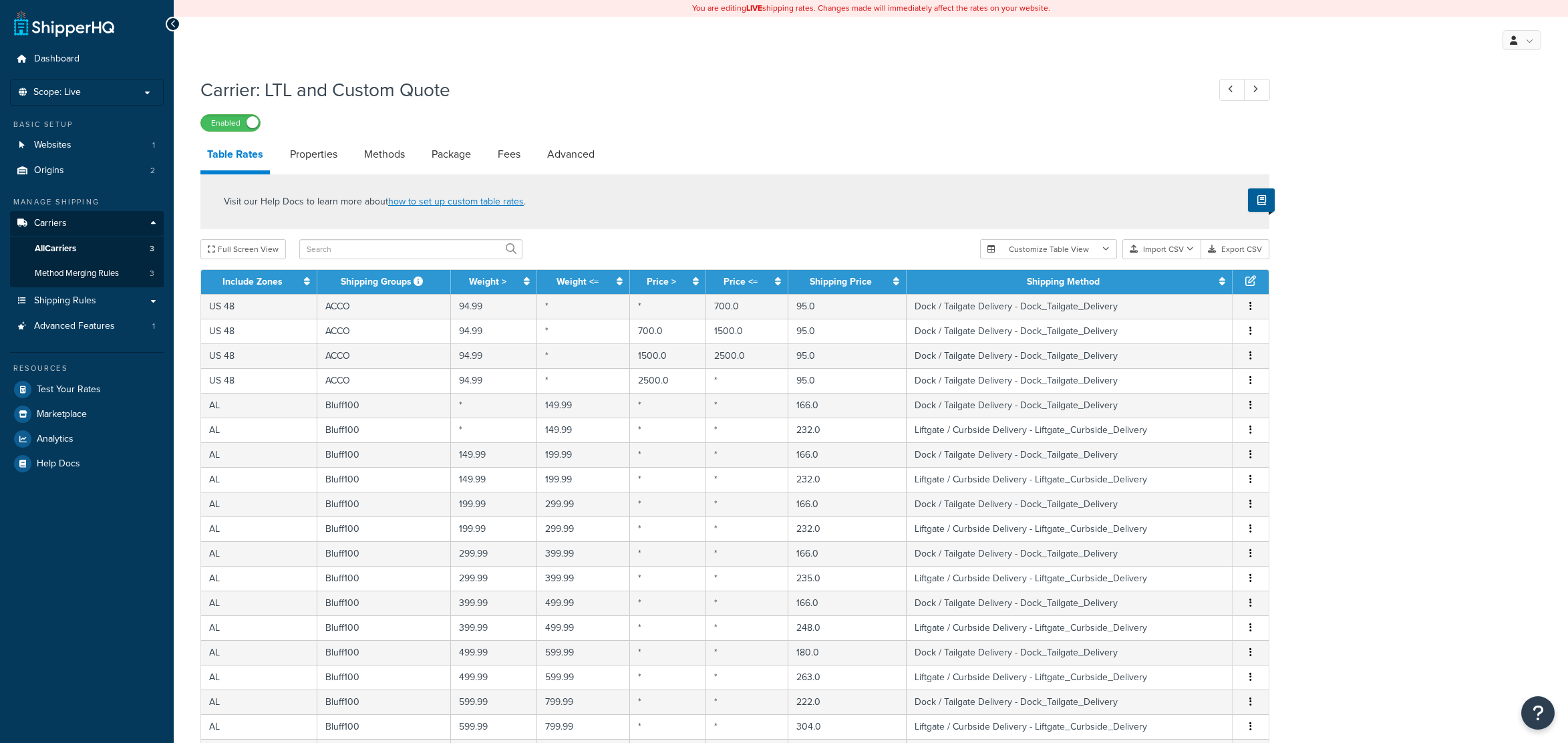
select select "25"
click at [1154, 256] on button "Import CSV" at bounding box center [1162, 249] width 79 height 20
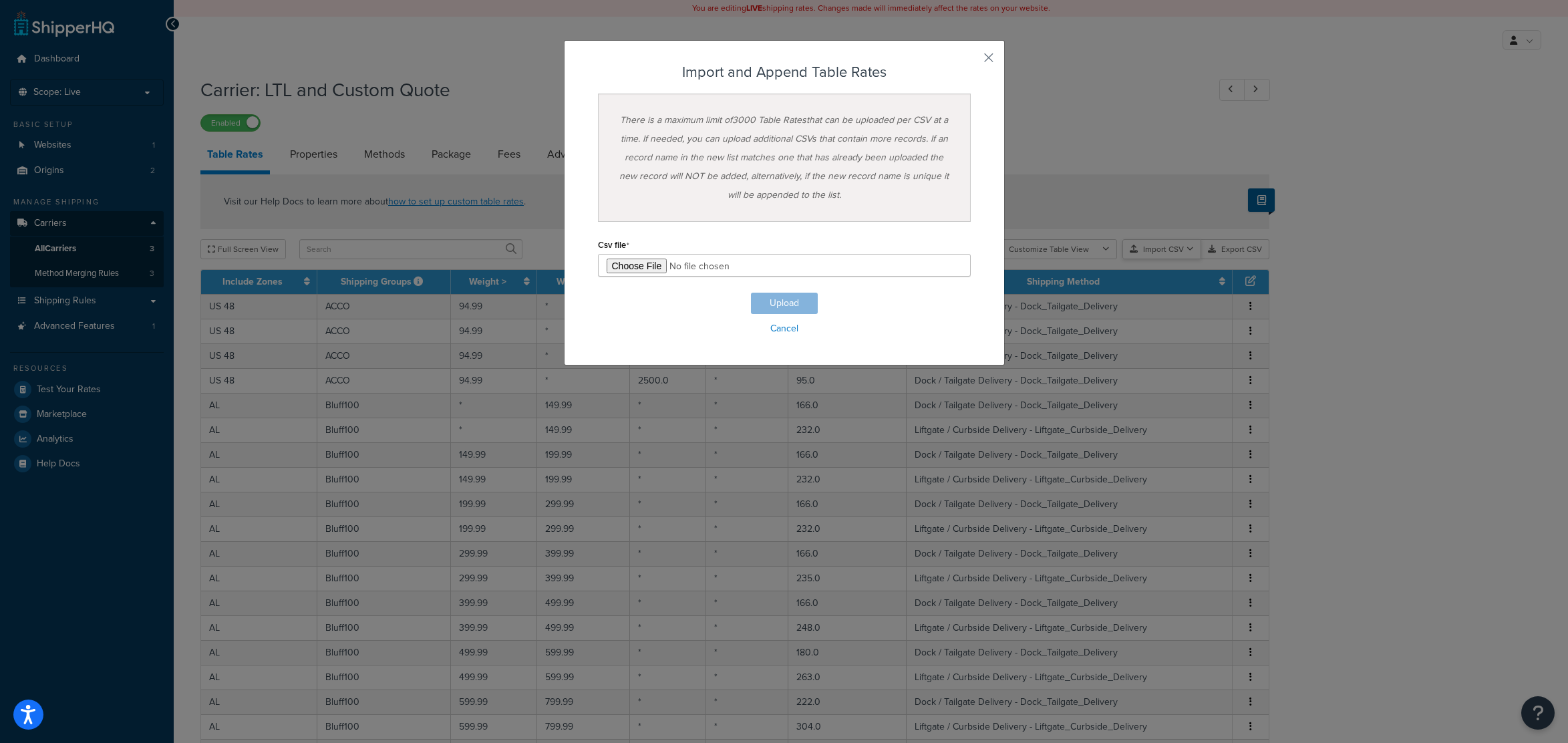
click at [1162, 259] on div "Customize Table View Show all columns Show selected columns Import CSV Import a…" at bounding box center [1124, 249] width 289 height 20
click at [627, 266] on input "file" at bounding box center [784, 265] width 373 height 22
type input "C:\fakepath\master-3.csv"
click at [787, 305] on button "Upload" at bounding box center [784, 303] width 66 height 22
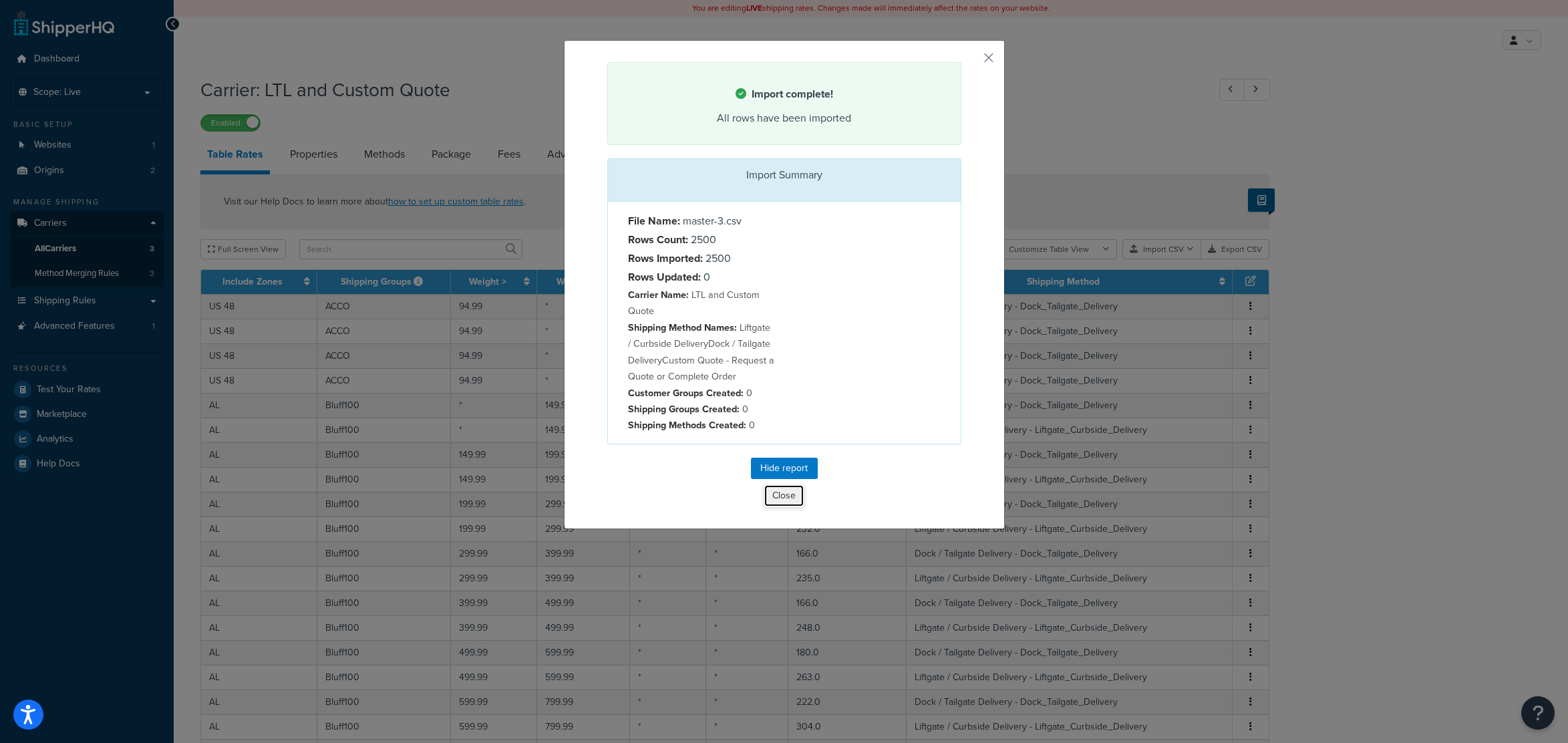
click at [776, 499] on button "Close" at bounding box center [784, 495] width 41 height 22
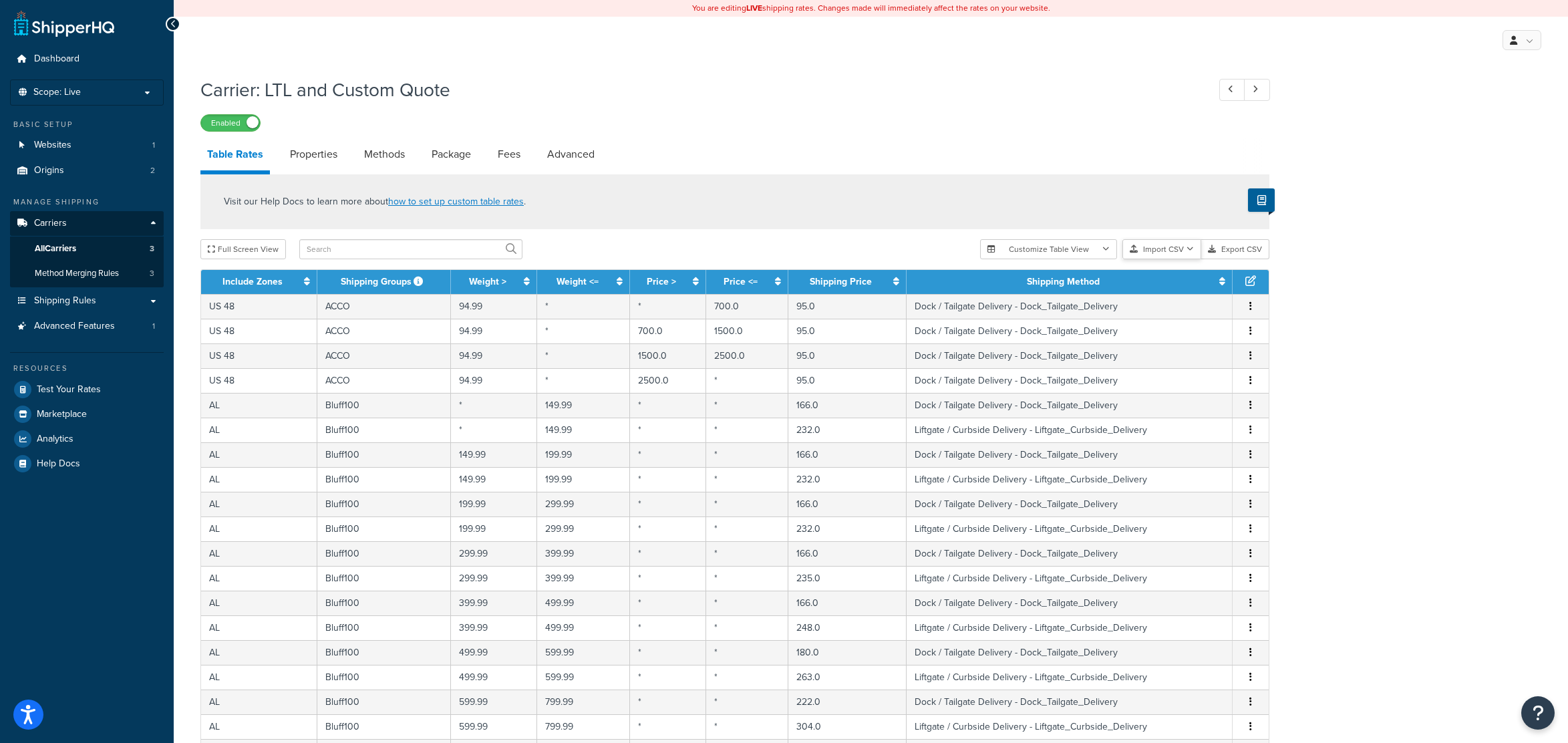
click at [1166, 259] on button "Import CSV" at bounding box center [1162, 249] width 79 height 20
click at [1344, 299] on div "Carrier: LTL and Custom Quote Enabled Table Rates Properties Methods Package Fe…" at bounding box center [871, 568] width 1394 height 996
